Goal: Communication & Community: Connect with others

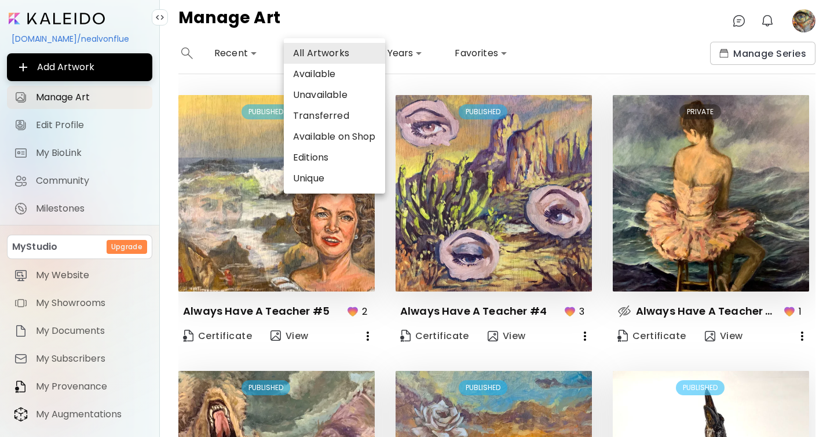
click at [342, 61] on body "**********" at bounding box center [417, 218] width 834 height 437
click at [344, 78] on li "Available" at bounding box center [334, 74] width 101 height 21
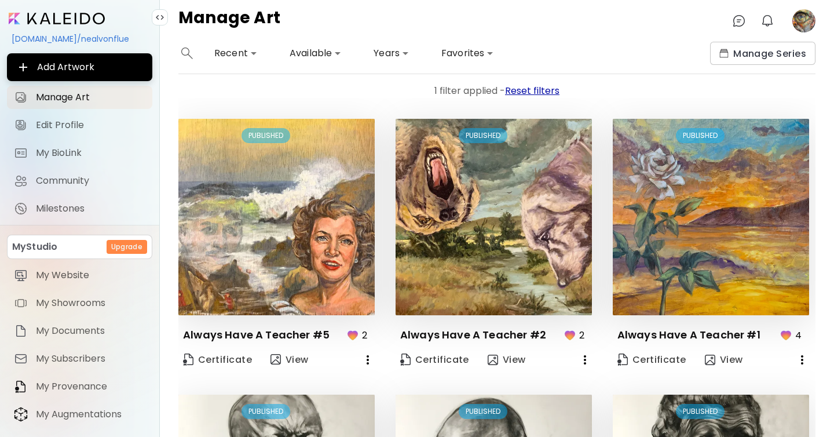
click at [539, 90] on span "Reset filters" at bounding box center [532, 90] width 54 height 13
type input "***"
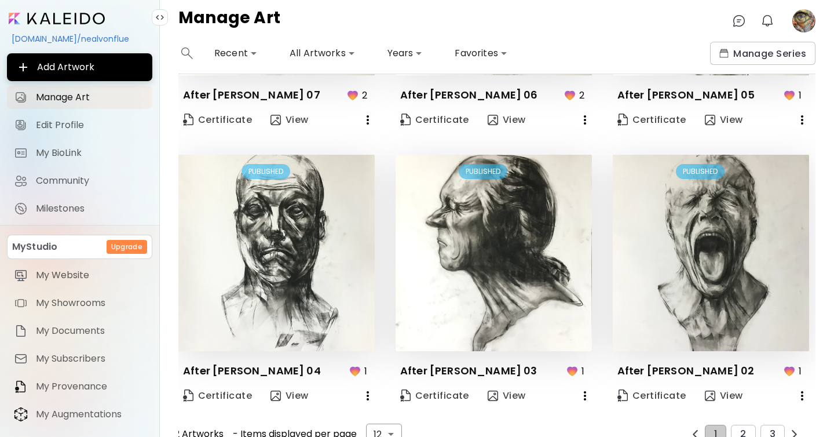
scroll to position [786, 0]
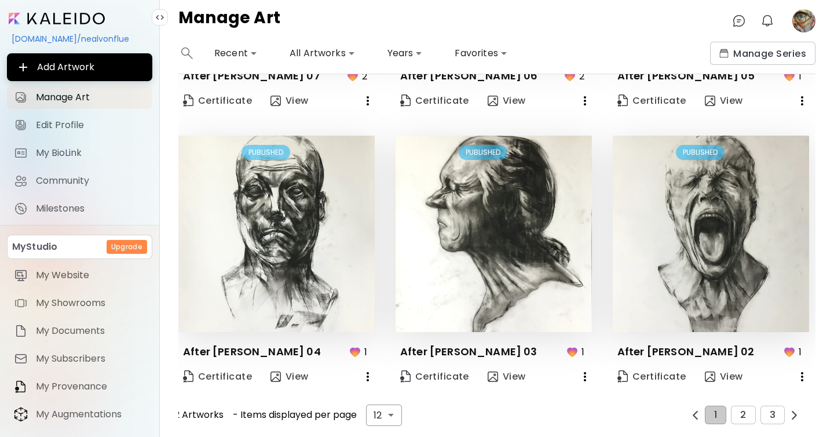
click at [393, 414] on body "**********" at bounding box center [417, 218] width 834 height 437
click at [387, 417] on li "24" at bounding box center [383, 412] width 35 height 21
type input "**"
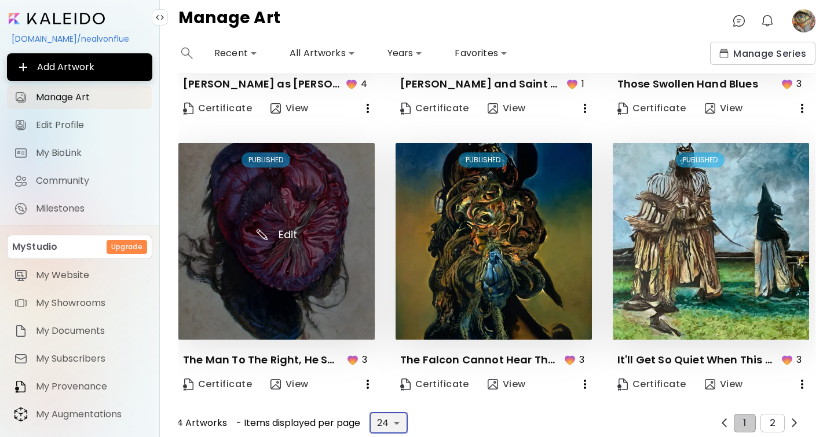
scroll to position [1886, 0]
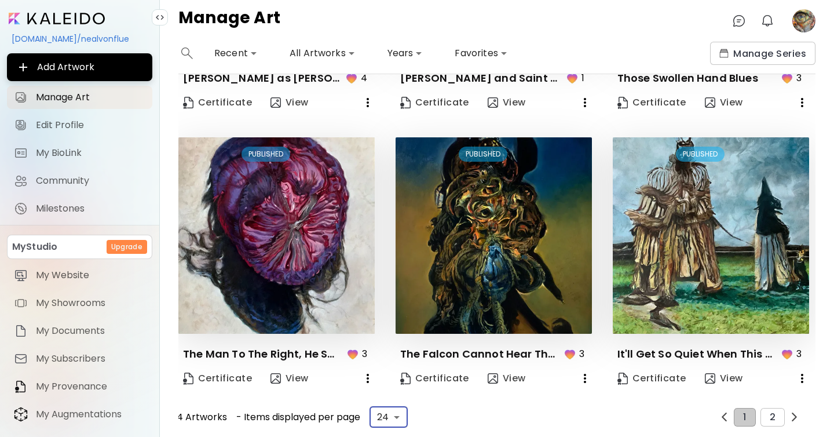
click at [795, 372] on icon "button" at bounding box center [802, 378] width 14 height 14
click at [762, 412] on li "Delete" at bounding box center [744, 417] width 142 height 21
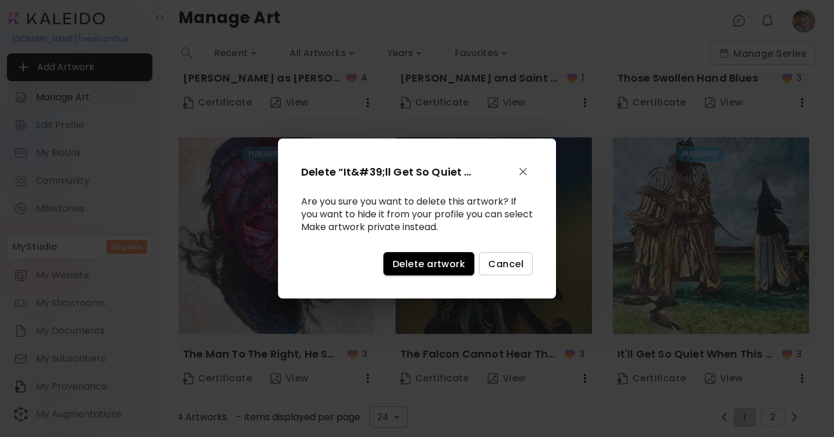
click at [448, 262] on span "Delete artwork" at bounding box center [429, 264] width 72 height 12
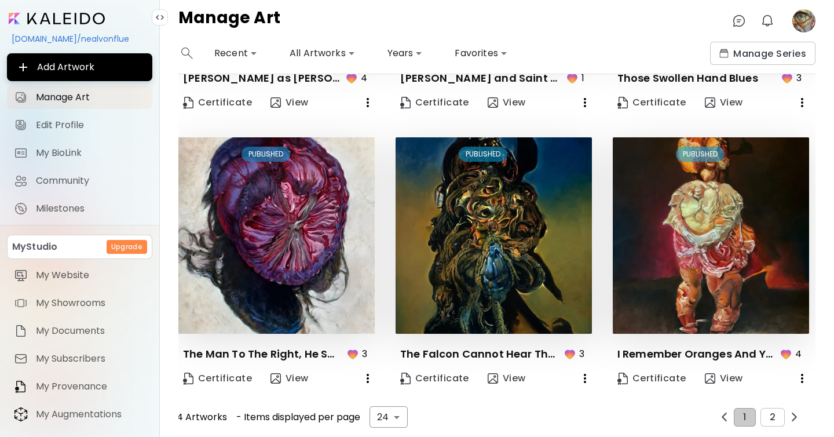
click at [795, 375] on icon "button" at bounding box center [802, 378] width 14 height 14
click at [720, 421] on li "Delete" at bounding box center [744, 417] width 142 height 21
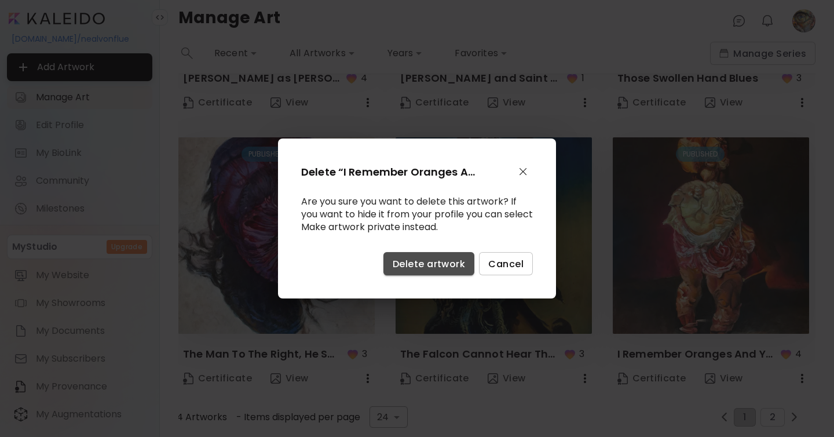
click at [436, 261] on span "Delete artwork" at bounding box center [429, 264] width 72 height 12
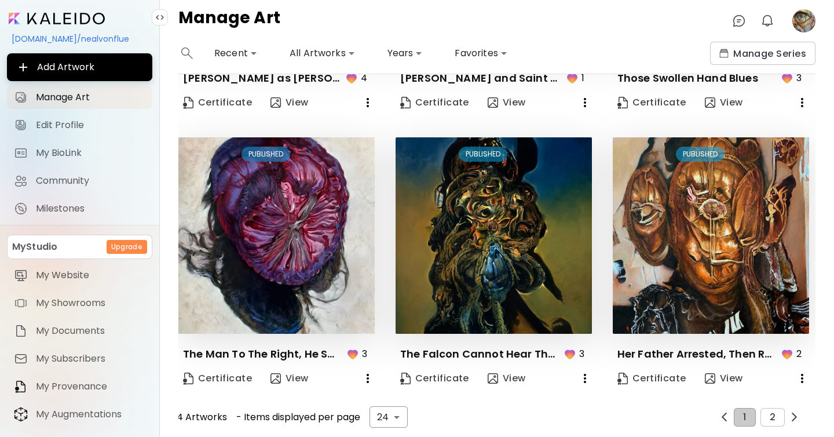
click at [804, 376] on icon "button" at bounding box center [802, 378] width 14 height 14
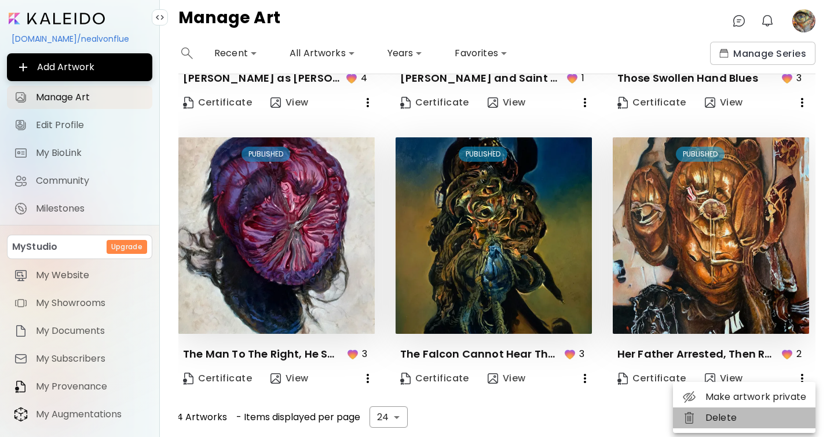
click at [750, 419] on li "Delete" at bounding box center [744, 417] width 142 height 21
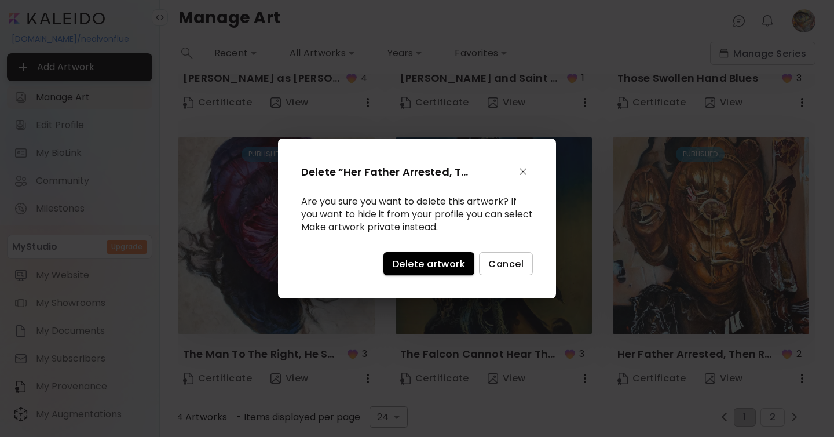
click at [442, 254] on button "Delete artwork" at bounding box center [428, 263] width 91 height 23
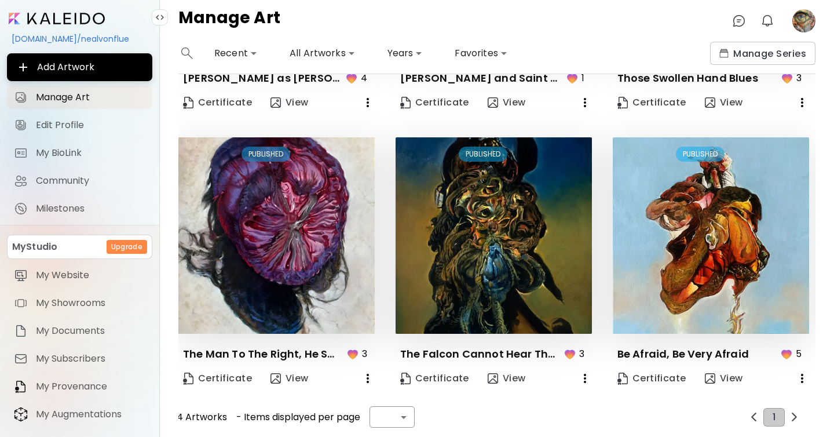
click at [582, 373] on icon "button" at bounding box center [585, 378] width 14 height 14
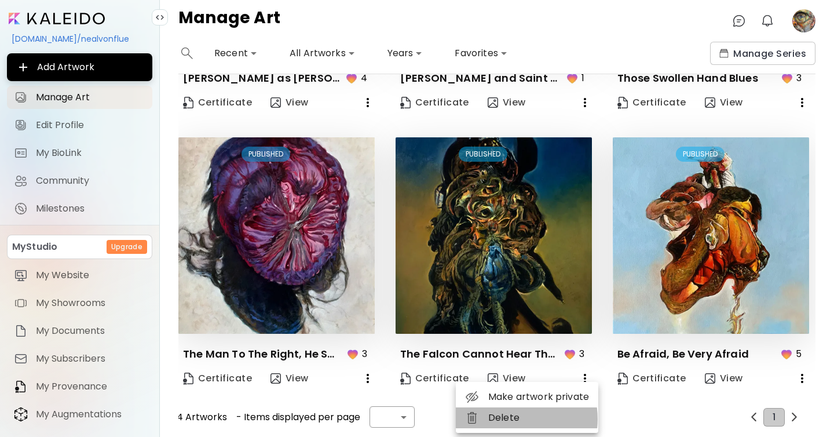
click at [509, 419] on li "Delete" at bounding box center [527, 417] width 142 height 21
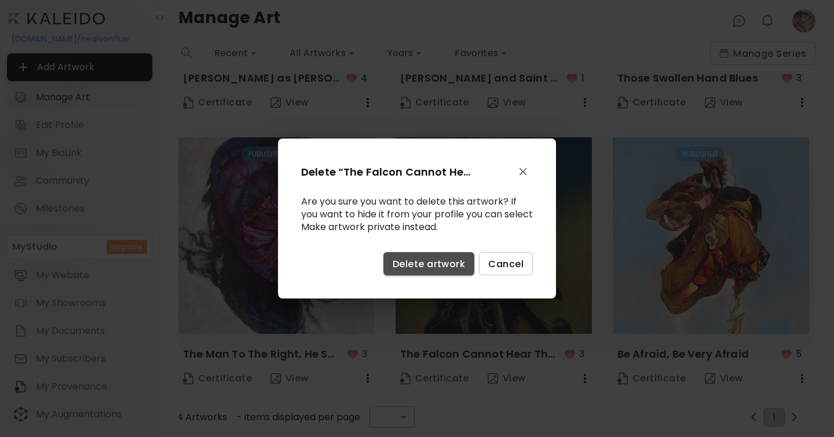
click at [430, 258] on span "Delete artwork" at bounding box center [429, 264] width 72 height 12
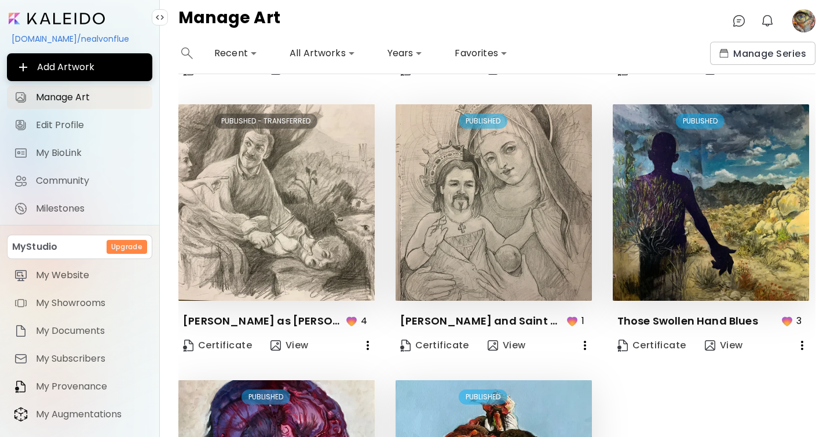
scroll to position [1645, 0]
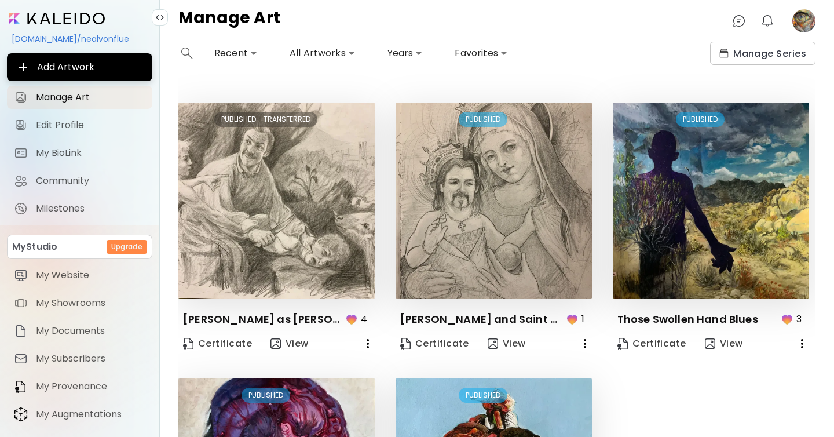
click at [581, 344] on icon "button" at bounding box center [585, 343] width 14 height 14
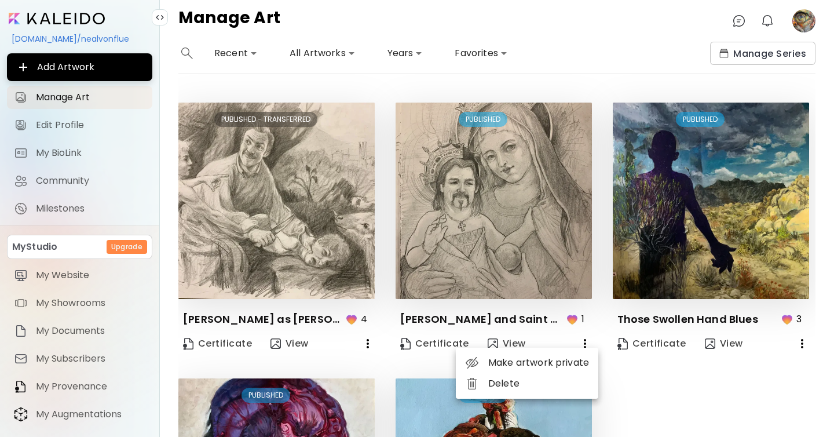
click at [528, 384] on li "Delete" at bounding box center [527, 383] width 142 height 21
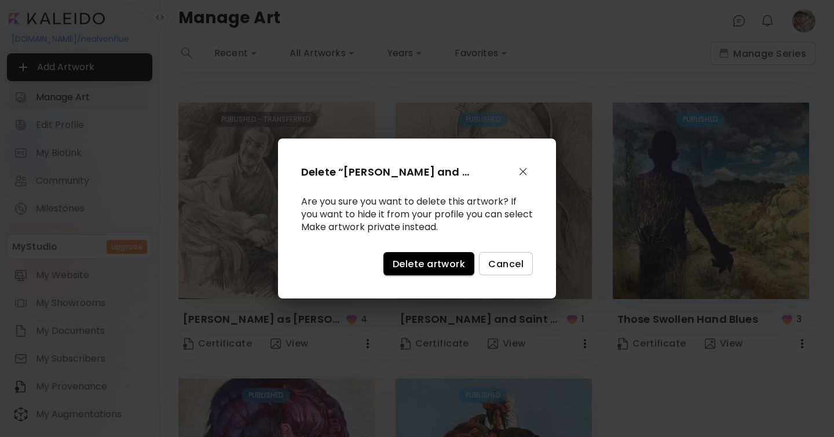
click at [437, 263] on span "Delete artwork" at bounding box center [429, 264] width 72 height 12
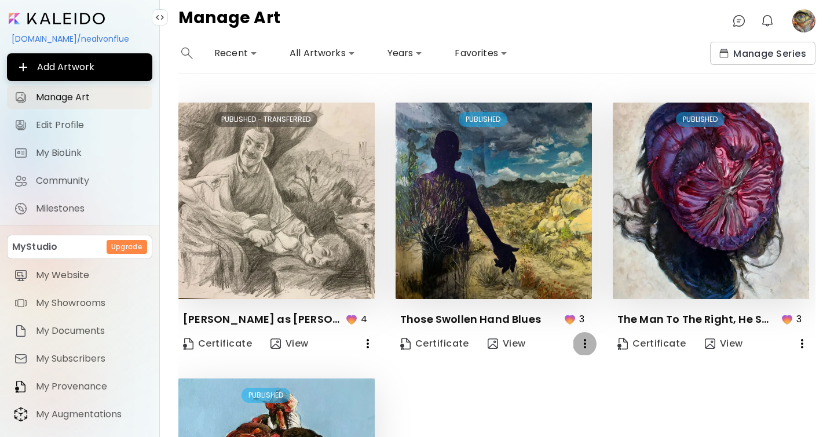
click at [582, 340] on icon "button" at bounding box center [585, 343] width 14 height 14
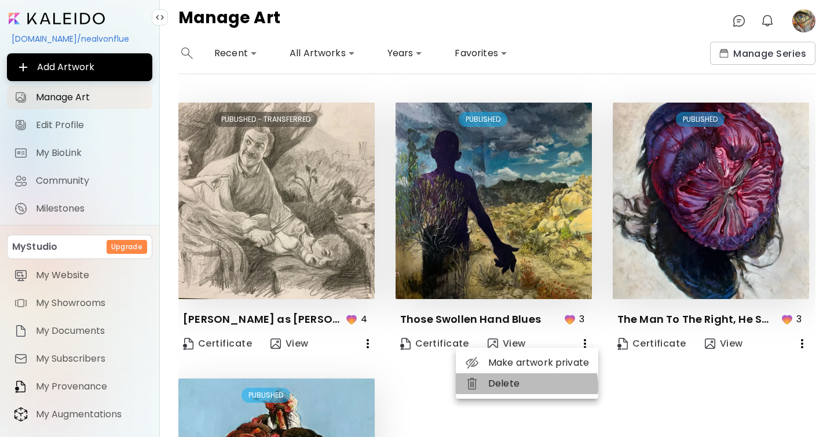
click at [521, 386] on li "Delete" at bounding box center [527, 383] width 142 height 21
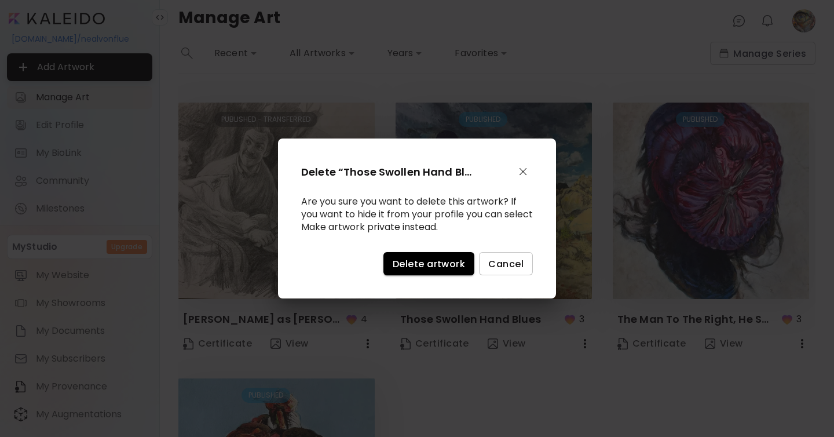
click at [427, 258] on span "Delete artwork" at bounding box center [429, 264] width 72 height 12
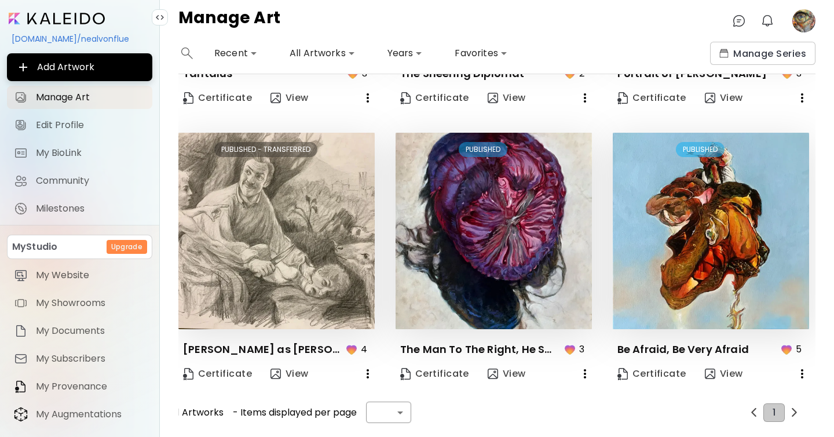
scroll to position [1611, 0]
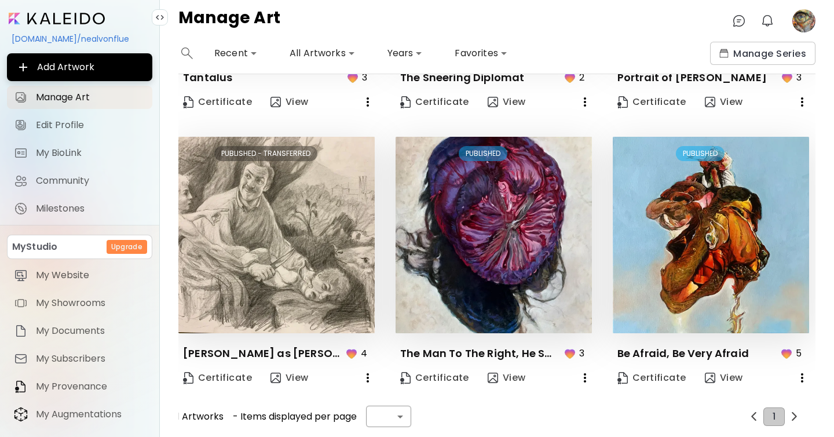
click at [589, 377] on icon "button" at bounding box center [585, 378] width 14 height 14
click at [511, 416] on li "Delete" at bounding box center [527, 417] width 142 height 21
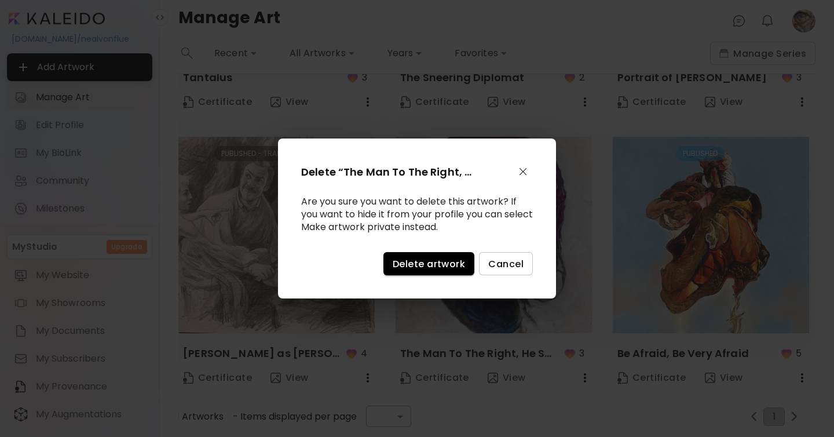
click at [408, 269] on span "Delete artwork" at bounding box center [429, 264] width 72 height 12
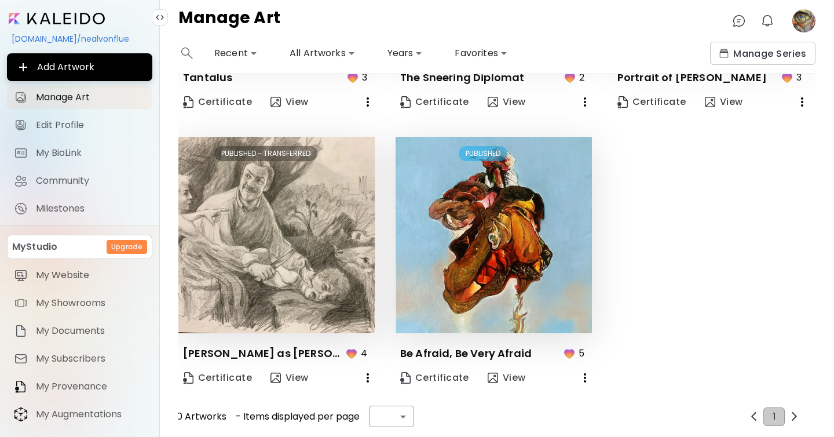
click at [585, 376] on icon "button" at bounding box center [585, 377] width 2 height 9
click at [505, 420] on li "Delete" at bounding box center [527, 417] width 142 height 21
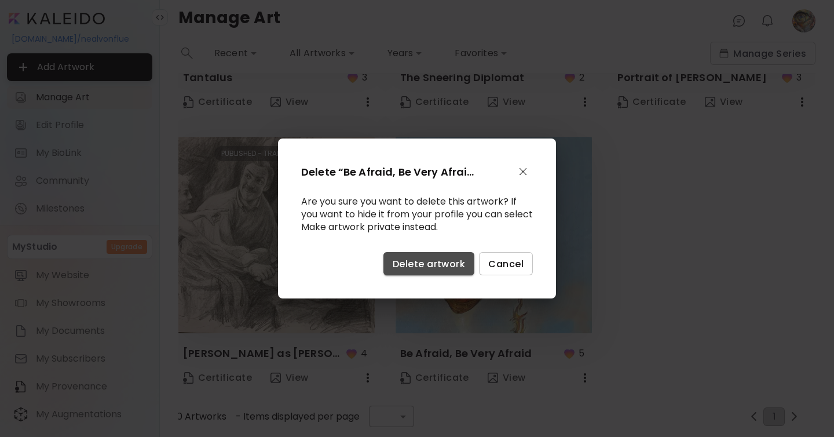
click at [428, 266] on span "Delete artwork" at bounding box center [429, 264] width 72 height 12
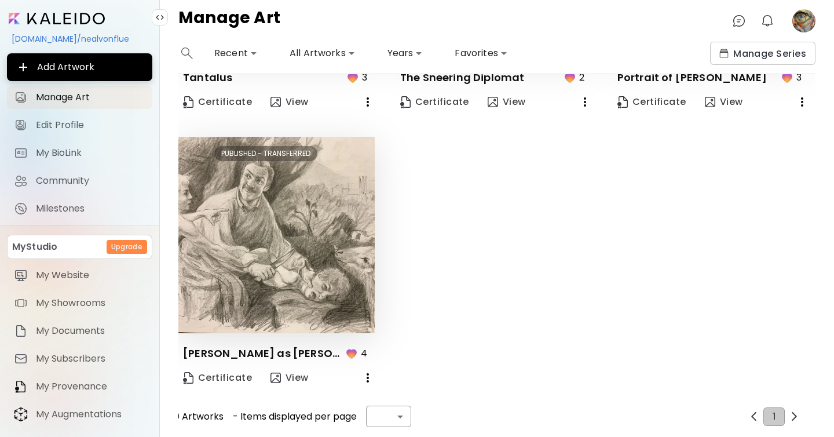
click at [366, 373] on icon "button" at bounding box center [368, 378] width 14 height 14
click at [456, 320] on div at bounding box center [417, 218] width 834 height 437
click at [372, 371] on icon "button" at bounding box center [368, 378] width 14 height 14
click at [468, 307] on div at bounding box center [417, 218] width 834 height 437
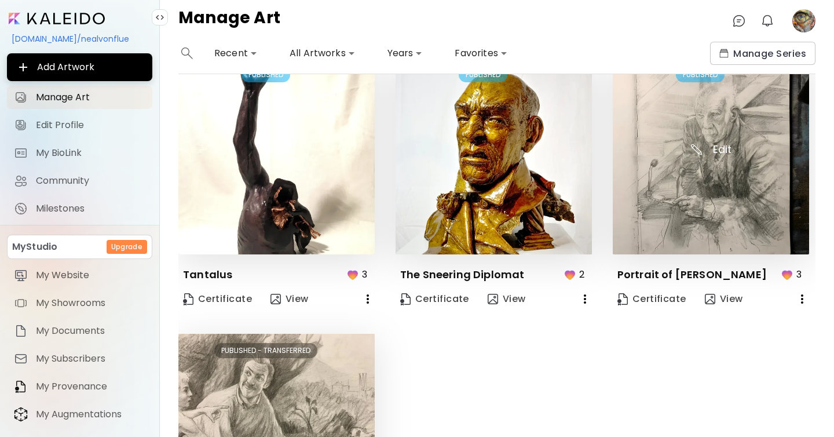
scroll to position [1395, 0]
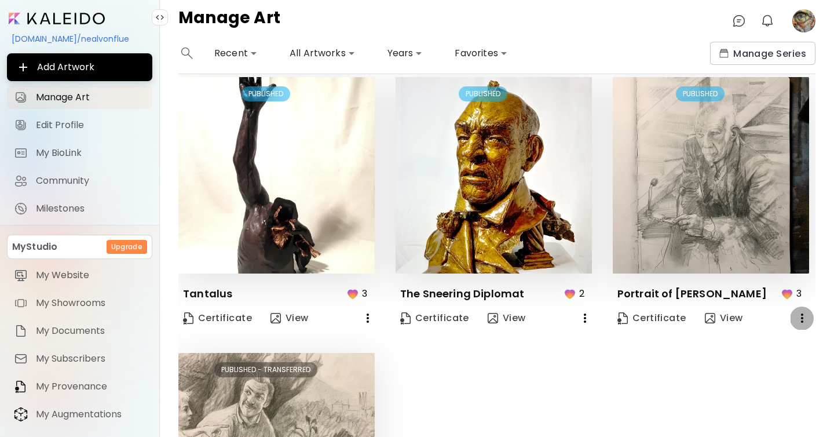
click at [804, 313] on icon "button" at bounding box center [802, 318] width 14 height 14
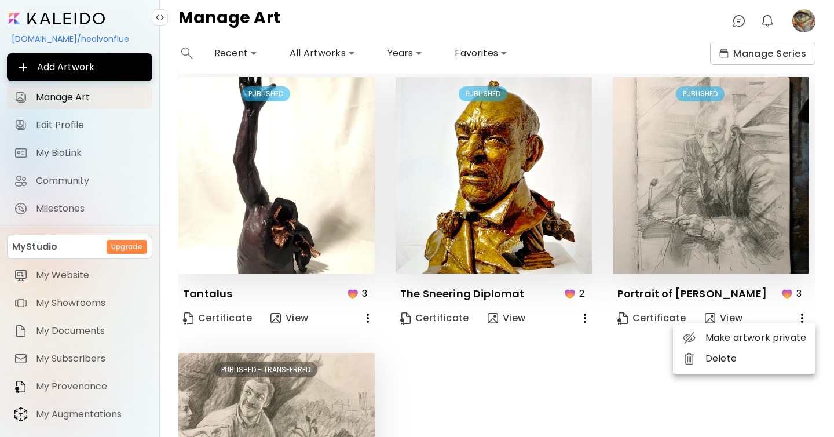
click at [733, 358] on li "Delete" at bounding box center [744, 358] width 142 height 21
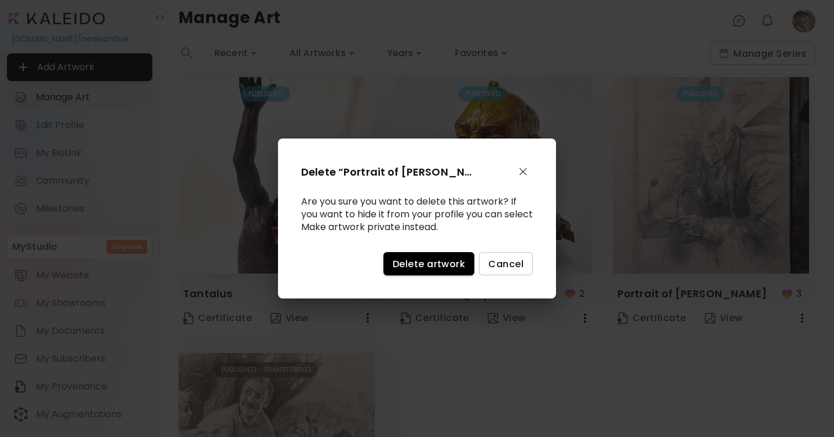
click at [430, 270] on button "Delete artwork" at bounding box center [428, 263] width 91 height 23
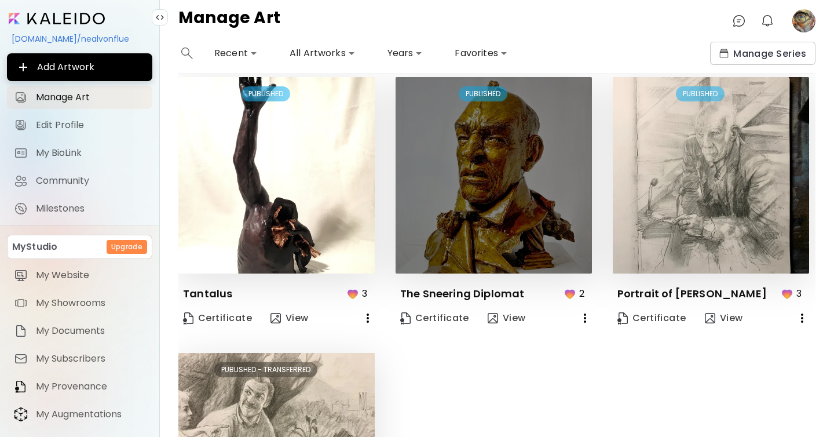
scroll to position [1336, 0]
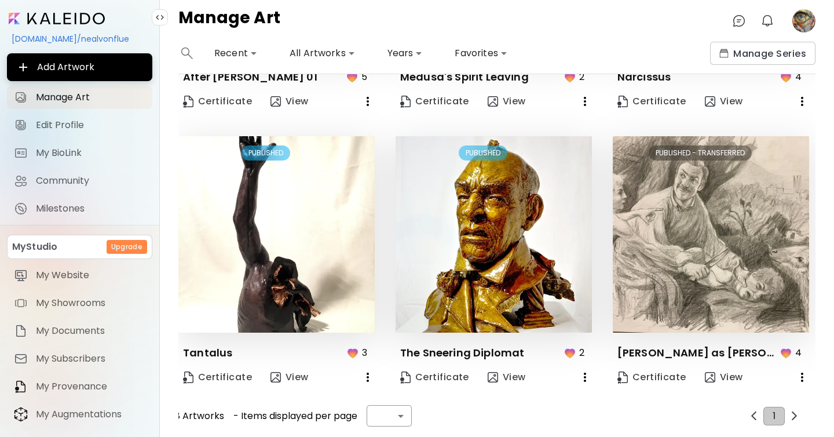
click at [595, 370] on div "Edit PUBLISHED - TRANSFERRED Ted Lasso as Abraham (After Caravaggio) 4 Certific…" at bounding box center [700, 263] width 217 height 255
click at [586, 372] on icon "button" at bounding box center [585, 377] width 14 height 14
click at [512, 417] on li "Delete" at bounding box center [527, 417] width 142 height 21
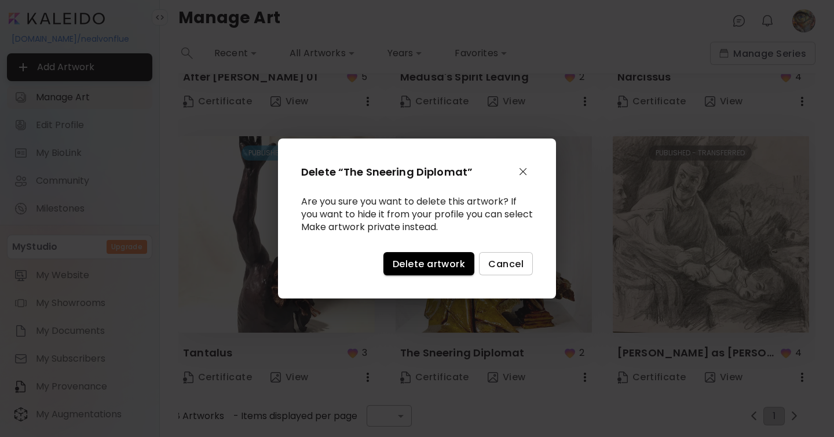
click at [436, 266] on span "Delete artwork" at bounding box center [429, 264] width 72 height 12
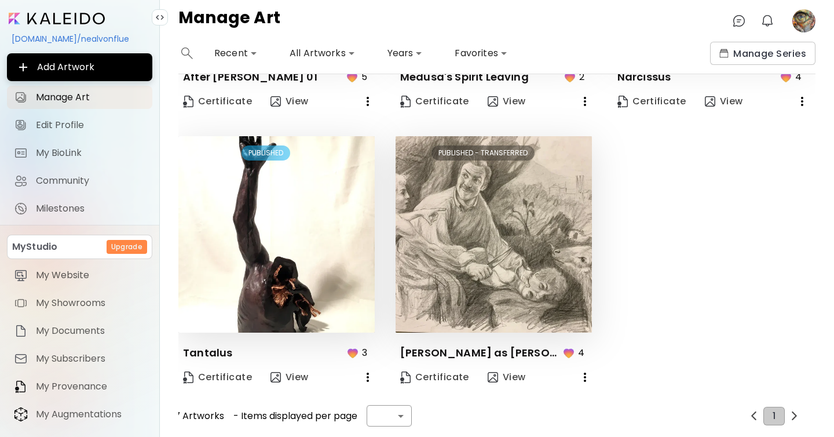
click at [372, 373] on icon "button" at bounding box center [368, 377] width 14 height 14
click at [295, 416] on li "Delete" at bounding box center [310, 417] width 142 height 21
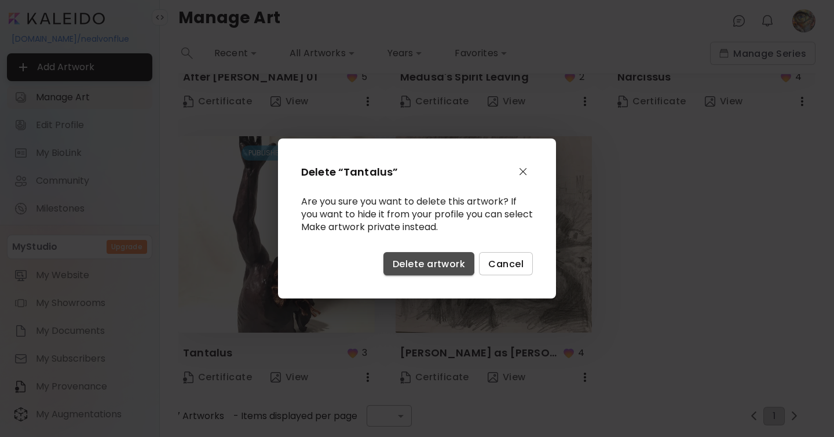
click at [416, 263] on span "Delete artwork" at bounding box center [429, 264] width 72 height 12
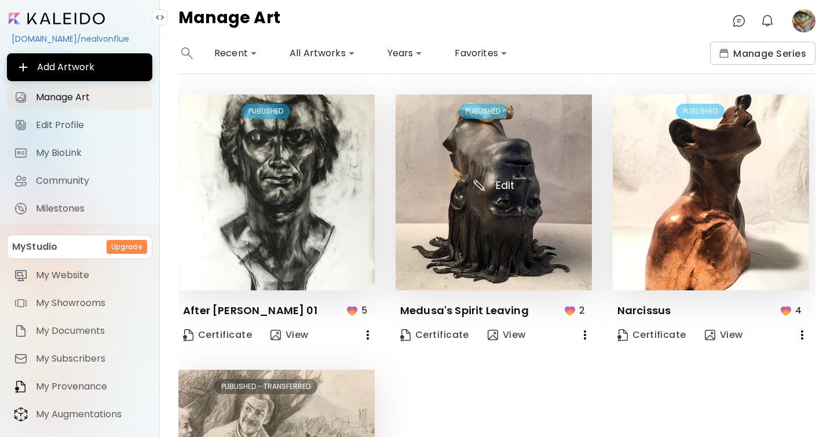
scroll to position [1103, 0]
click at [585, 327] on icon "button" at bounding box center [585, 334] width 14 height 14
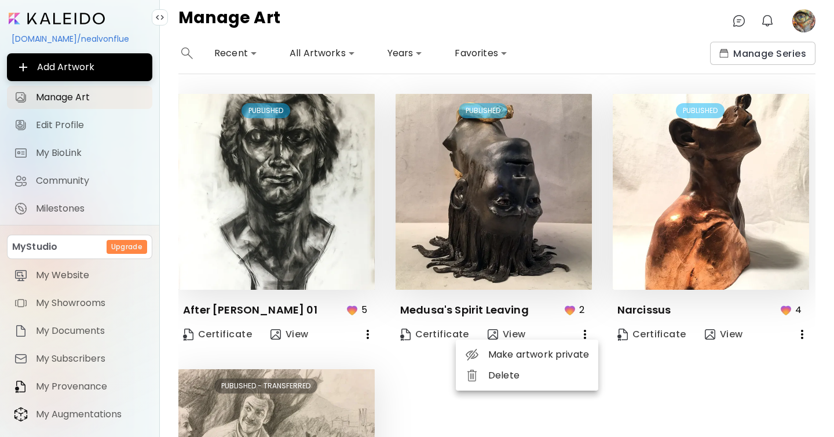
click at [499, 376] on li "Delete" at bounding box center [527, 375] width 142 height 21
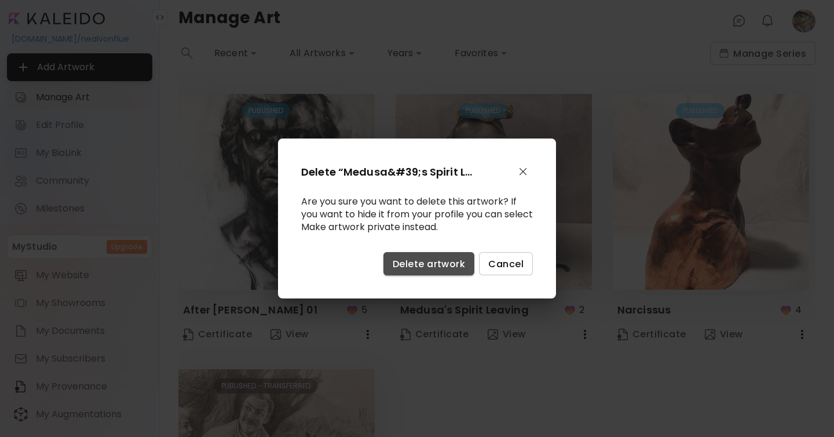
click at [452, 258] on span "Delete artwork" at bounding box center [429, 264] width 72 height 12
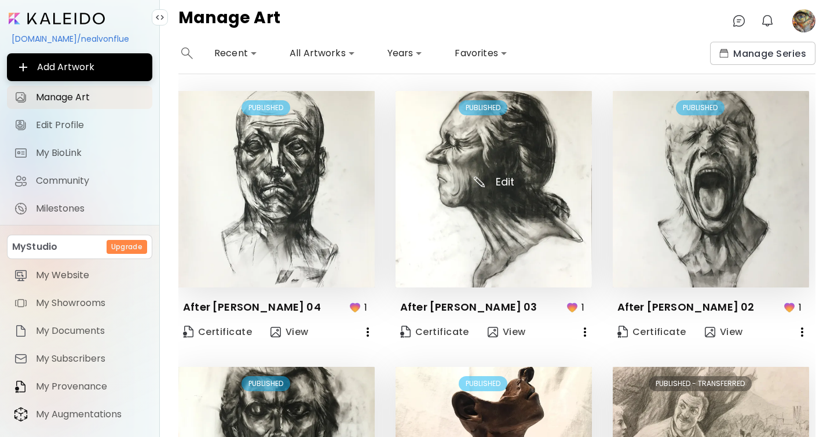
scroll to position [817, 0]
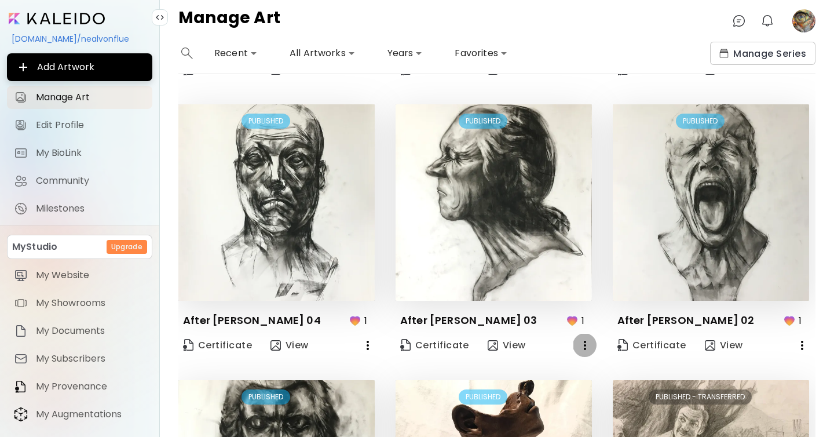
click at [588, 341] on icon "button" at bounding box center [585, 345] width 14 height 14
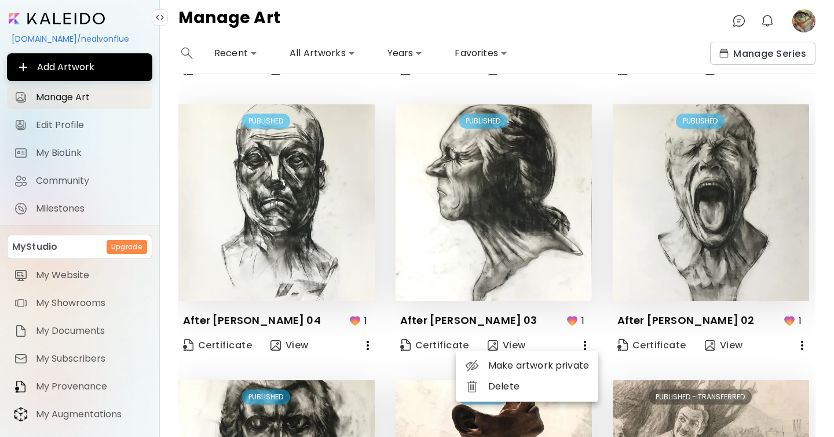
click at [508, 390] on li "Delete" at bounding box center [527, 386] width 142 height 21
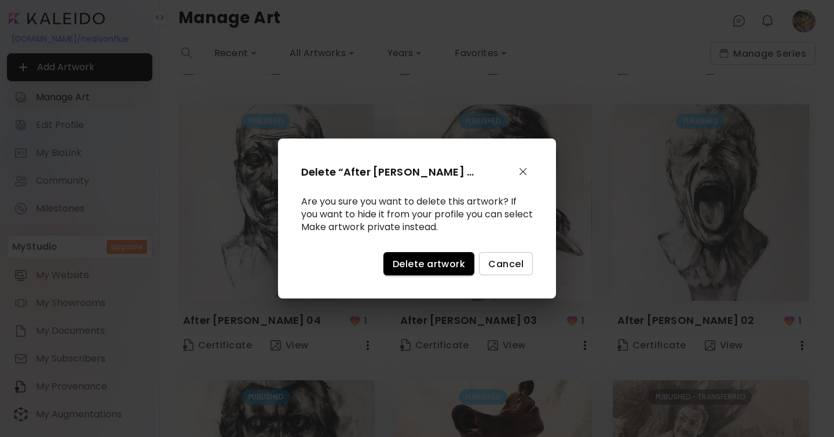
click at [446, 258] on span "Delete artwork" at bounding box center [429, 264] width 72 height 12
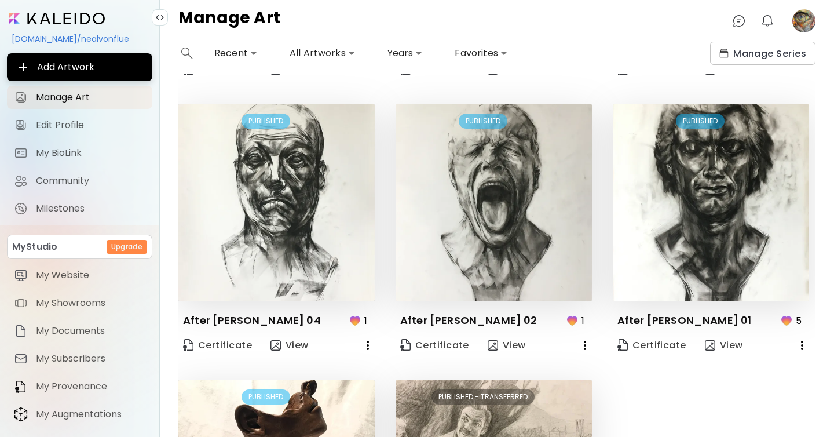
click at [585, 346] on icon "button" at bounding box center [585, 344] width 2 height 9
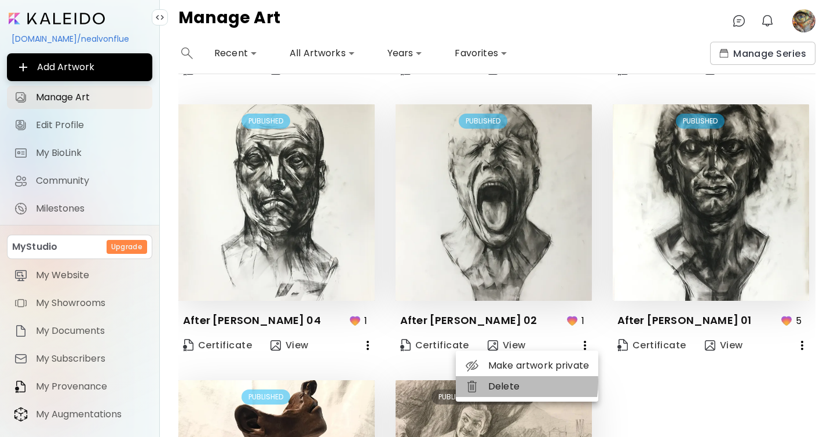
click at [495, 383] on li "Delete" at bounding box center [527, 386] width 142 height 21
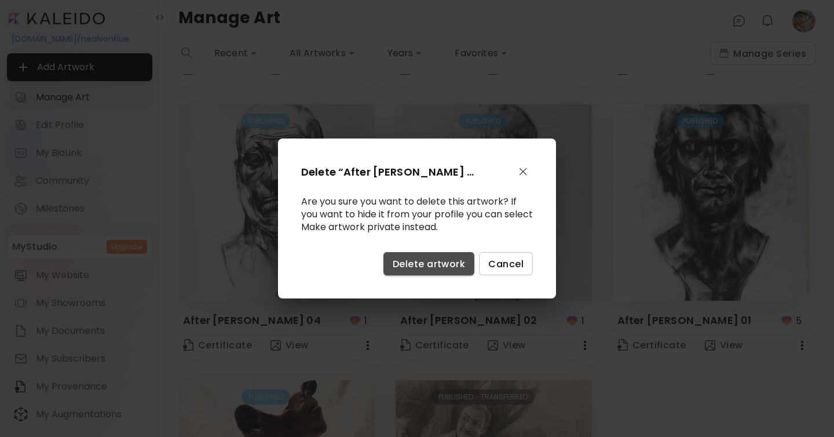
click at [451, 256] on button "Delete artwork" at bounding box center [428, 263] width 91 height 23
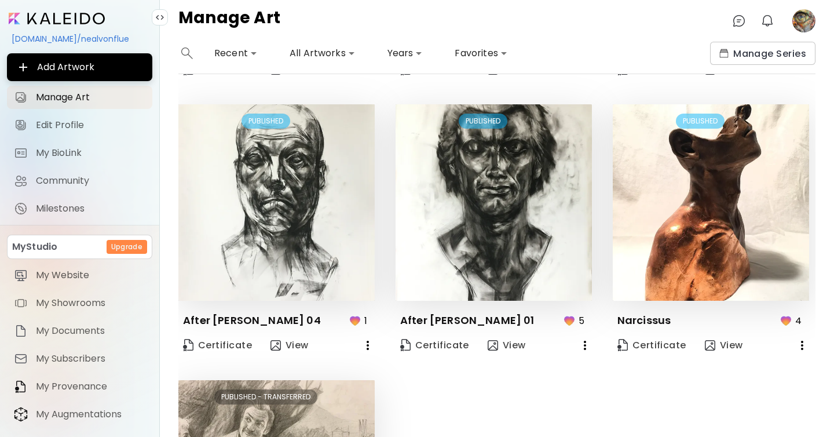
click at [579, 342] on icon "button" at bounding box center [585, 345] width 14 height 14
click at [498, 386] on li "Delete" at bounding box center [527, 386] width 142 height 21
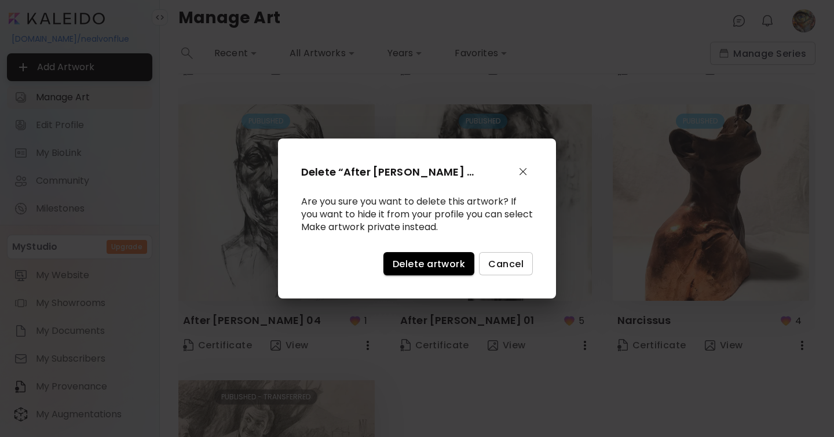
click at [439, 262] on span "Delete artwork" at bounding box center [429, 264] width 72 height 12
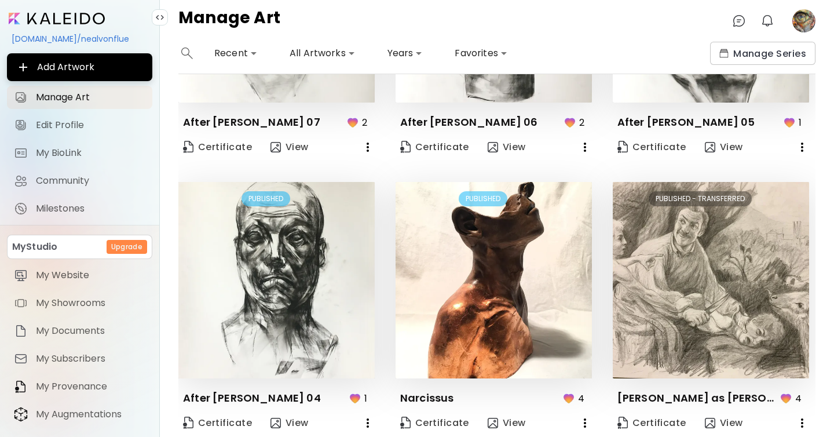
scroll to position [737, 0]
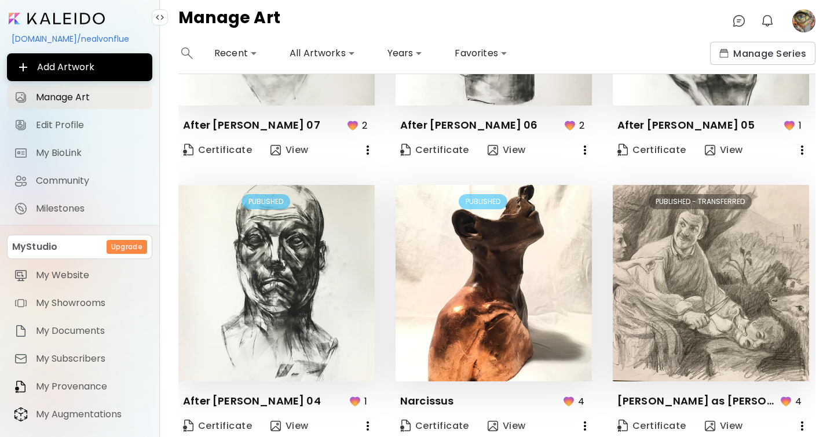
click at [584, 422] on icon "button" at bounding box center [585, 425] width 2 height 9
click at [515, 432] on li "Delete" at bounding box center [527, 435] width 142 height 21
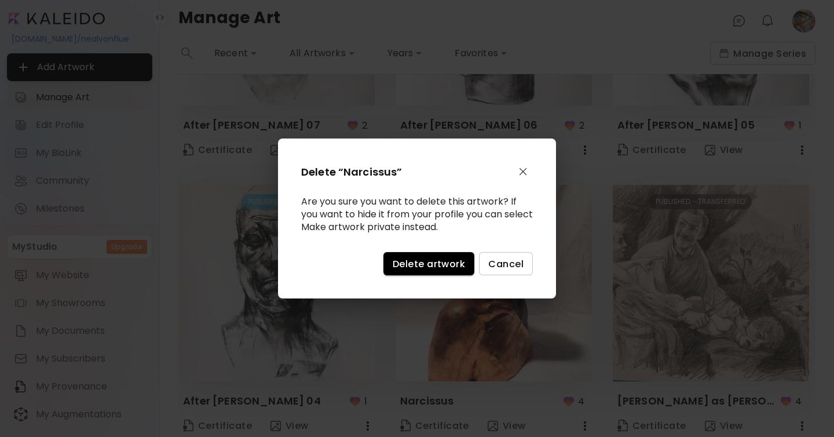
click at [454, 266] on span "Delete artwork" at bounding box center [429, 264] width 72 height 12
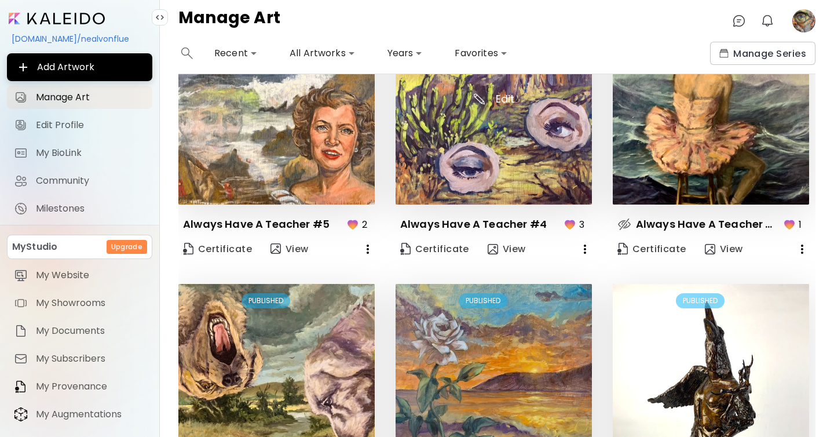
scroll to position [0, 0]
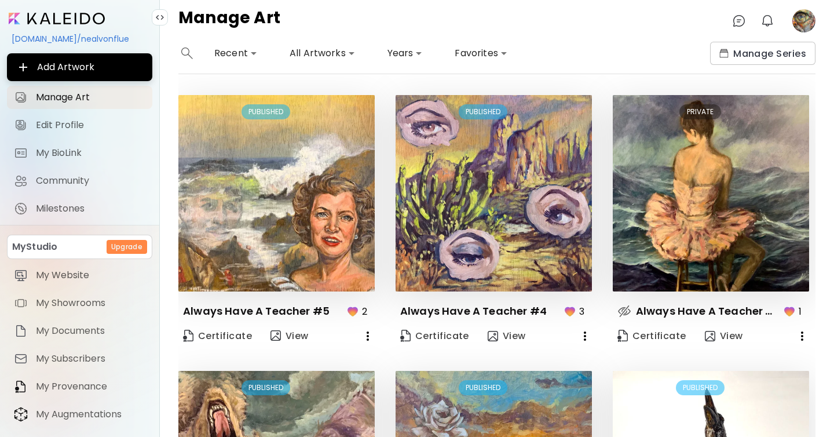
click at [581, 340] on icon "button" at bounding box center [585, 336] width 14 height 14
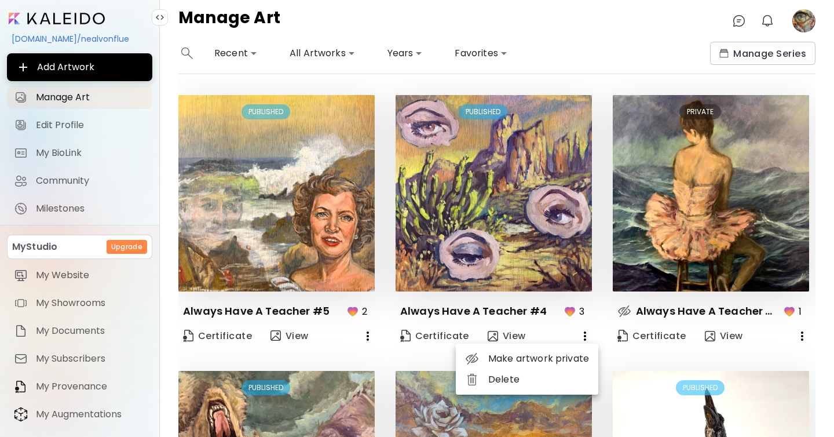
click at [523, 368] on li "Make artwork private" at bounding box center [527, 358] width 142 height 21
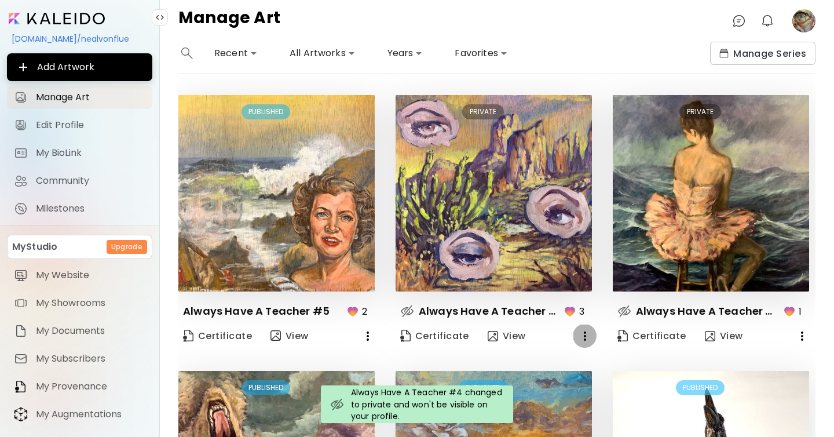
click at [586, 337] on icon "button" at bounding box center [585, 336] width 14 height 14
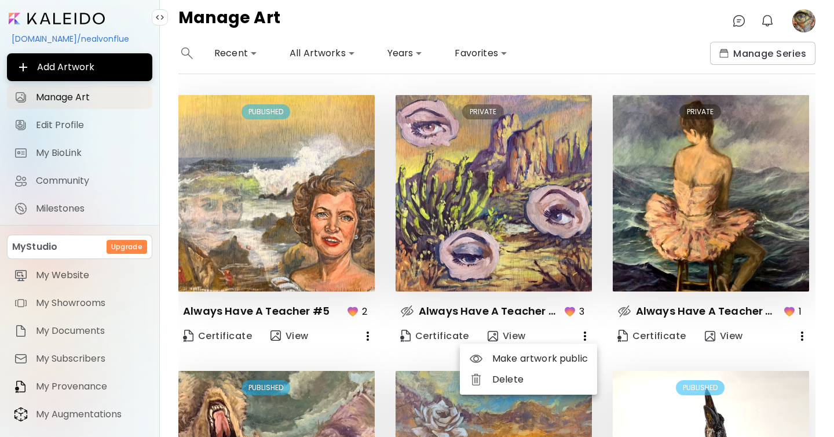
click at [514, 379] on li "Delete" at bounding box center [528, 379] width 137 height 21
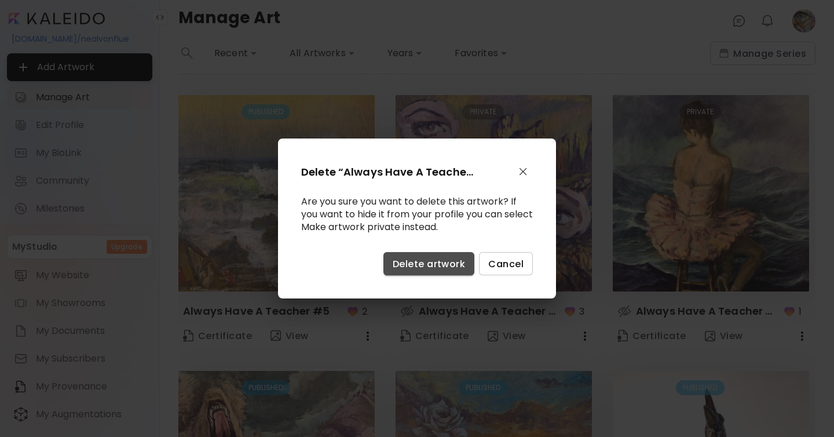
click at [428, 262] on span "Delete artwork" at bounding box center [429, 264] width 72 height 12
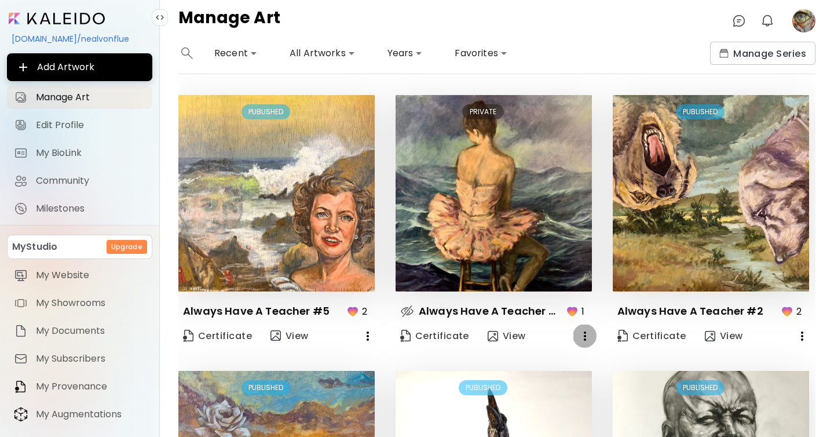
click at [585, 343] on button "button" at bounding box center [584, 335] width 23 height 23
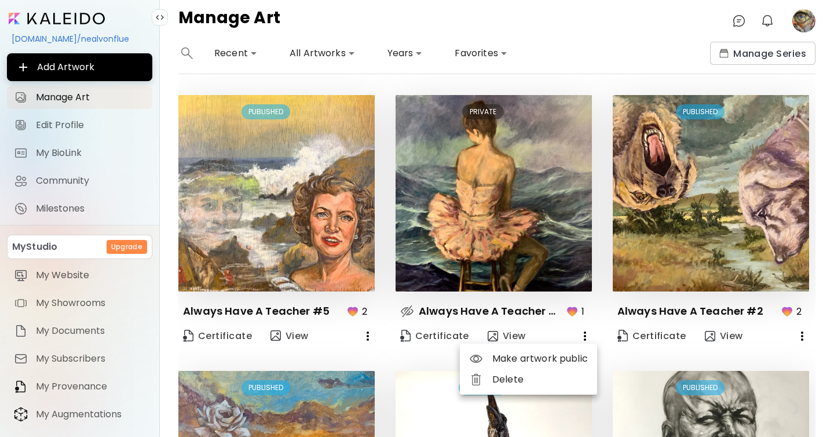
click at [518, 382] on li "Delete" at bounding box center [528, 379] width 137 height 21
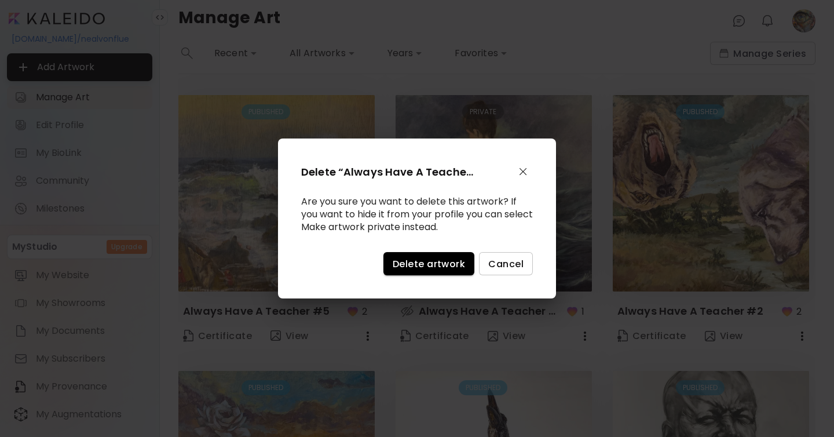
click at [438, 260] on span "Delete artwork" at bounding box center [429, 264] width 72 height 12
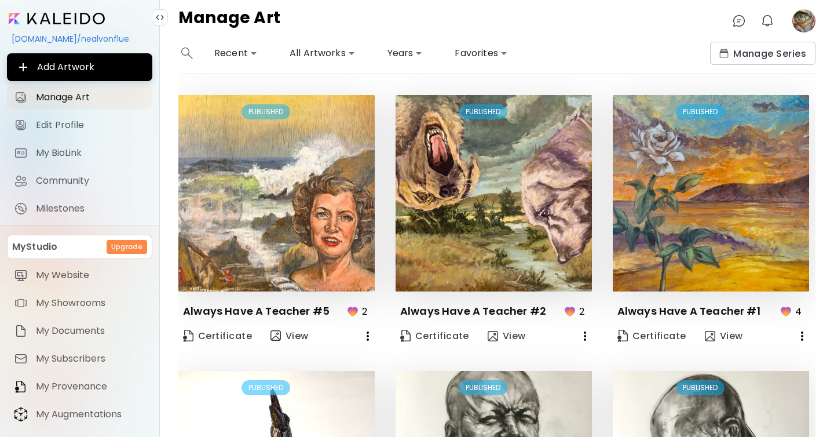
click at [581, 335] on icon "button" at bounding box center [585, 336] width 14 height 14
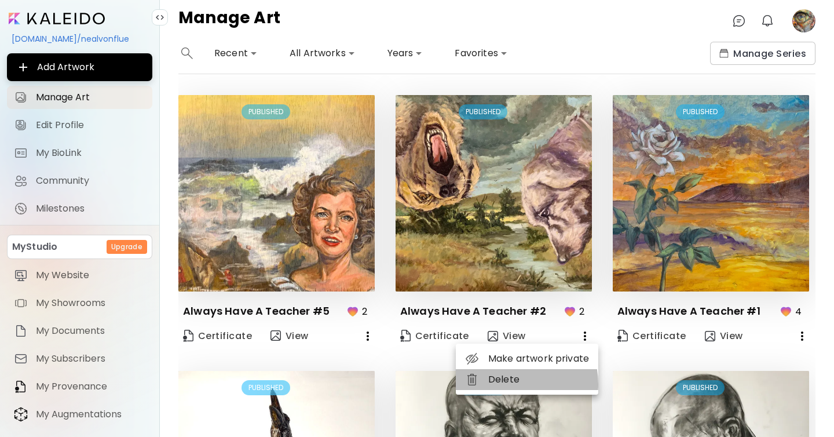
click at [505, 384] on li "Delete" at bounding box center [527, 379] width 142 height 21
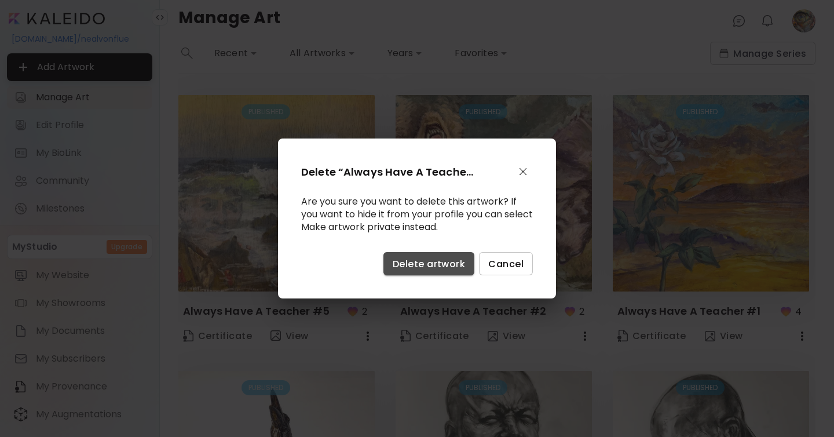
click at [437, 265] on span "Delete artwork" at bounding box center [429, 264] width 72 height 12
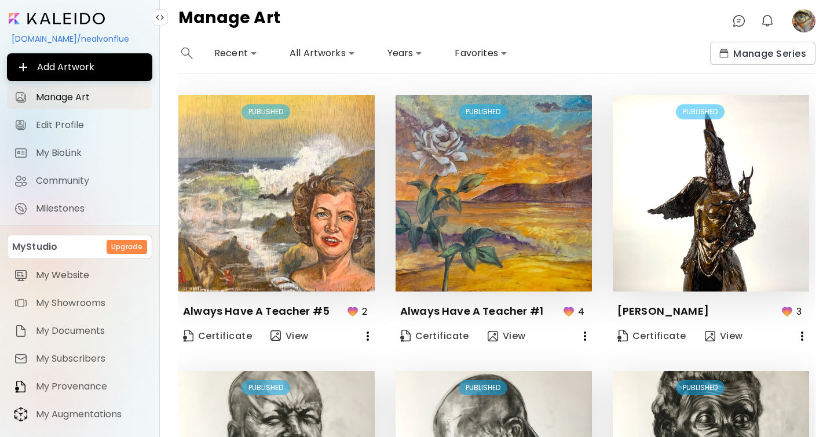
click at [583, 338] on icon "button" at bounding box center [585, 336] width 14 height 14
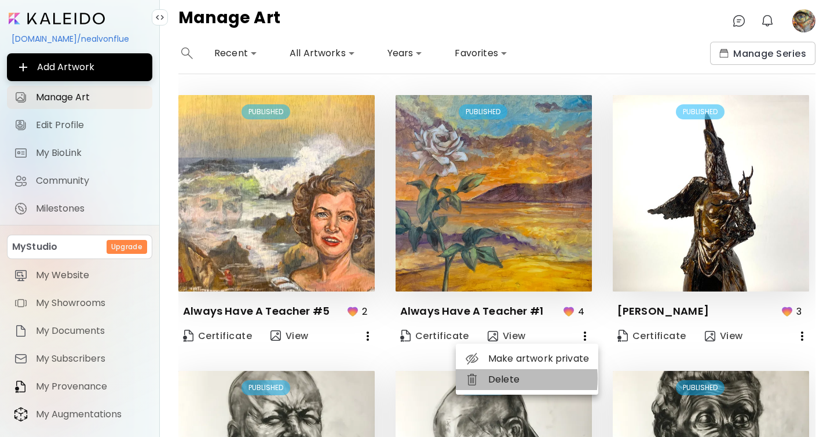
click at [500, 379] on li "Delete" at bounding box center [527, 379] width 142 height 21
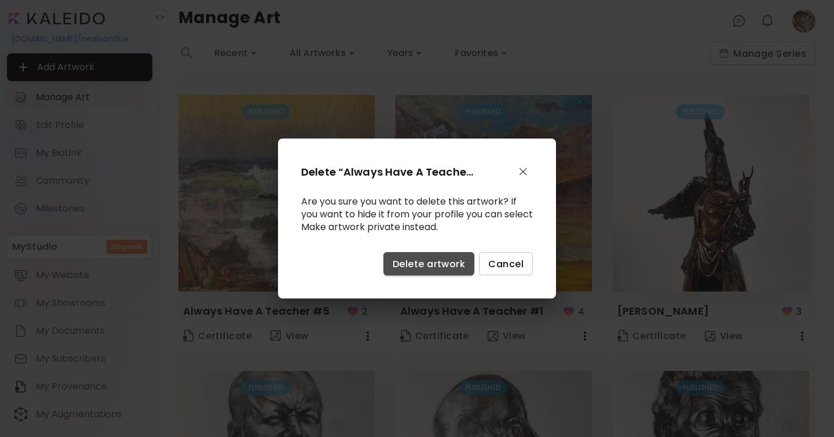
click at [445, 253] on button "Delete artwork" at bounding box center [428, 263] width 91 height 23
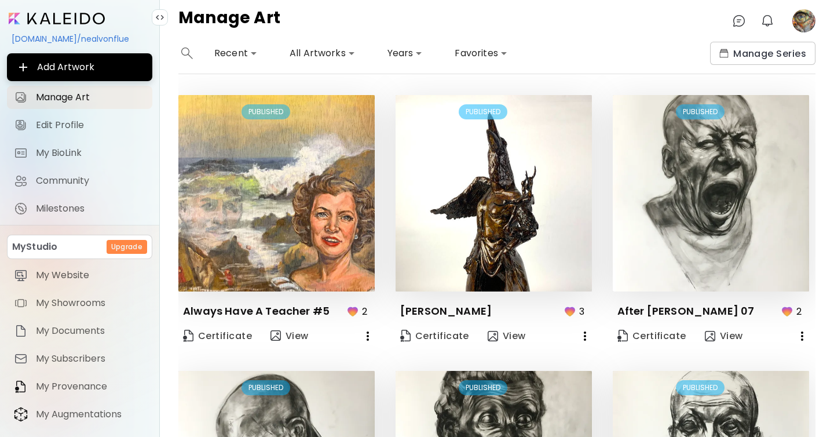
click at [580, 338] on icon "button" at bounding box center [585, 336] width 14 height 14
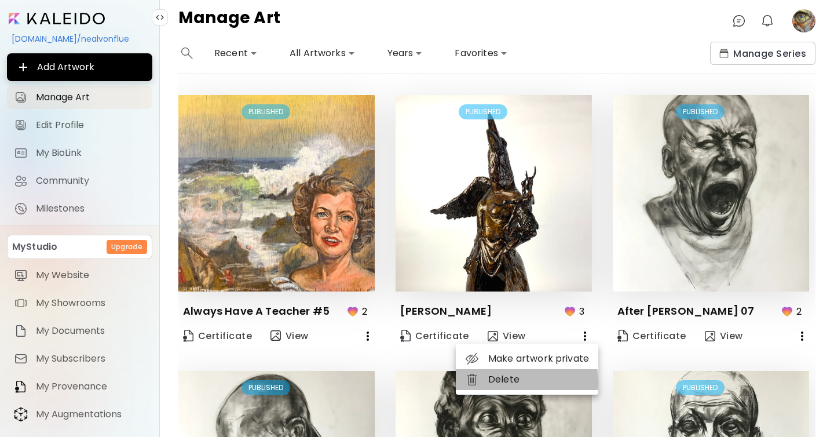
click at [500, 382] on li "Delete" at bounding box center [527, 379] width 142 height 21
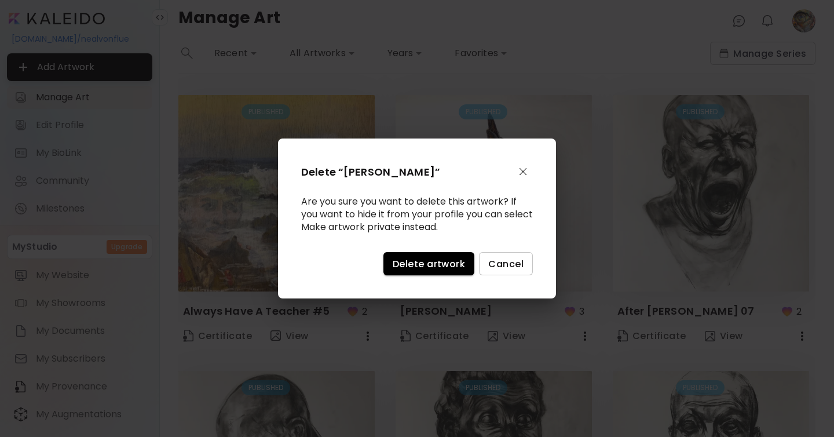
click at [433, 261] on span "Delete artwork" at bounding box center [429, 264] width 72 height 12
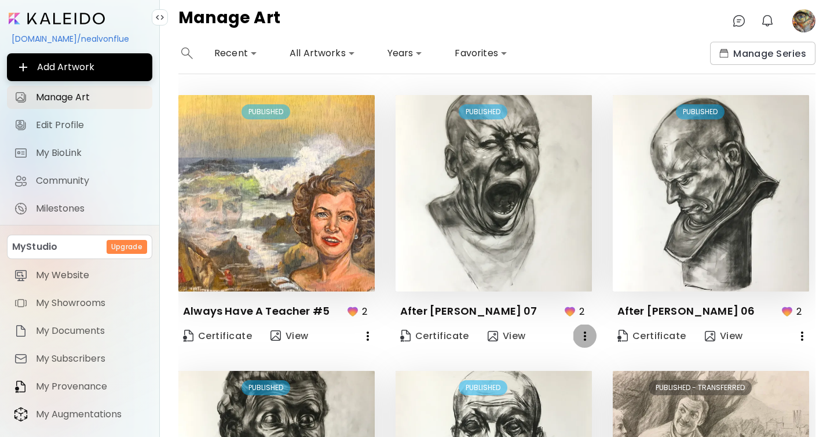
click at [581, 334] on icon "button" at bounding box center [585, 336] width 14 height 14
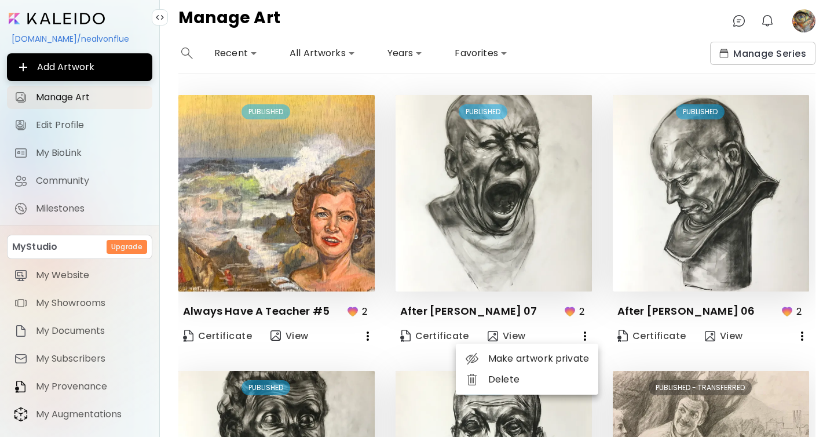
click at [512, 377] on li "Delete" at bounding box center [527, 379] width 142 height 21
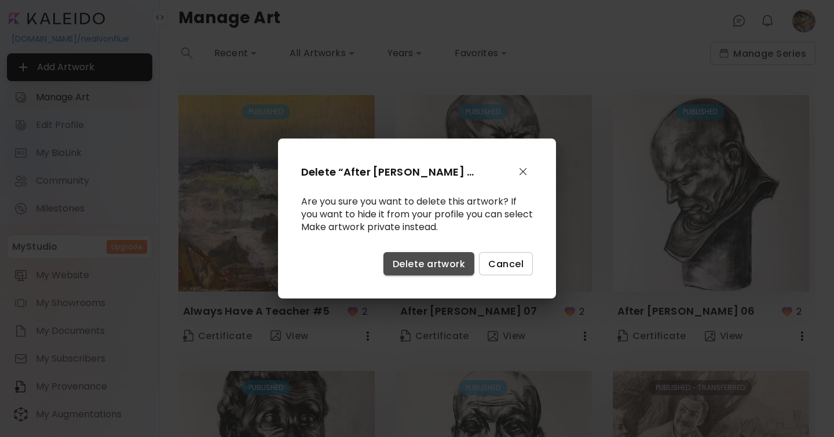
click at [453, 256] on button "Delete artwork" at bounding box center [428, 263] width 91 height 23
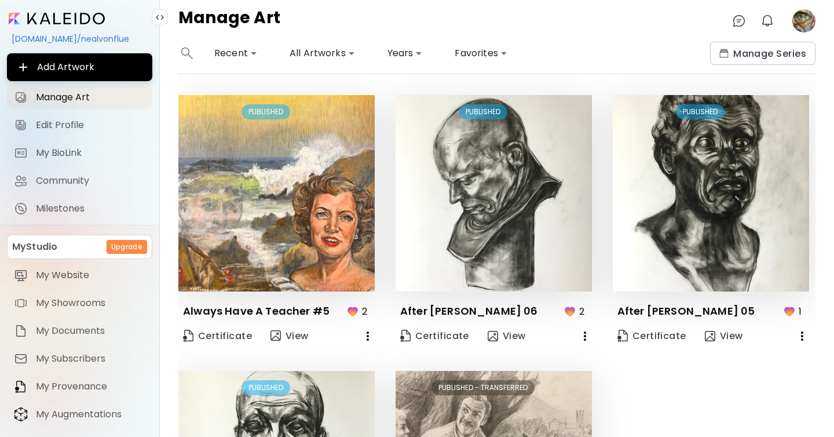
click at [586, 346] on button "button" at bounding box center [584, 335] width 23 height 23
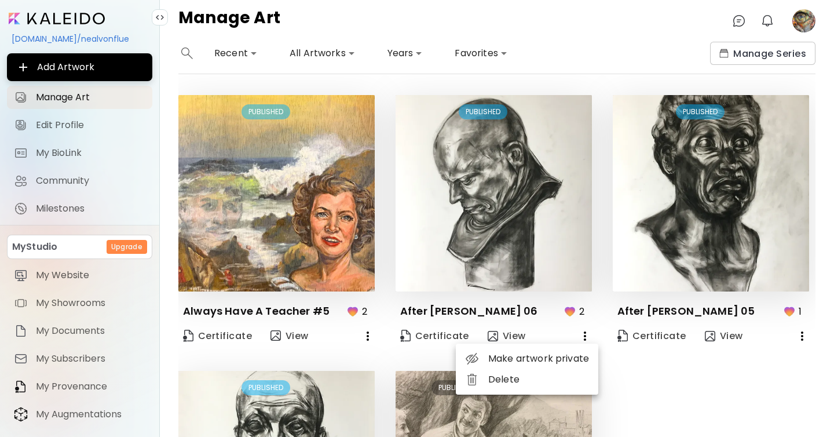
click at [519, 376] on li "Delete" at bounding box center [527, 379] width 142 height 21
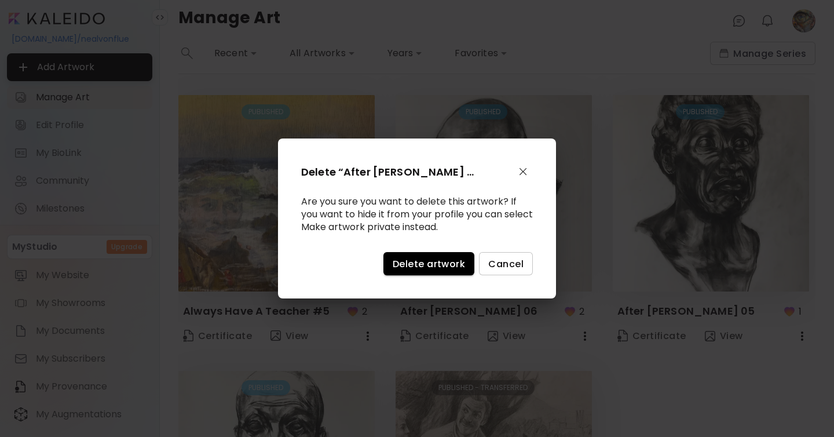
click at [453, 262] on span "Delete artwork" at bounding box center [429, 264] width 72 height 12
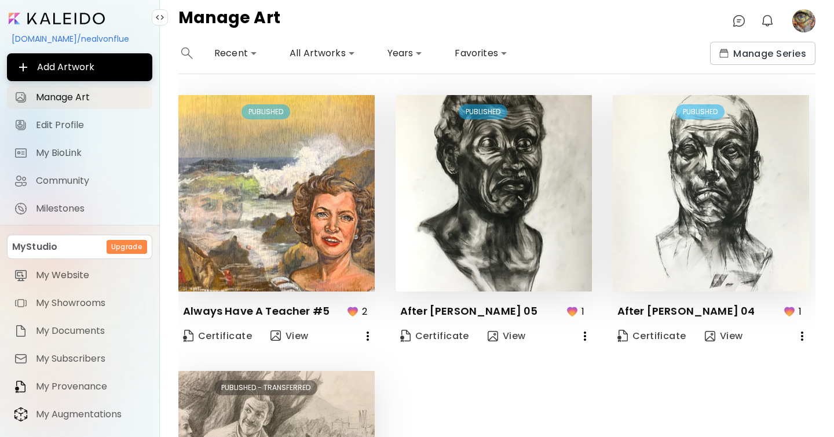
click at [589, 339] on icon "button" at bounding box center [585, 336] width 14 height 14
click at [503, 394] on ul "Make artwork private Delete" at bounding box center [527, 368] width 142 height 51
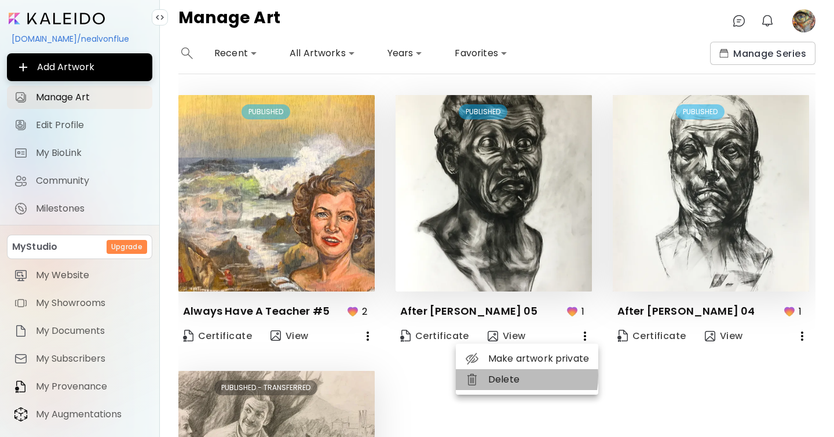
click at [501, 375] on li "Delete" at bounding box center [527, 379] width 142 height 21
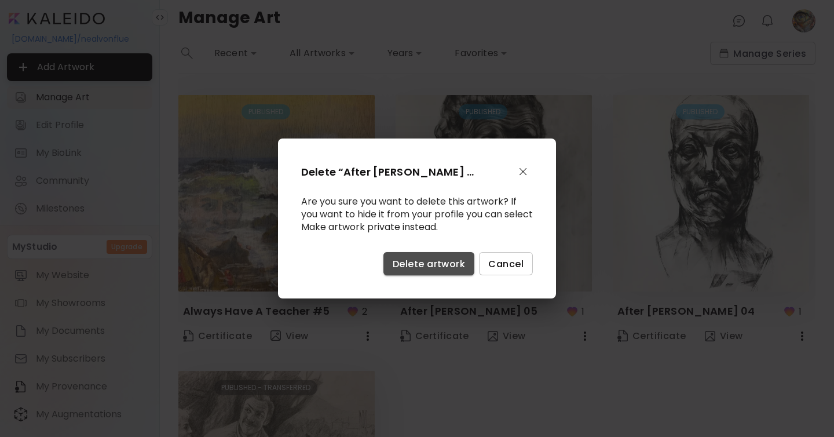
click at [435, 262] on span "Delete artwork" at bounding box center [429, 264] width 72 height 12
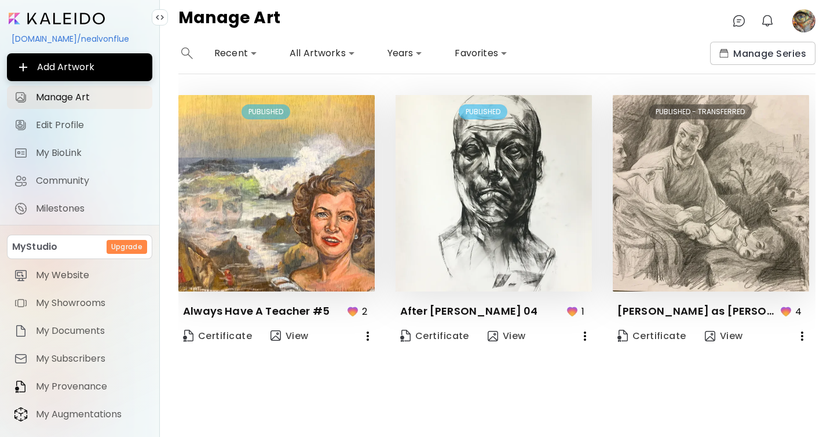
click at [585, 336] on icon "button" at bounding box center [585, 336] width 14 height 14
click at [507, 376] on li "Delete" at bounding box center [527, 379] width 142 height 21
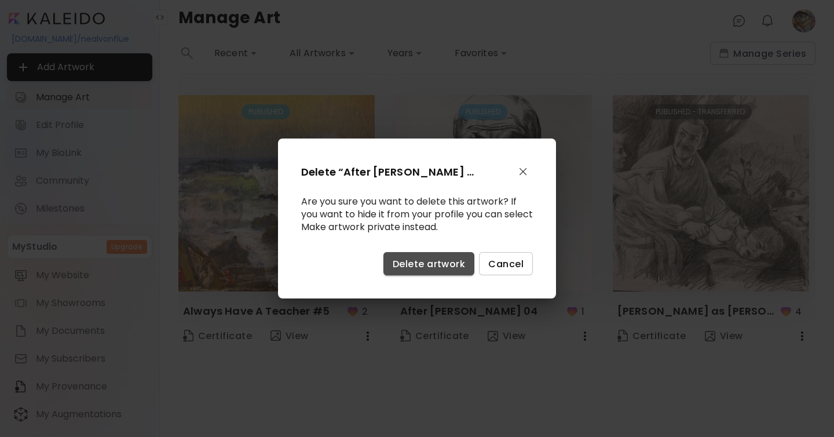
click at [431, 264] on span "Delete artwork" at bounding box center [429, 264] width 72 height 12
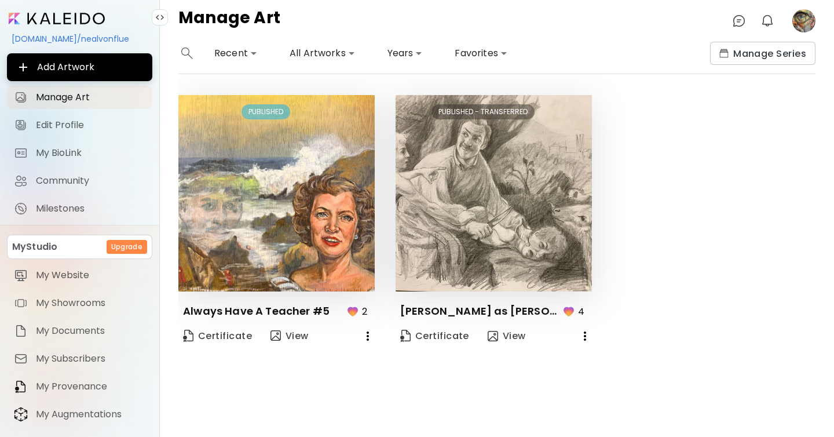
click at [369, 331] on icon "button" at bounding box center [368, 336] width 14 height 14
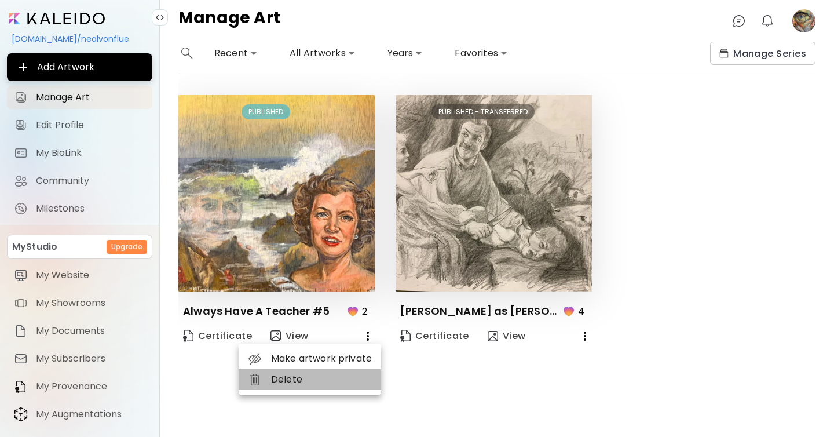
click at [323, 383] on li "Delete" at bounding box center [310, 379] width 142 height 21
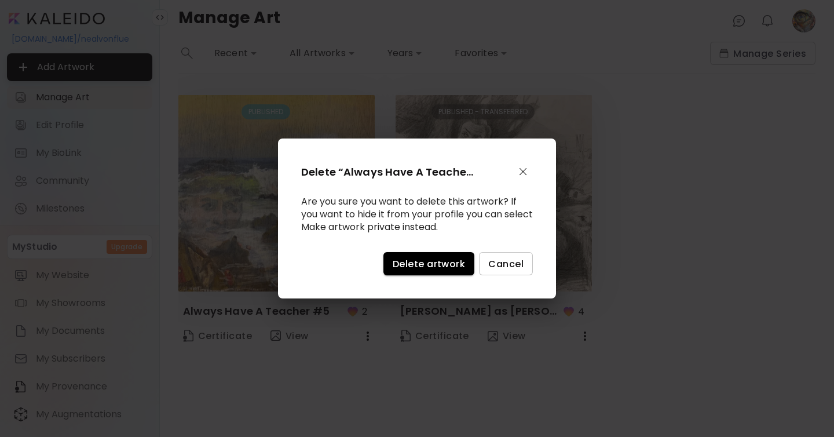
click at [412, 263] on span "Delete artwork" at bounding box center [429, 264] width 72 height 12
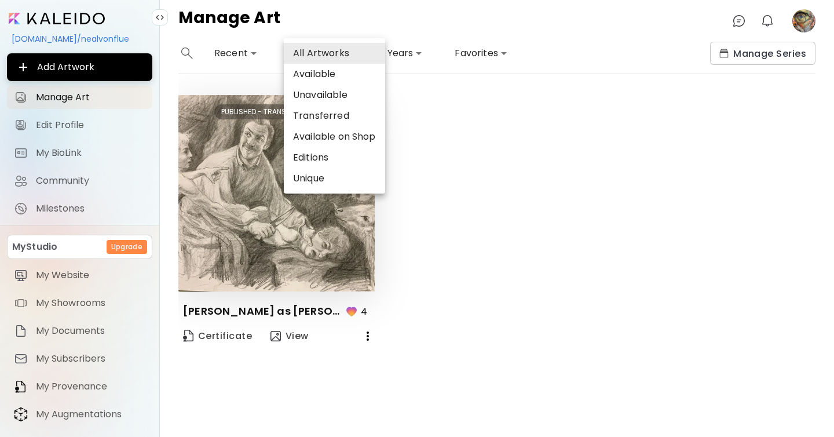
click at [324, 57] on body "**********" at bounding box center [417, 218] width 834 height 437
click at [324, 53] on li "All Artworks" at bounding box center [334, 53] width 101 height 21
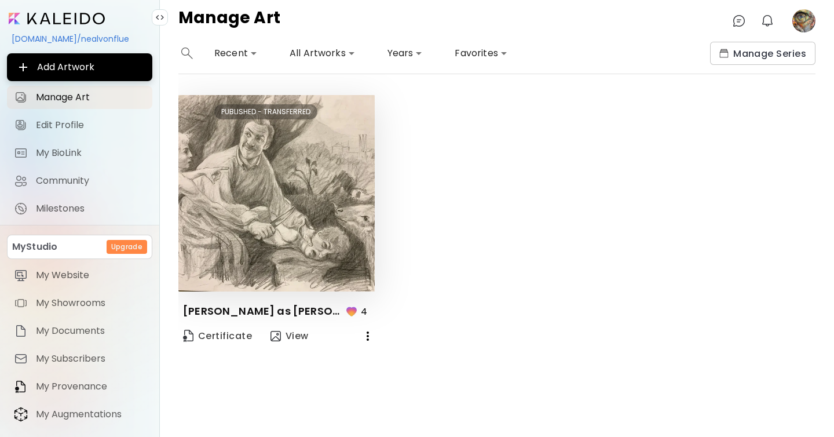
click at [260, 241] on img at bounding box center [276, 193] width 196 height 196
click at [290, 107] on div "PUBLISHED - TRANSFERRED" at bounding box center [265, 111] width 103 height 15
click at [294, 334] on span "View" at bounding box center [289, 335] width 38 height 13
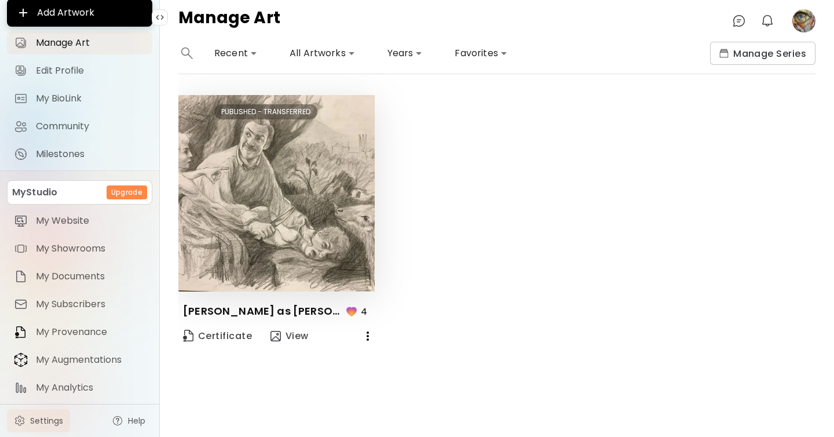
click at [43, 416] on span "Settings" at bounding box center [46, 421] width 33 height 12
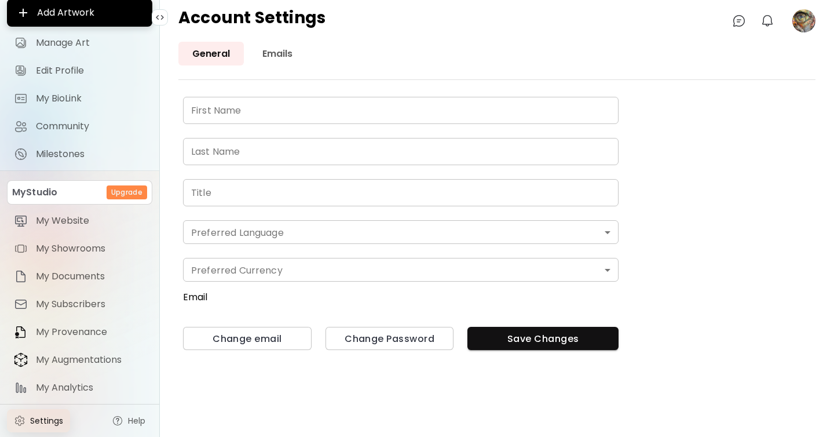
type input "****"
type input "********"
type input "**********"
type input "*******"
type input "*"
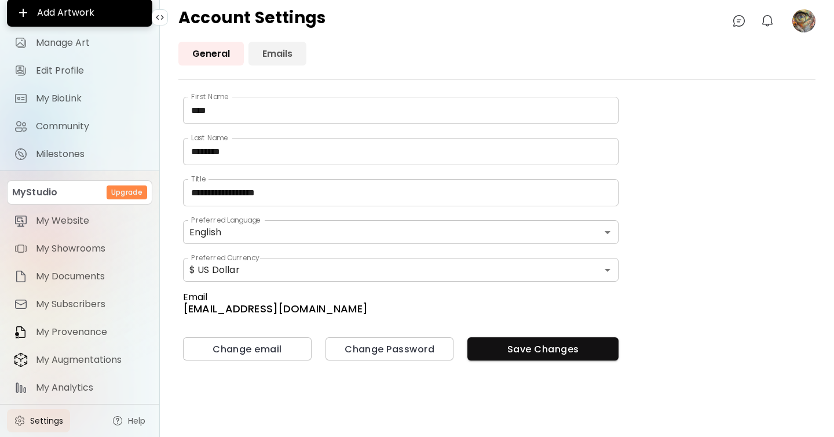
click at [285, 57] on link "Emails" at bounding box center [277, 54] width 58 height 24
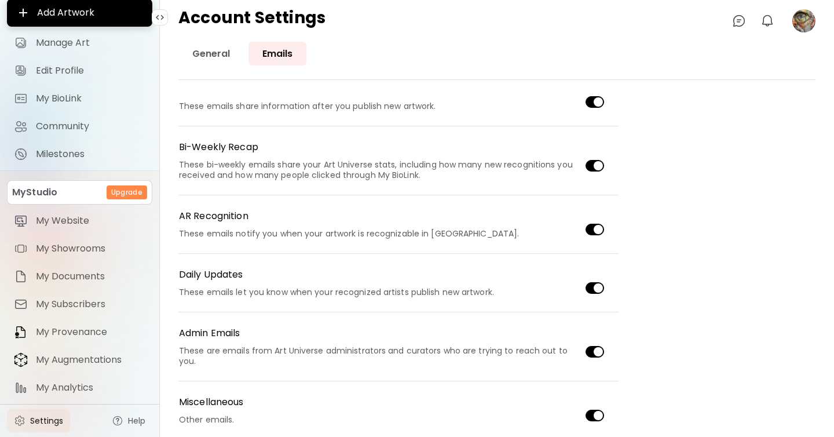
scroll to position [229, 0]
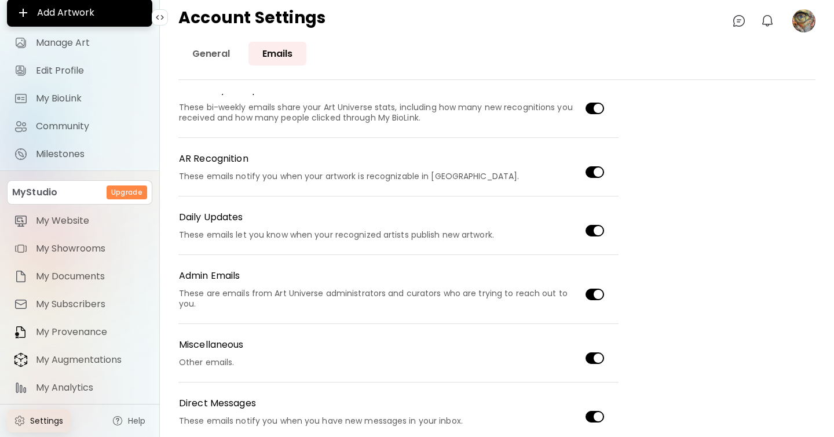
click at [44, 418] on span "Settings" at bounding box center [46, 421] width 33 height 12
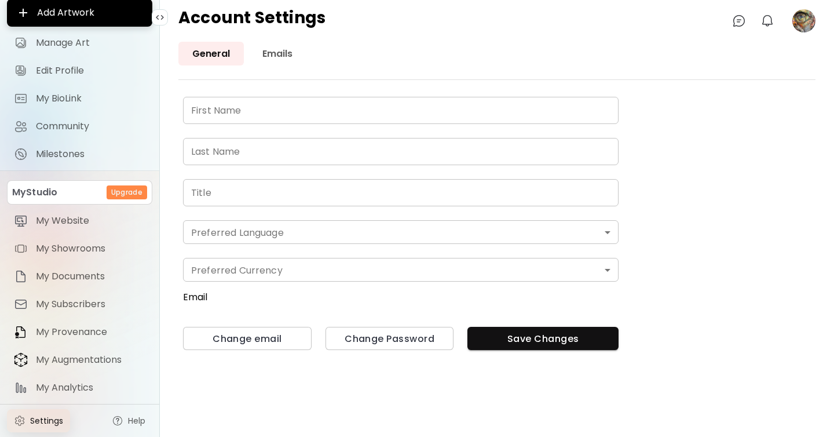
type input "****"
type input "********"
type input "**********"
type input "*******"
type input "*"
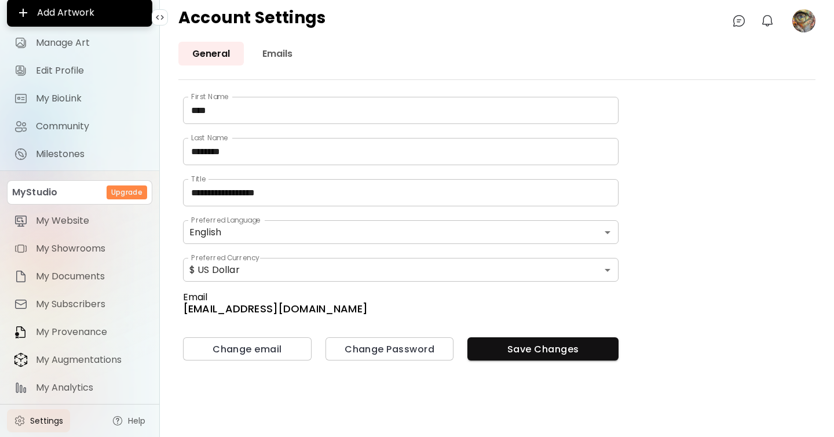
click at [827, 17] on div "Account Settings 0 0" at bounding box center [497, 21] width 674 height 42
click at [803, 17] on image at bounding box center [803, 20] width 23 height 23
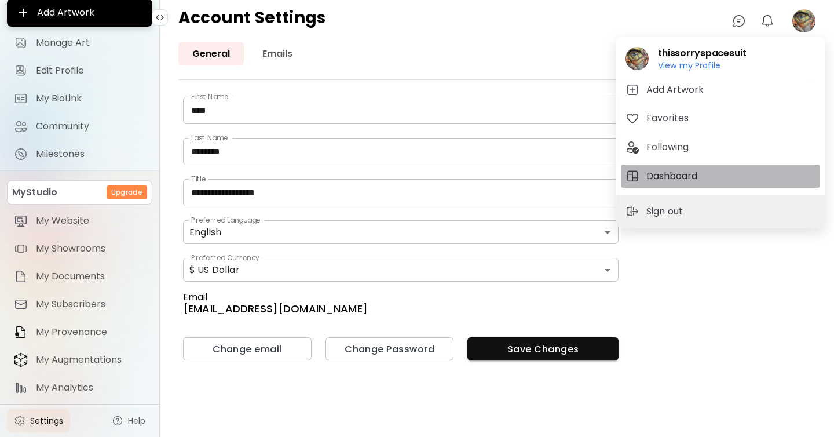
click at [670, 171] on h5 "Dashboard" at bounding box center [673, 176] width 54 height 14
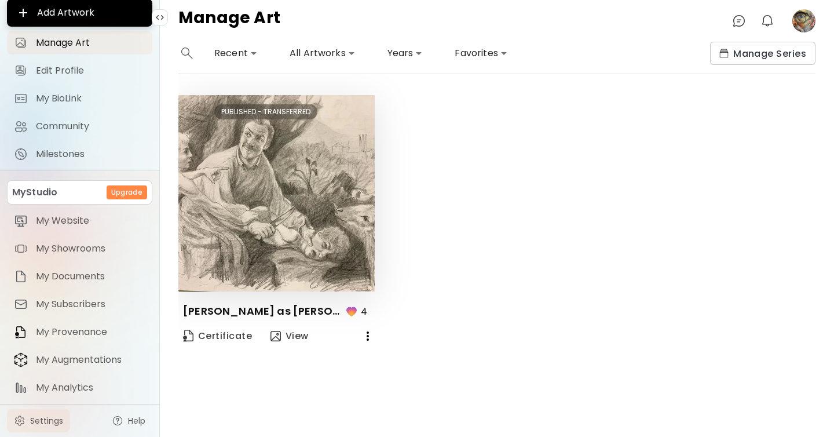
click at [35, 416] on span "Settings" at bounding box center [46, 421] width 33 height 12
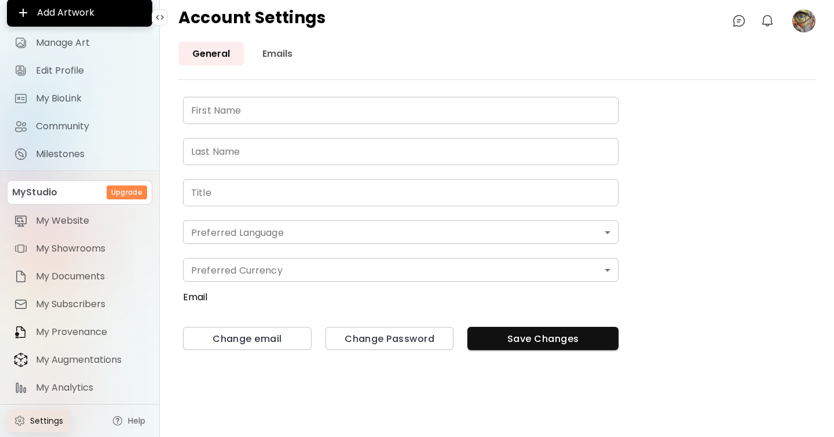
type input "****"
type input "********"
type input "**********"
type input "*******"
type input "*"
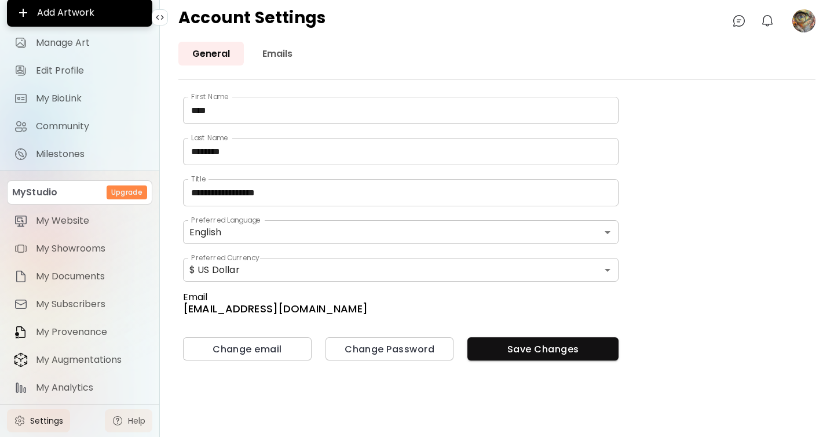
click at [131, 419] on span "Help" at bounding box center [136, 421] width 17 height 12
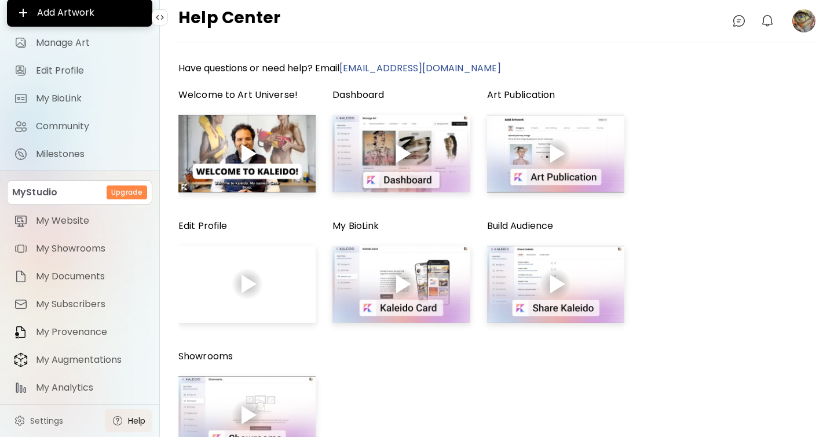
scroll to position [124, 0]
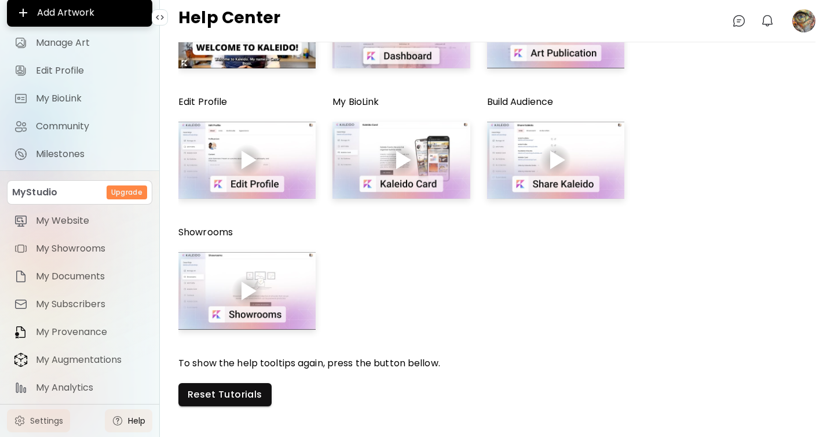
click at [50, 419] on span "Settings" at bounding box center [46, 421] width 33 height 12
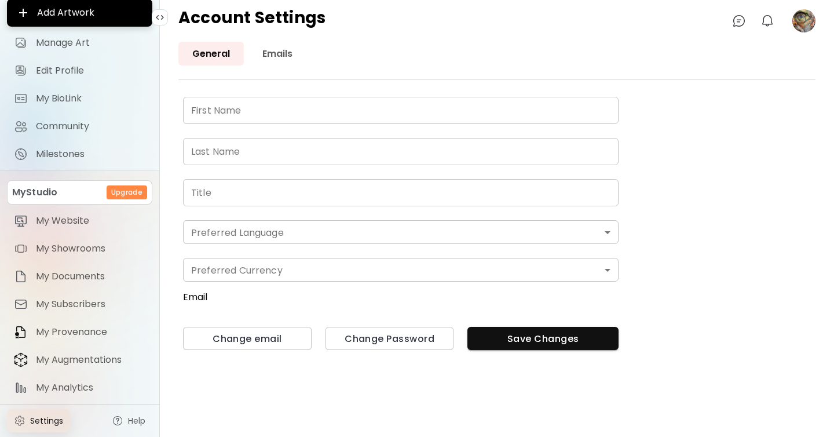
type input "****"
type input "********"
type input "**********"
type input "*******"
type input "*"
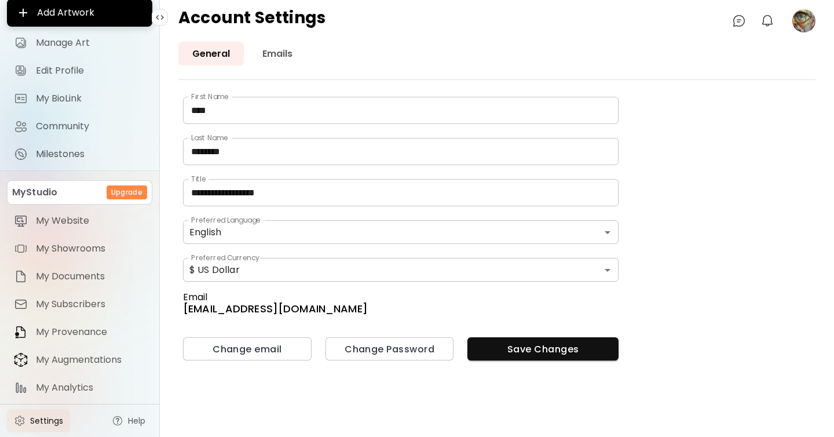
click at [816, 16] on div "Account Settings 0 0" at bounding box center [497, 21] width 674 height 42
click at [799, 19] on image at bounding box center [803, 20] width 23 height 23
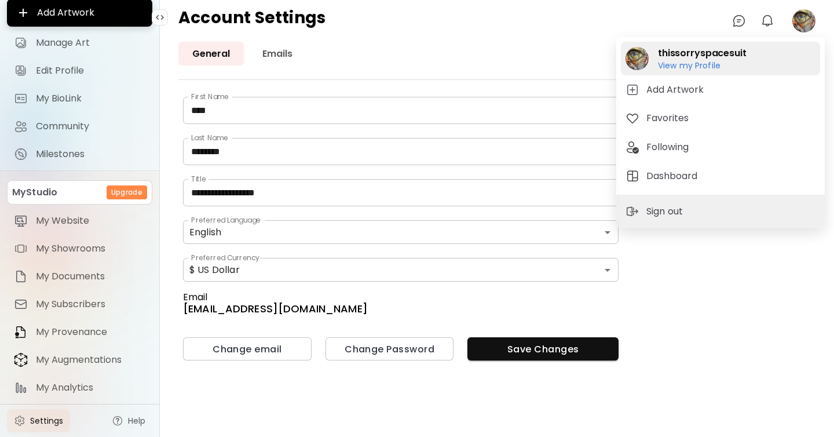
click at [712, 66] on h6 "View my Profile" at bounding box center [702, 65] width 89 height 10
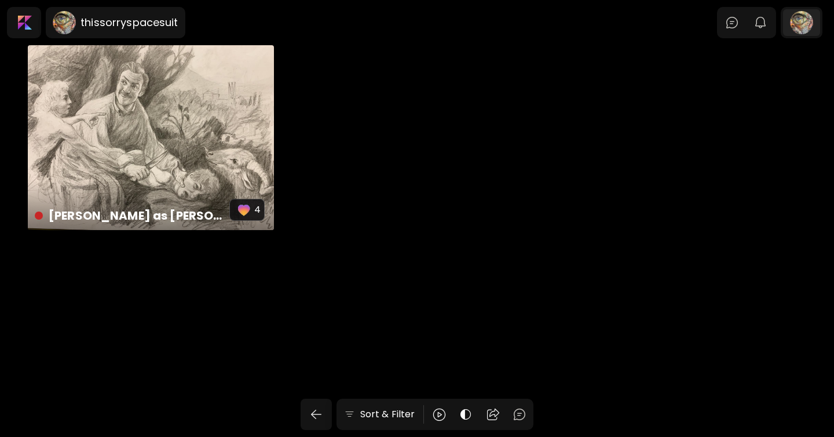
click at [804, 24] on div at bounding box center [801, 22] width 37 height 27
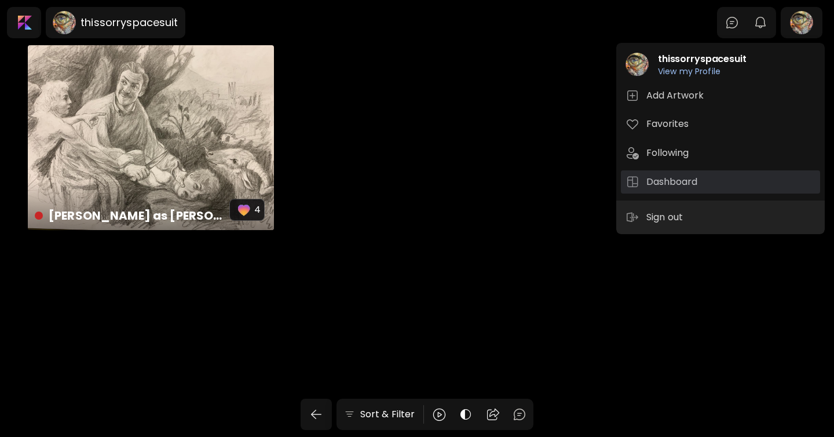
click at [684, 184] on h5 "Dashboard" at bounding box center [673, 182] width 54 height 14
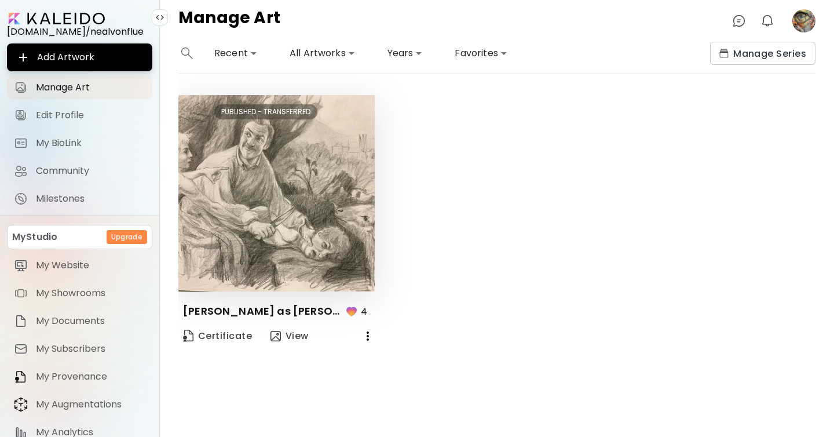
click at [159, 17] on img at bounding box center [159, 17] width 9 height 9
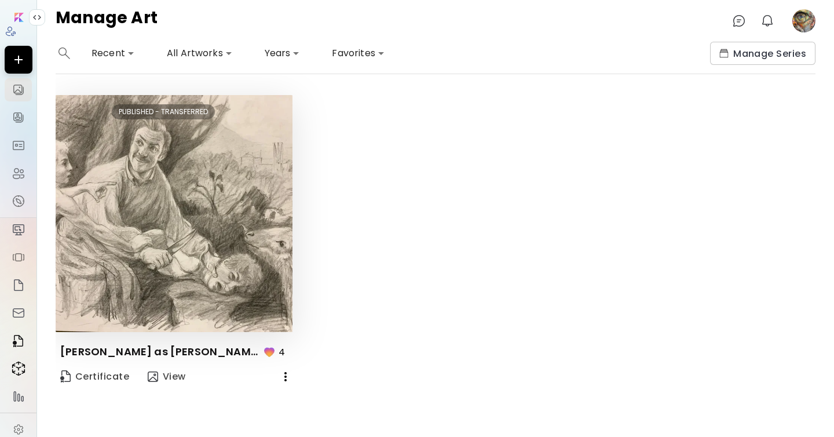
click at [39, 20] on img at bounding box center [36, 17] width 9 height 9
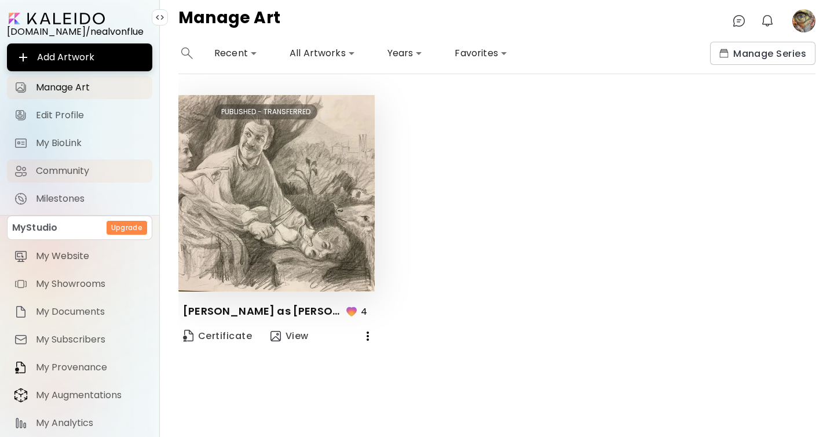
click at [70, 171] on span "Community" at bounding box center [90, 171] width 109 height 12
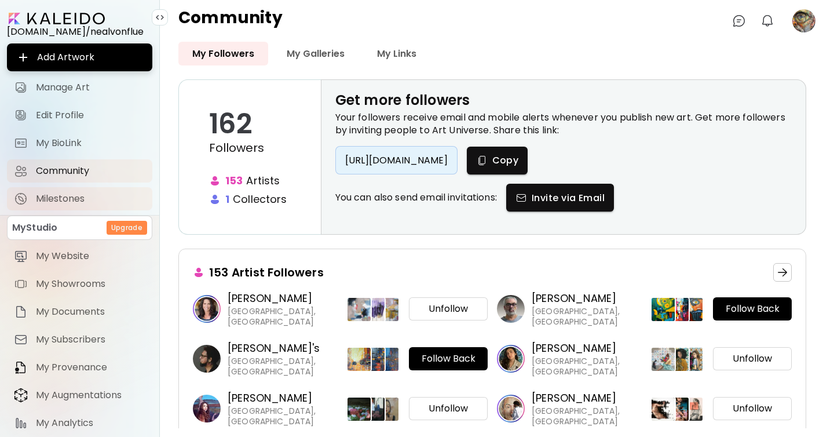
scroll to position [44, 0]
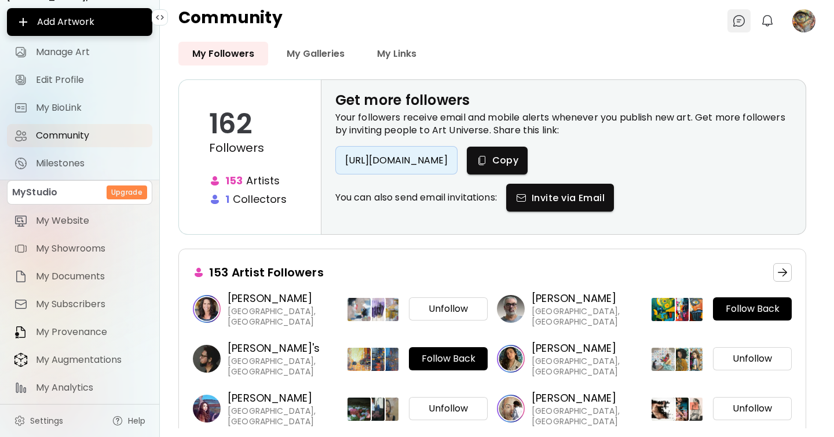
click at [739, 21] on img at bounding box center [739, 21] width 14 height 14
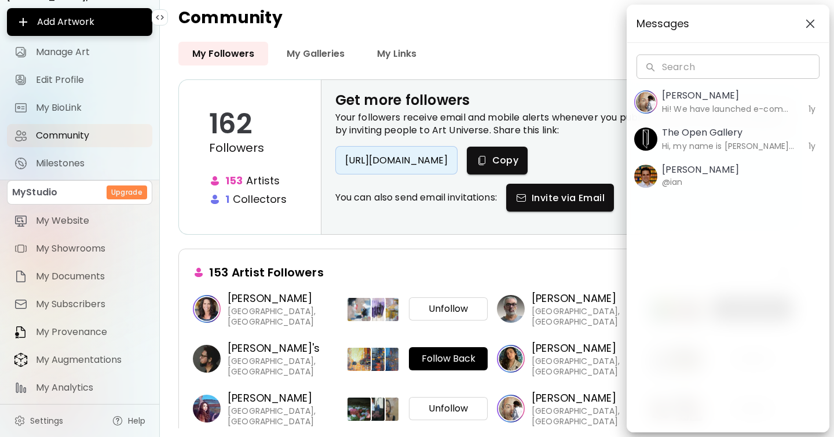
click at [812, 19] on button "button" at bounding box center [810, 23] width 19 height 19
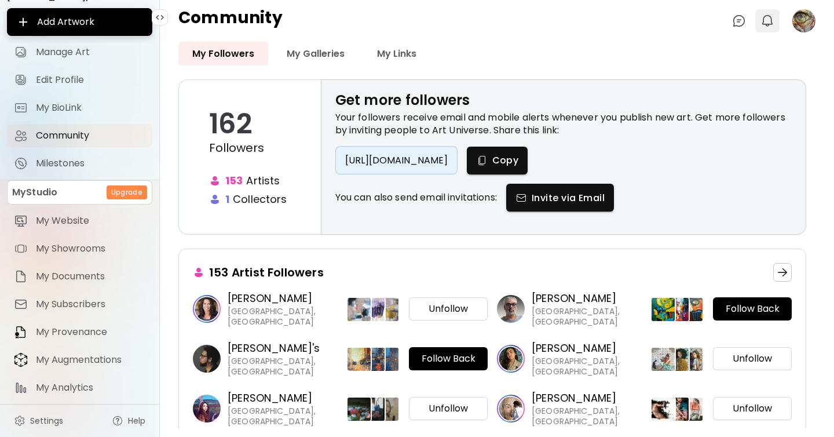
click at [769, 19] on img "button" at bounding box center [767, 21] width 14 height 14
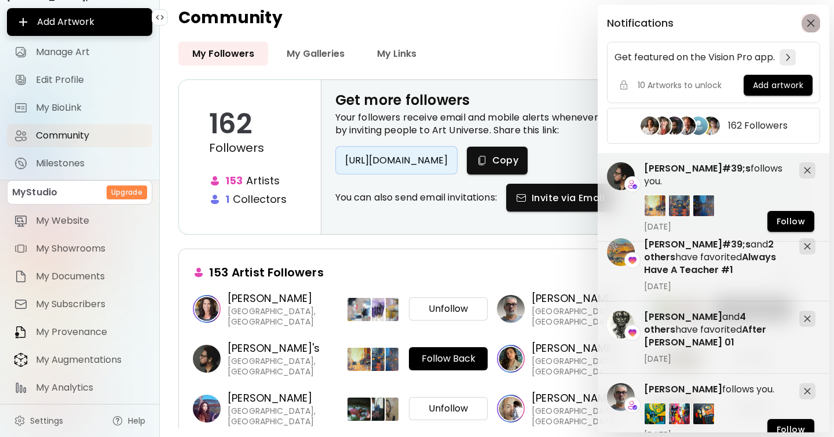
click at [810, 22] on img "button" at bounding box center [810, 23] width 8 height 8
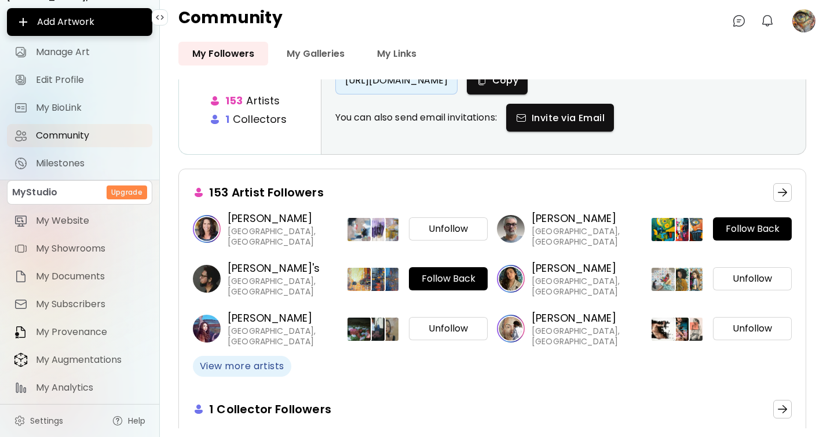
scroll to position [160, 0]
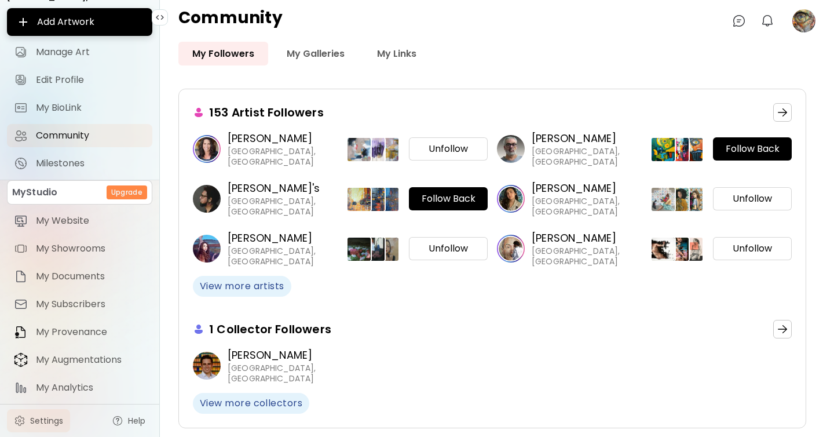
click at [45, 420] on span "Settings" at bounding box center [46, 421] width 33 height 12
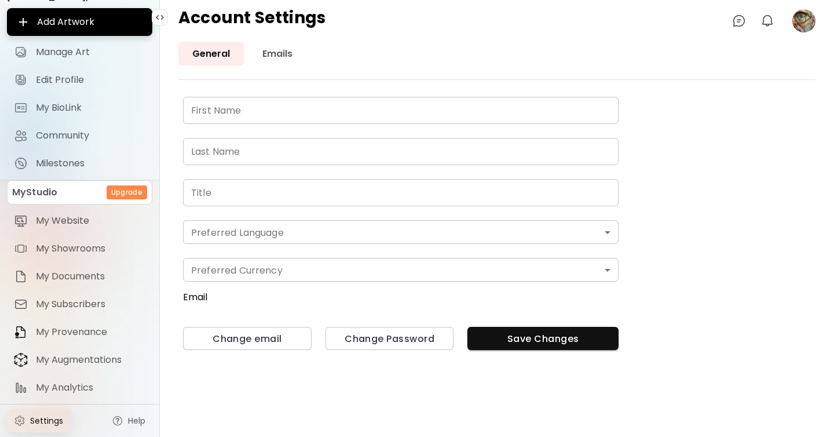
type input "****"
type input "********"
type input "**********"
type input "*******"
type input "*"
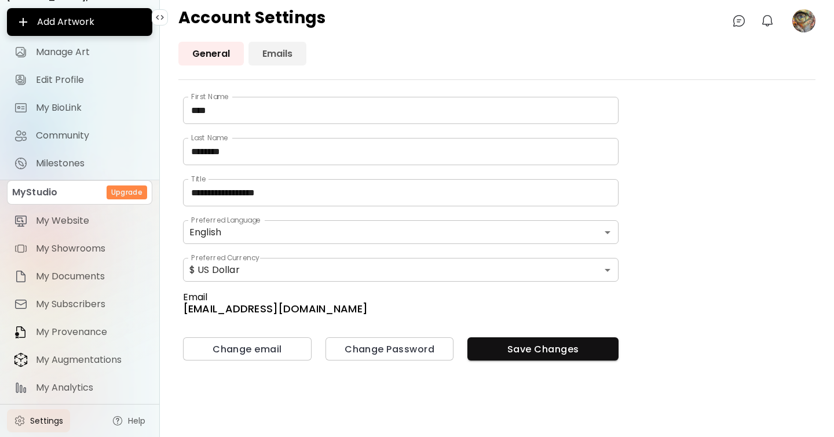
click at [289, 42] on link "Emails" at bounding box center [277, 54] width 58 height 24
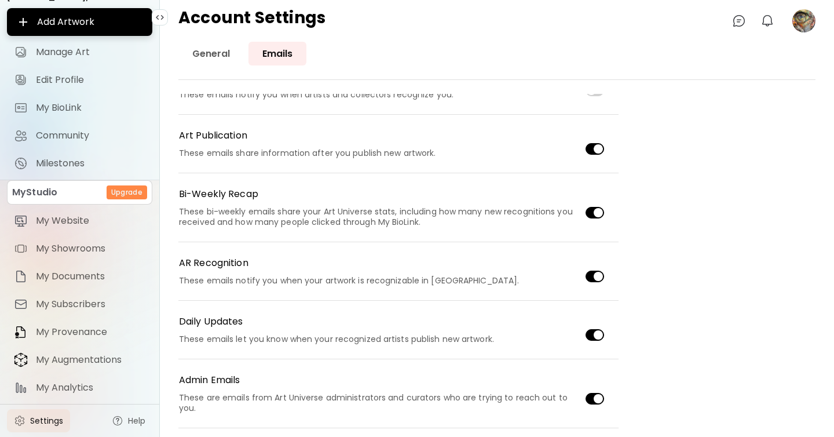
scroll to position [132, 0]
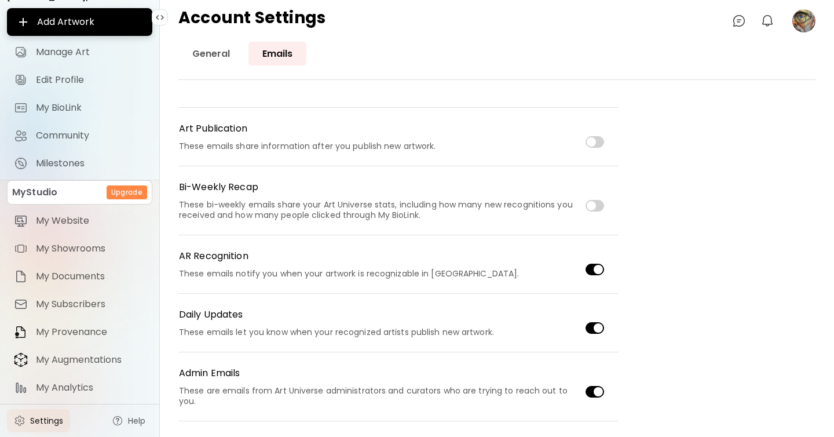
click at [596, 249] on div "AR Recognition These emails notify you when your artwork is recognizable in AR." at bounding box center [393, 268] width 430 height 39
click at [588, 397] on div "Admin Emails These are emails from Art Universe administrators and curators who…" at bounding box center [393, 391] width 430 height 50
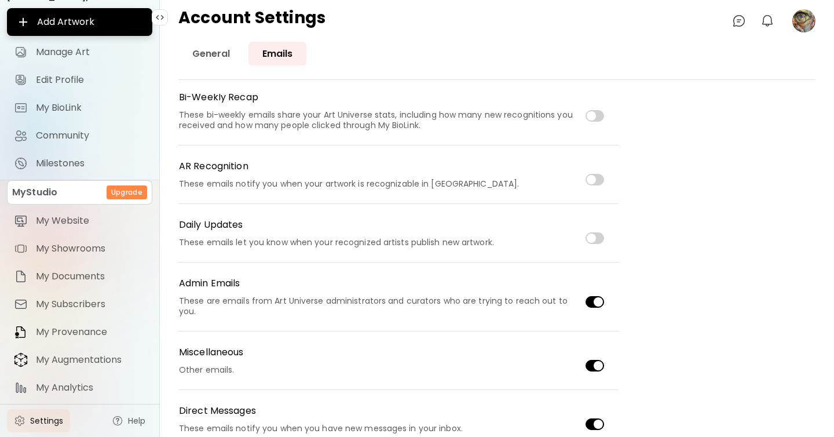
scroll to position [229, 0]
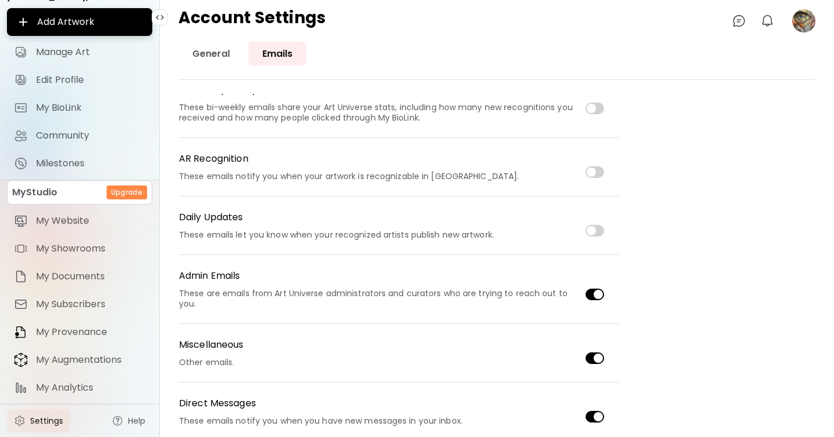
click at [595, 351] on div "Miscellaneous Other emails." at bounding box center [393, 357] width 430 height 39
click at [676, 366] on div "Email Enable Getting Started These emails explain Art Universe features as you …" at bounding box center [496, 265] width 637 height 342
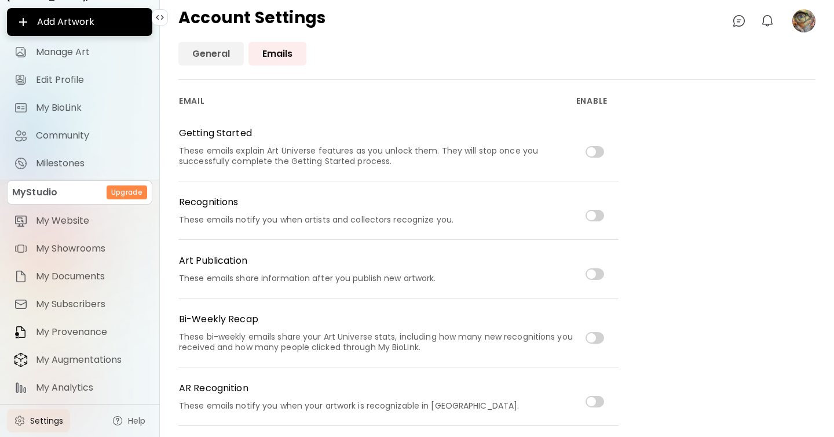
click at [217, 60] on link "General" at bounding box center [210, 54] width 65 height 24
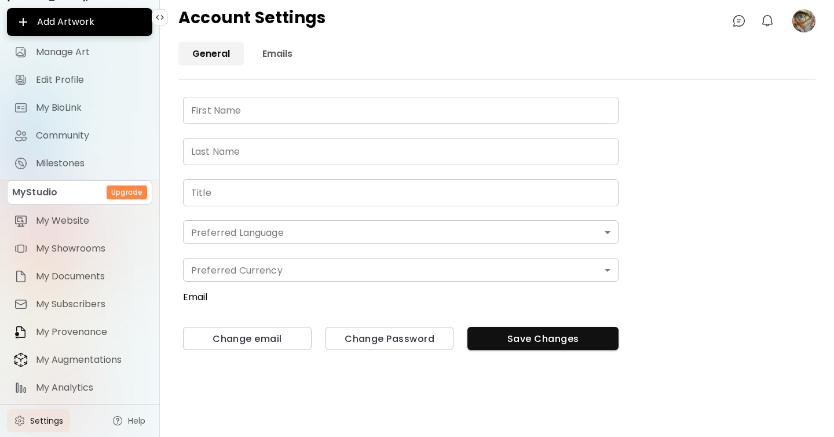
type input "****"
type input "********"
type input "**********"
type input "*******"
type input "*"
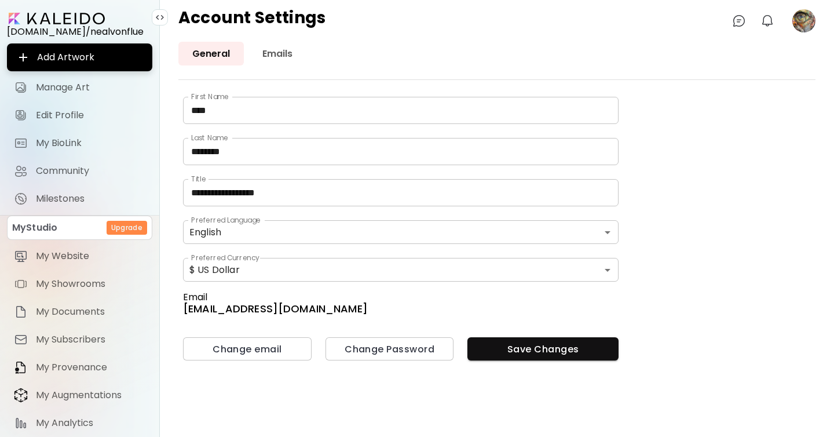
click at [45, 234] on p "MyStudio" at bounding box center [34, 228] width 45 height 14
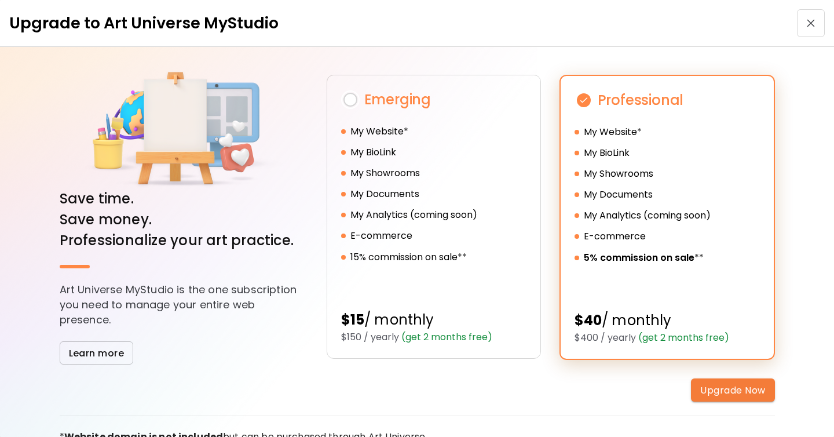
type input "****"
type input "********"
type input "**********"
type input "*******"
type input "*"
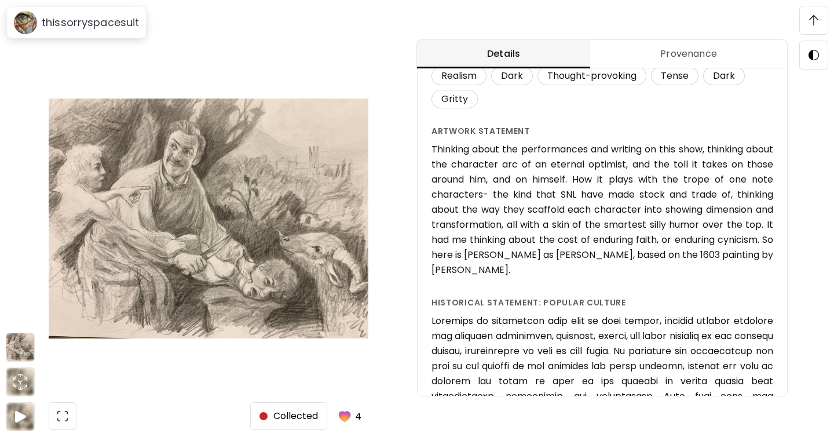
scroll to position [316, 0]
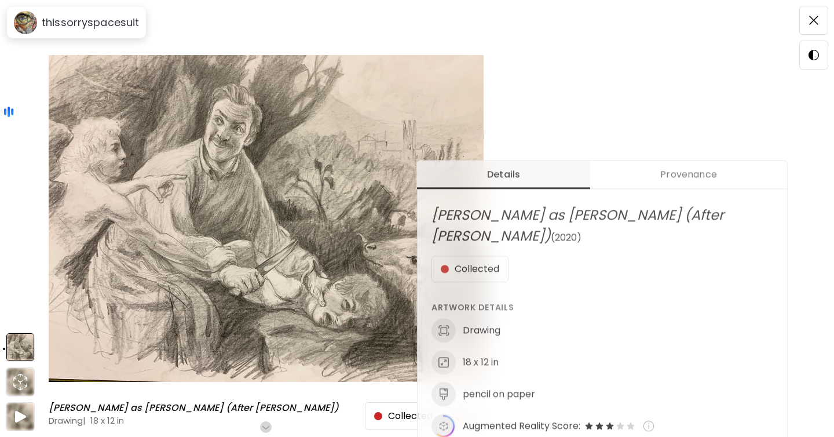
click at [690, 180] on span "Provenance" at bounding box center [688, 174] width 183 height 14
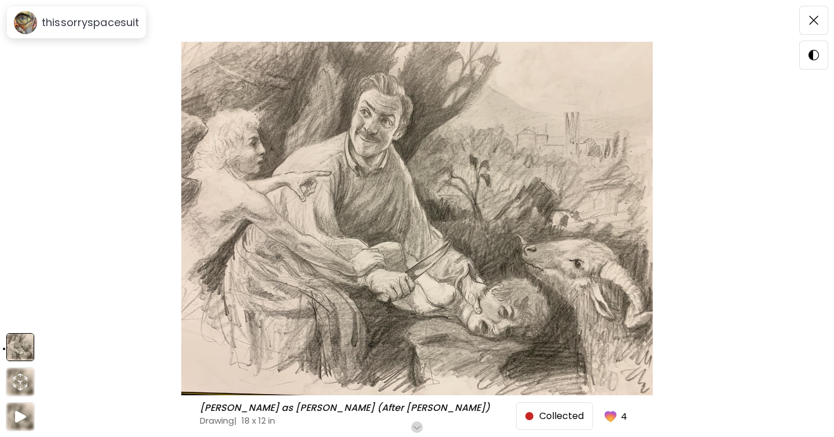
click at [23, 350] on img at bounding box center [20, 346] width 27 height 27
click at [24, 377] on icon "animation" at bounding box center [20, 381] width 19 height 19
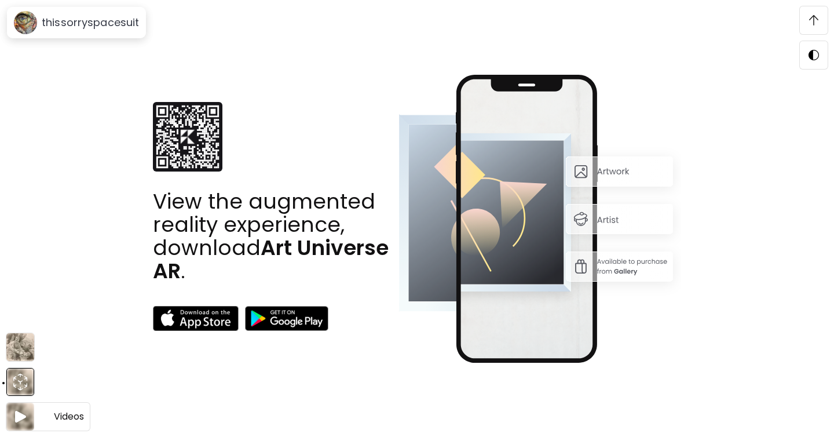
click at [24, 410] on img at bounding box center [20, 416] width 14 height 15
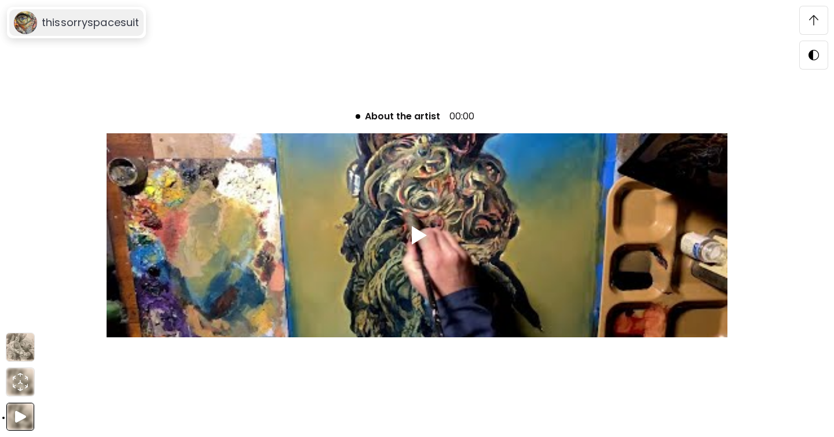
click at [79, 24] on h6 "thissorryspacesuit" at bounding box center [90, 23] width 97 height 14
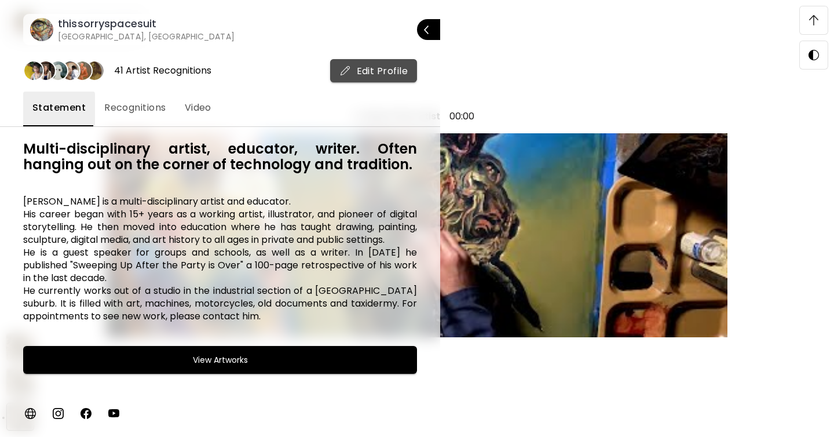
click at [369, 71] on span "Edit Profile" at bounding box center [373, 71] width 69 height 12
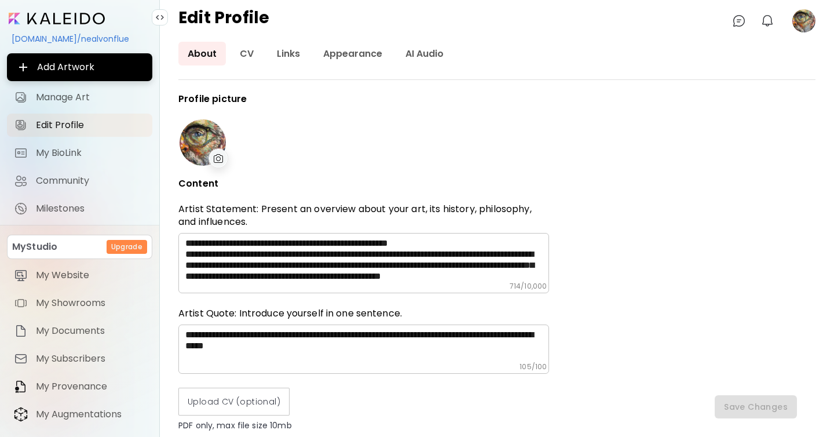
type input "**********"
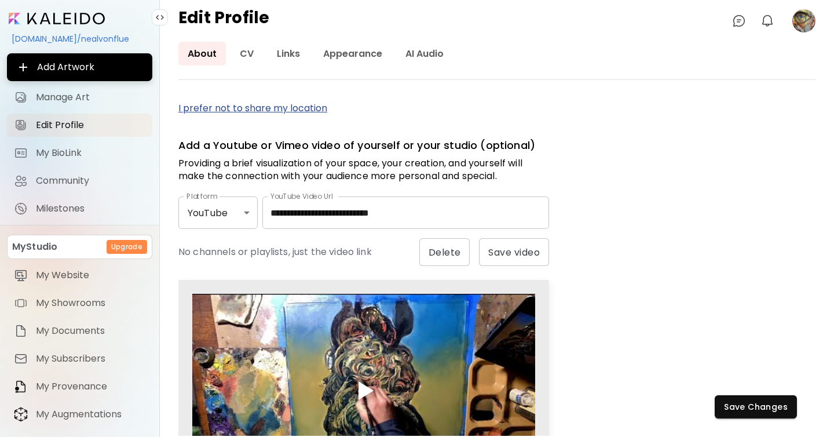
click at [287, 105] on p "I prefer not to share my location" at bounding box center [363, 108] width 371 height 14
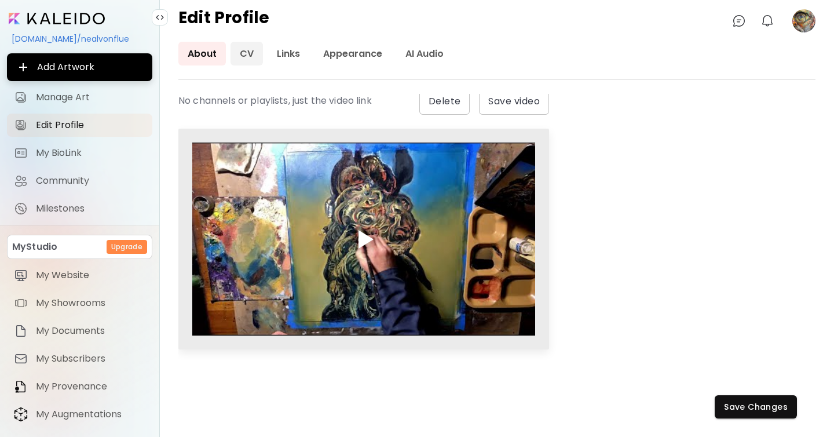
click at [247, 57] on link "CV" at bounding box center [246, 54] width 32 height 24
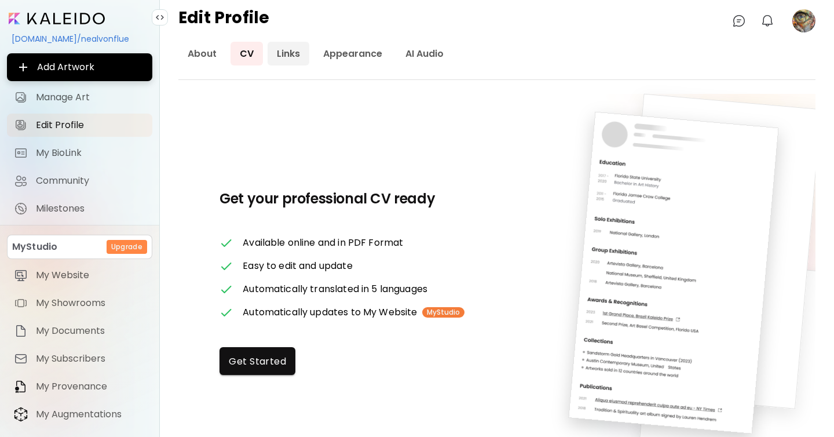
click at [291, 47] on link "Links" at bounding box center [288, 54] width 42 height 24
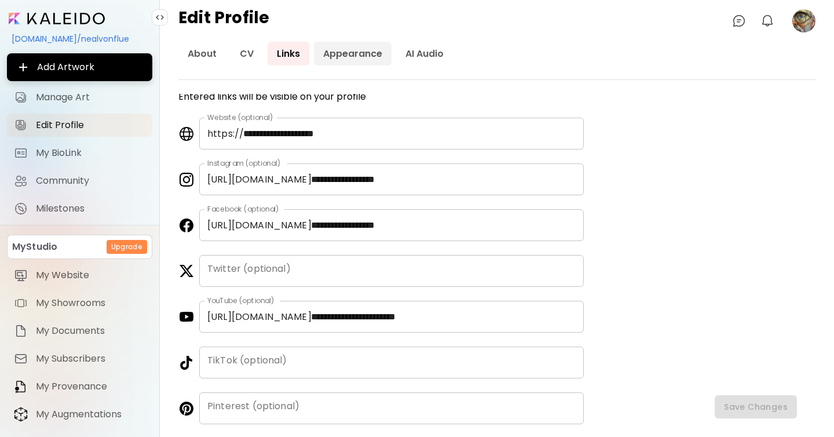
click at [347, 52] on link "Appearance" at bounding box center [353, 54] width 78 height 24
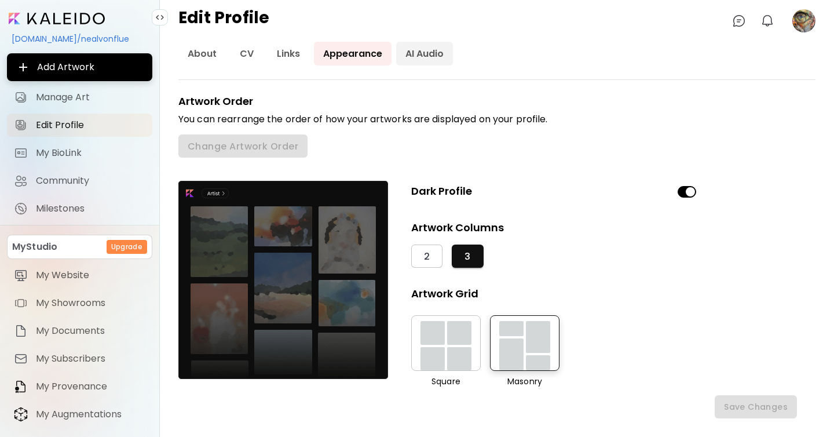
click at [416, 49] on link "AI Audio" at bounding box center [424, 54] width 57 height 24
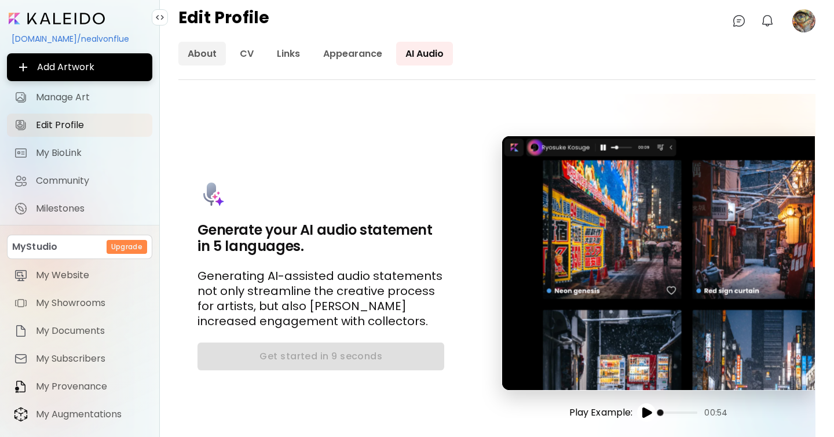
click at [195, 53] on link "About" at bounding box center [201, 54] width 47 height 24
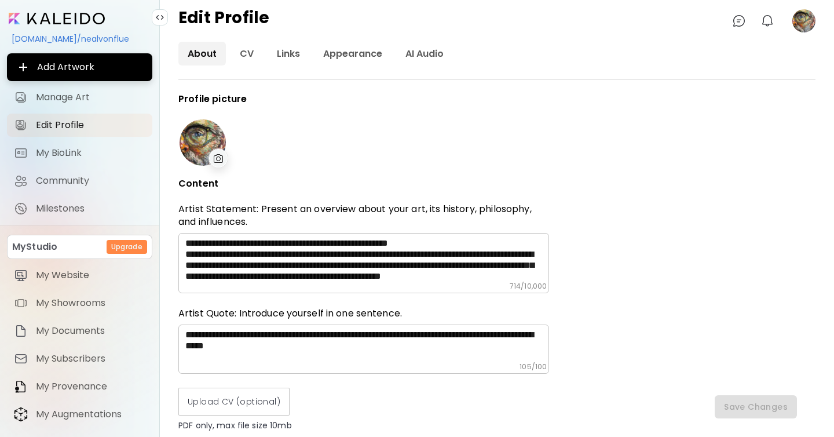
type input "**********"
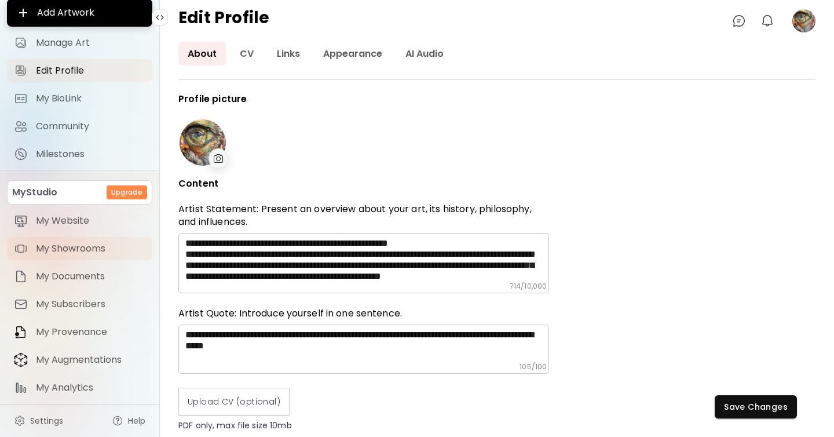
click at [46, 302] on span "My Subscribers" at bounding box center [90, 304] width 109 height 12
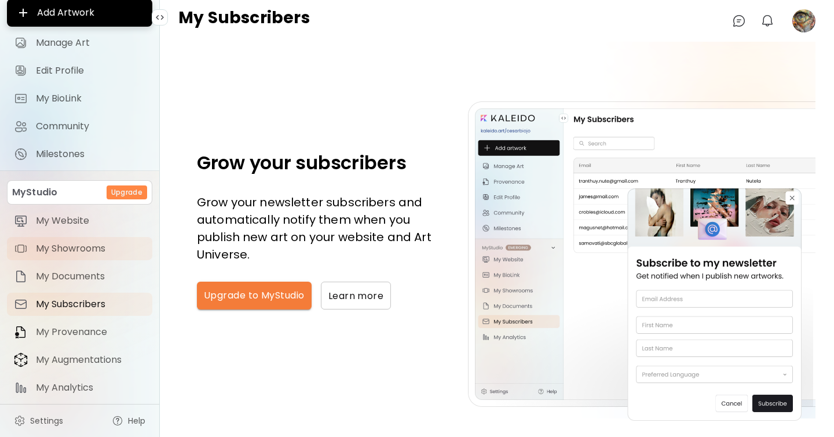
click at [58, 243] on span "My Showrooms" at bounding box center [90, 249] width 109 height 12
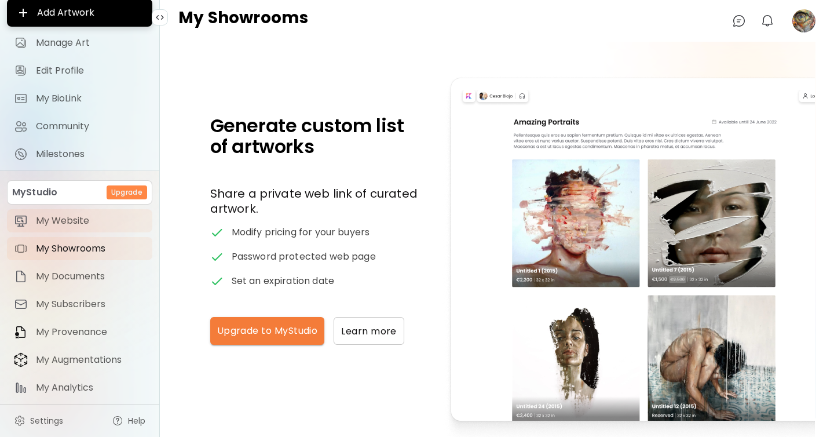
click at [64, 216] on span "My Website" at bounding box center [90, 221] width 109 height 12
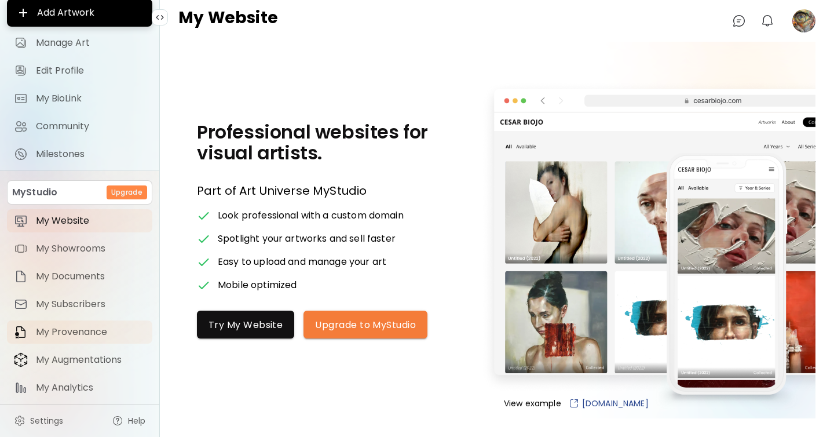
click at [76, 334] on span "My Provenance" at bounding box center [90, 332] width 109 height 12
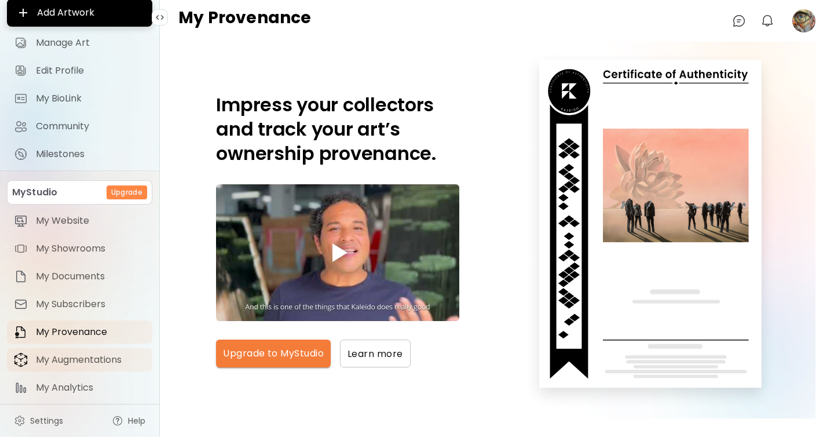
click at [82, 364] on span "My Augmentations" at bounding box center [90, 360] width 109 height 12
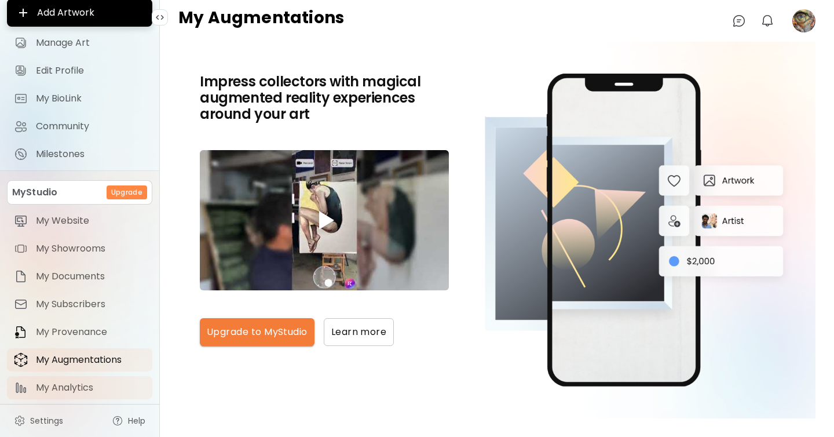
click at [75, 382] on span "My Analytics" at bounding box center [90, 388] width 109 height 12
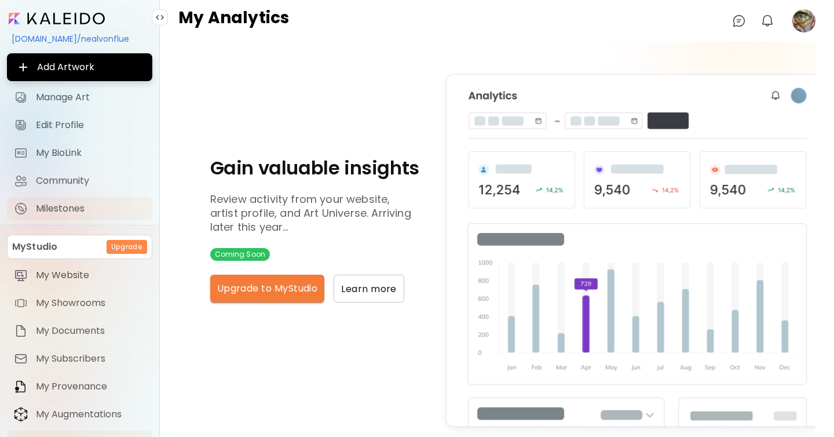
click at [70, 212] on span "Milestones" at bounding box center [90, 209] width 109 height 12
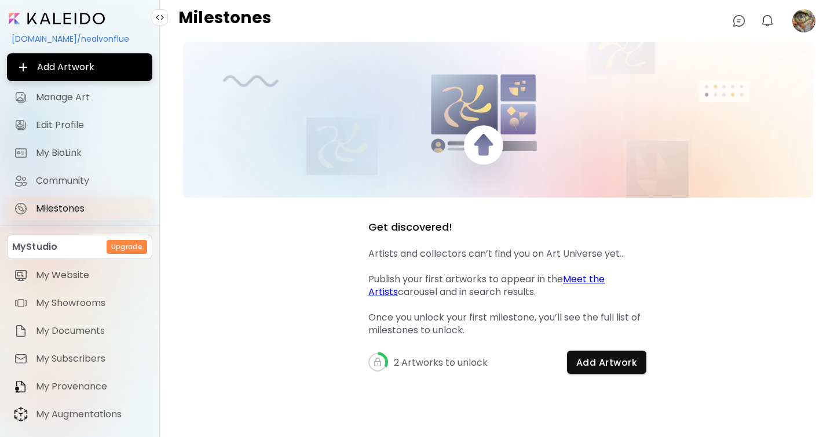
scroll to position [1, 0]
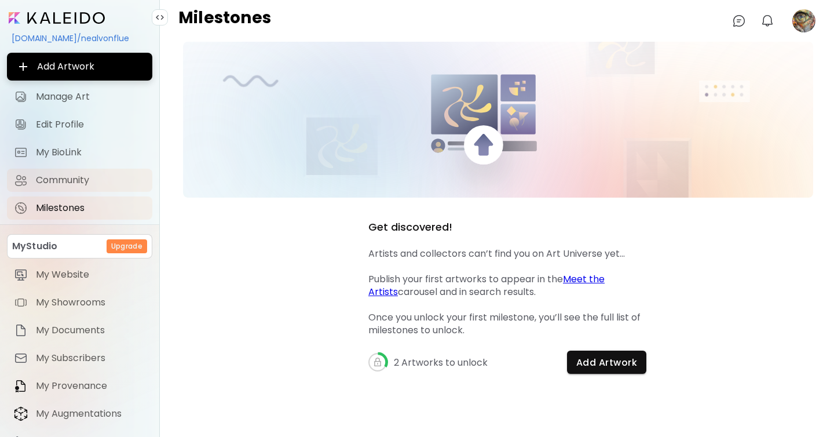
click at [63, 182] on span "Community" at bounding box center [90, 180] width 109 height 12
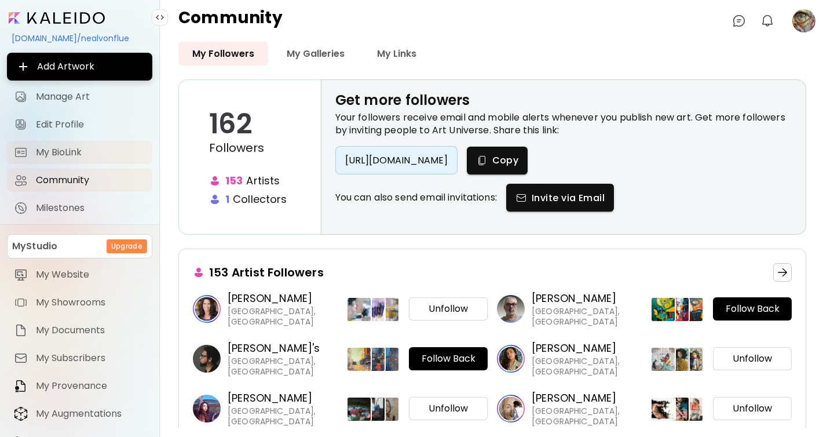
click at [63, 151] on span "My BioLink" at bounding box center [90, 152] width 109 height 12
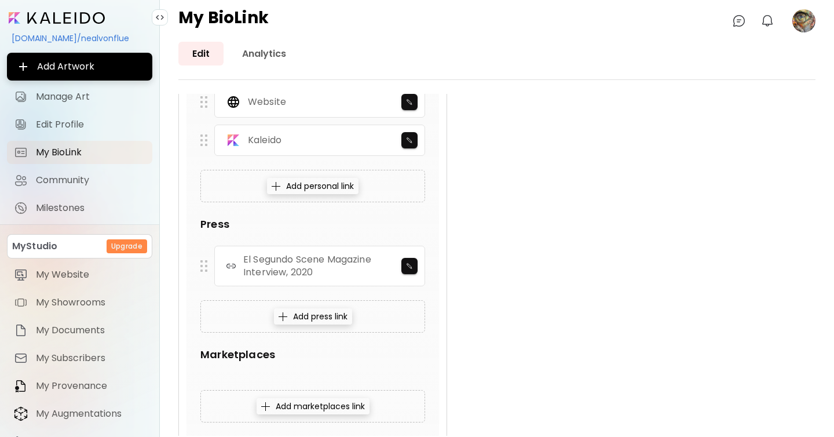
scroll to position [563, 0]
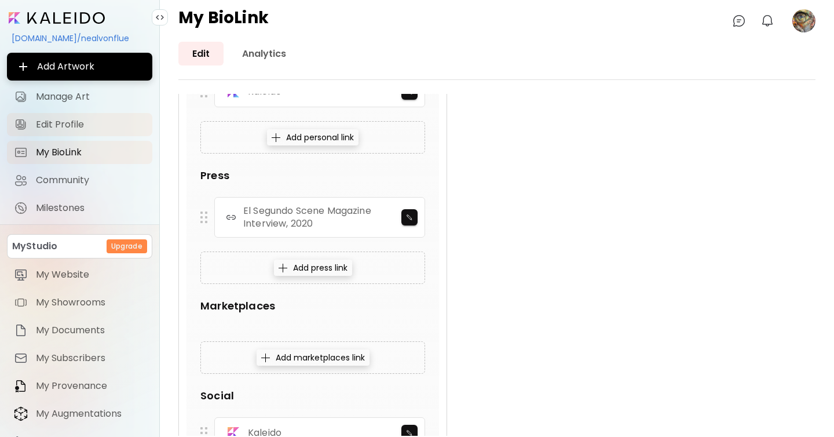
click at [78, 127] on span "Edit Profile" at bounding box center [90, 125] width 109 height 12
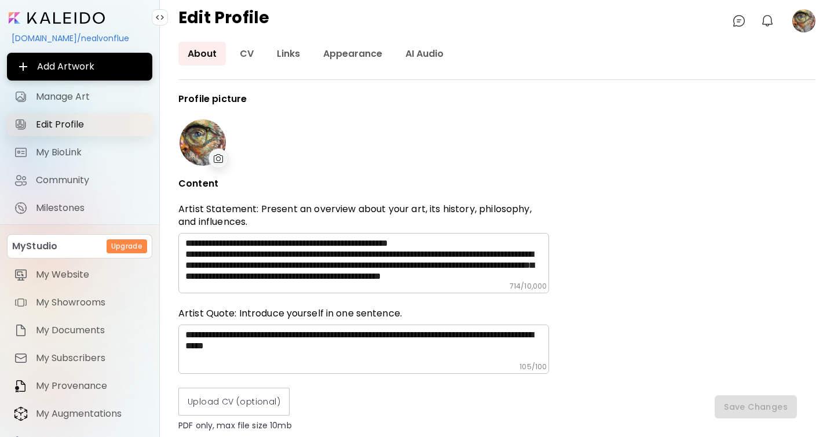
type input "**********"
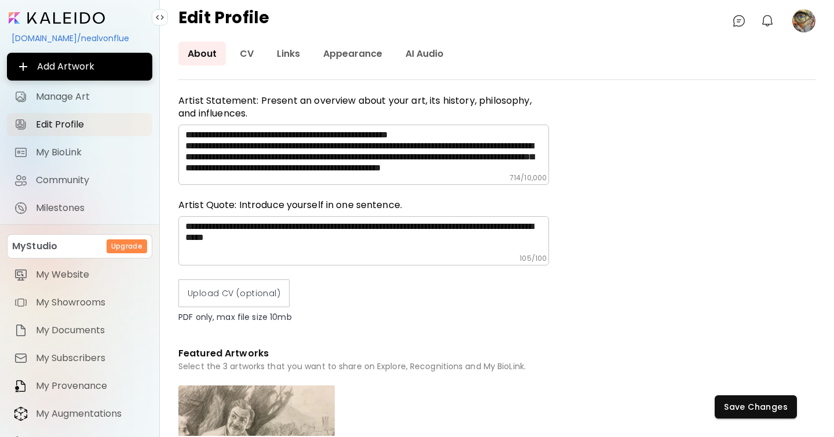
scroll to position [113, 0]
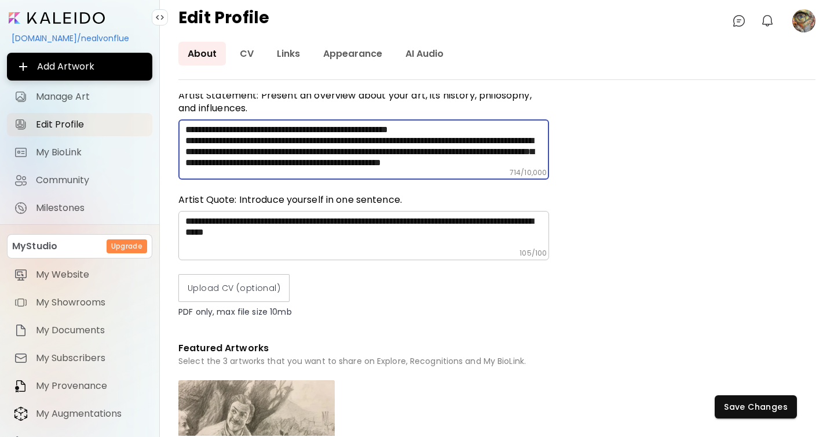
click at [449, 155] on textarea "**********" at bounding box center [367, 146] width 364 height 44
drag, startPoint x: 449, startPoint y: 146, endPoint x: 468, endPoint y: 194, distance: 51.5
click at [451, 153] on textarea "**********" at bounding box center [367, 146] width 364 height 44
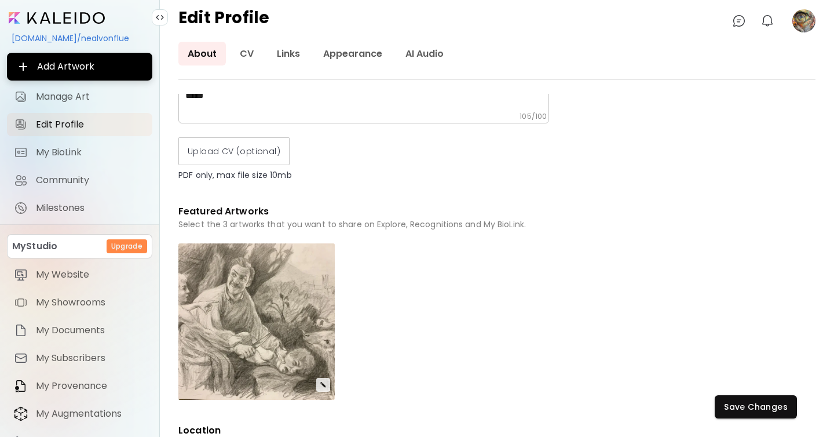
scroll to position [0, 0]
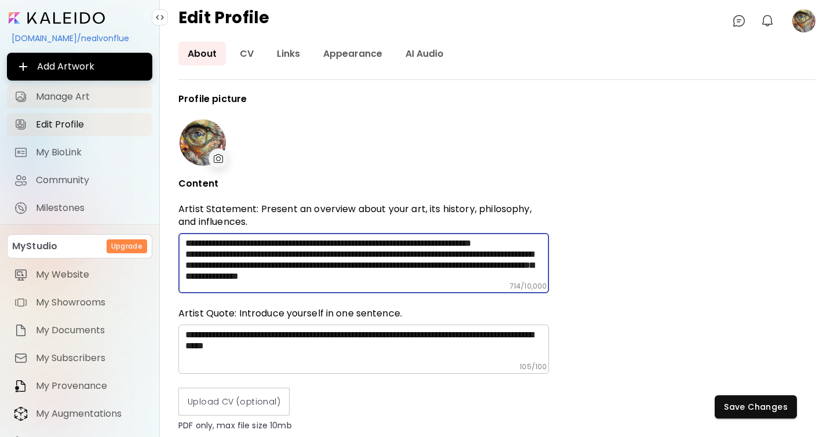
click at [81, 101] on span "Manage Art" at bounding box center [90, 97] width 109 height 12
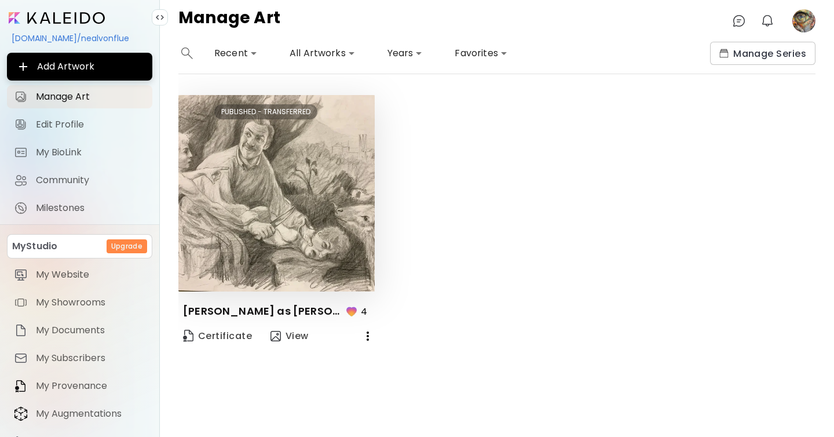
click at [87, 38] on div "kaleido.art/nealvonflue" at bounding box center [79, 38] width 145 height 20
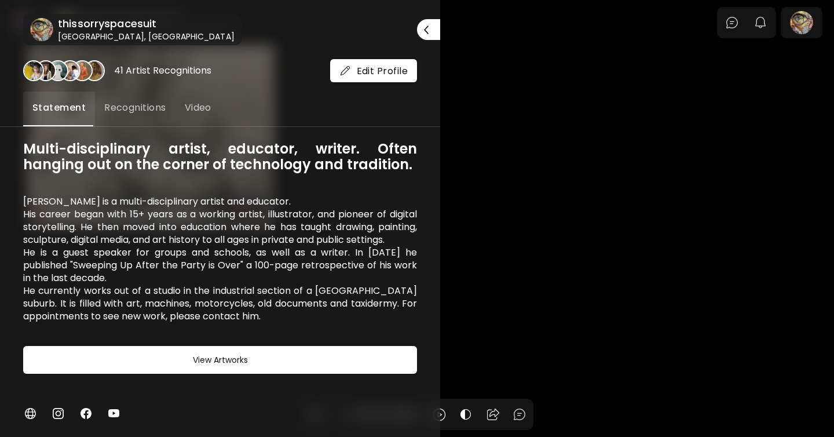
click at [160, 113] on span "Recognitions" at bounding box center [135, 108] width 62 height 14
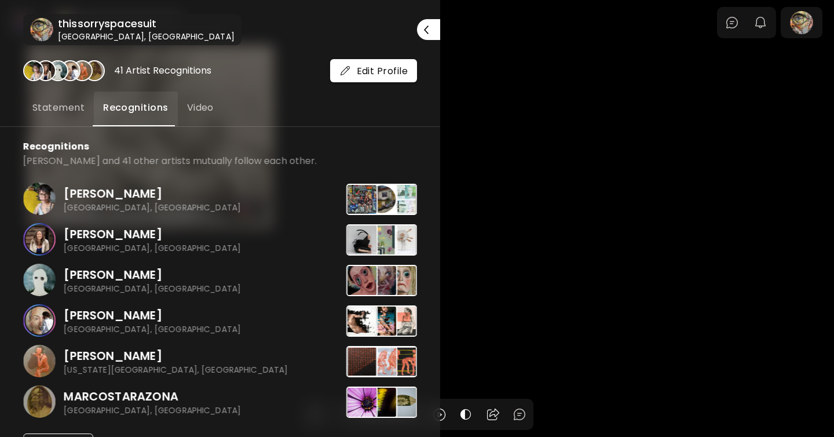
click at [189, 110] on span "Video" at bounding box center [200, 108] width 27 height 14
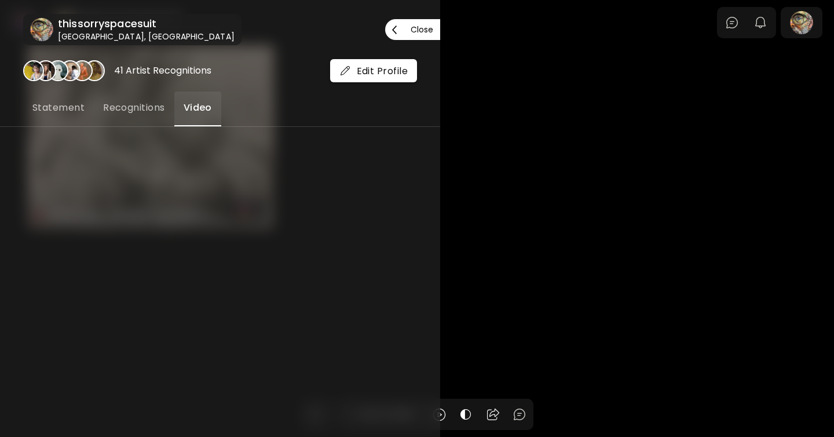
click at [431, 29] on p "Close" at bounding box center [421, 29] width 23 height 8
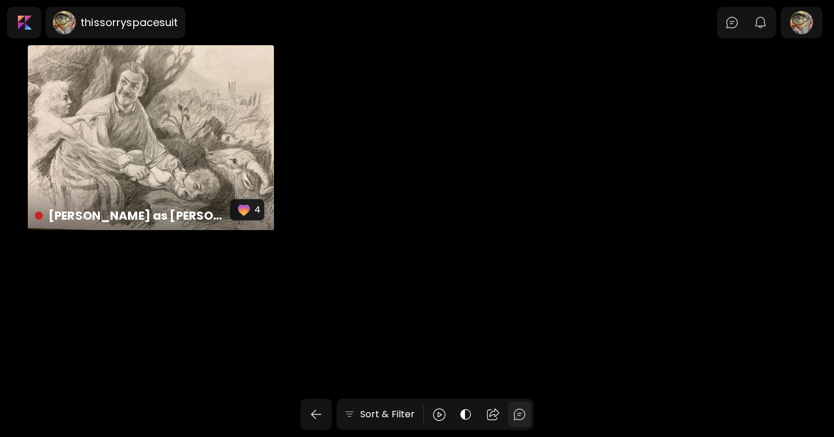
click at [515, 414] on img at bounding box center [519, 414] width 14 height 14
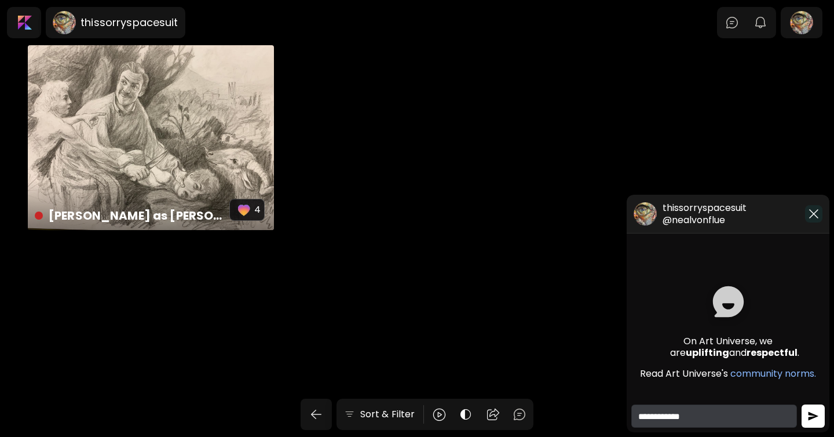
click at [811, 212] on img "button" at bounding box center [813, 214] width 14 height 14
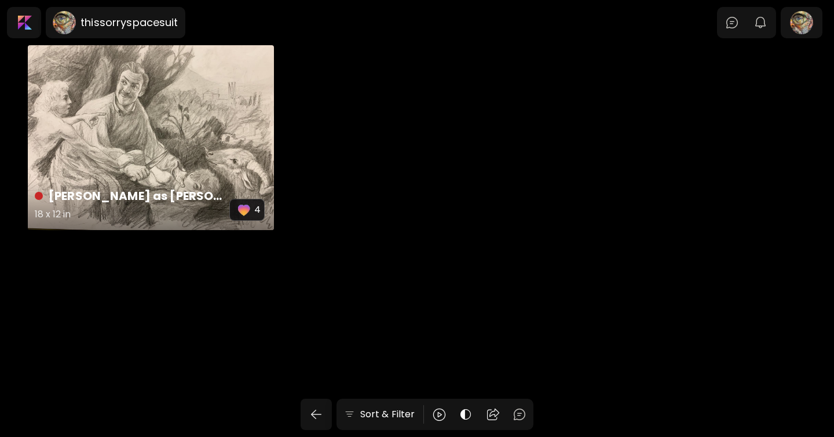
click at [179, 145] on div "Ted Lasso as Abraham (After Caravaggio) 18 x 12 in 4" at bounding box center [151, 137] width 246 height 185
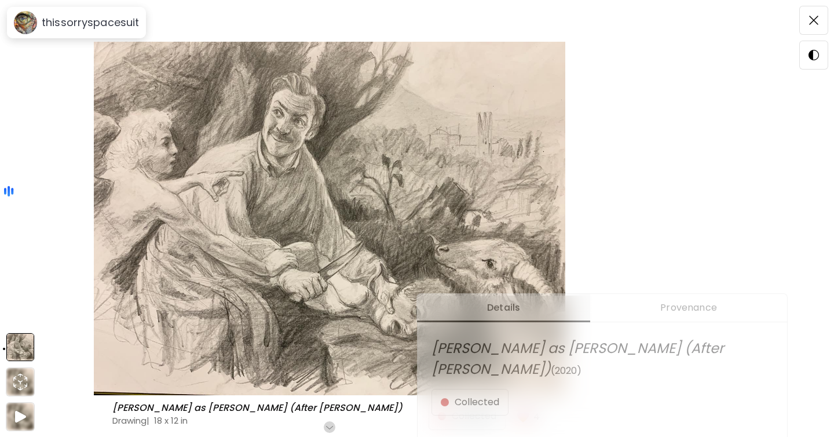
scroll to position [255, 0]
click at [329, 420] on div "Scroll for more" at bounding box center [328, 426] width 12 height 14
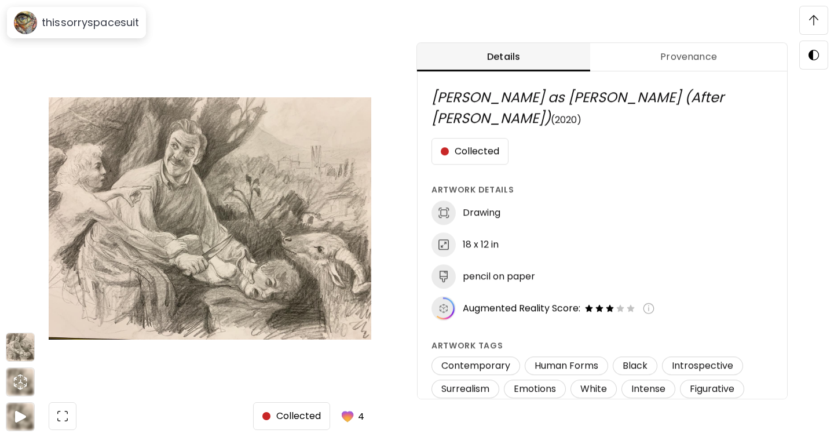
scroll to position [607, 0]
click at [816, 25] on img at bounding box center [813, 20] width 9 height 10
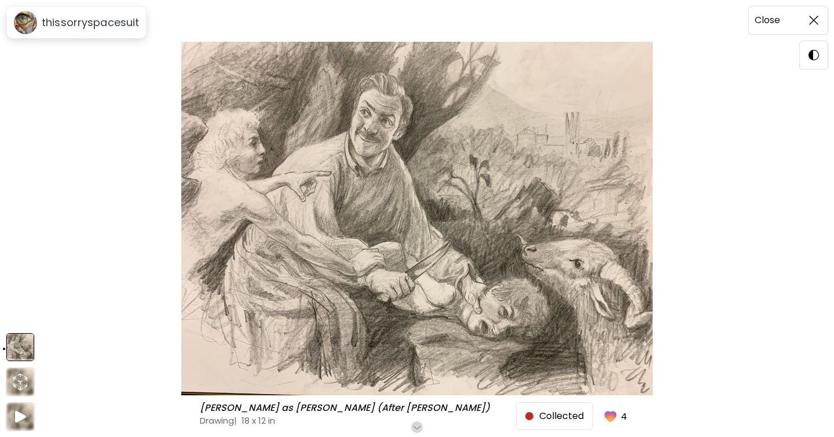
scroll to position [0, 0]
click at [816, 25] on span at bounding box center [813, 20] width 24 height 24
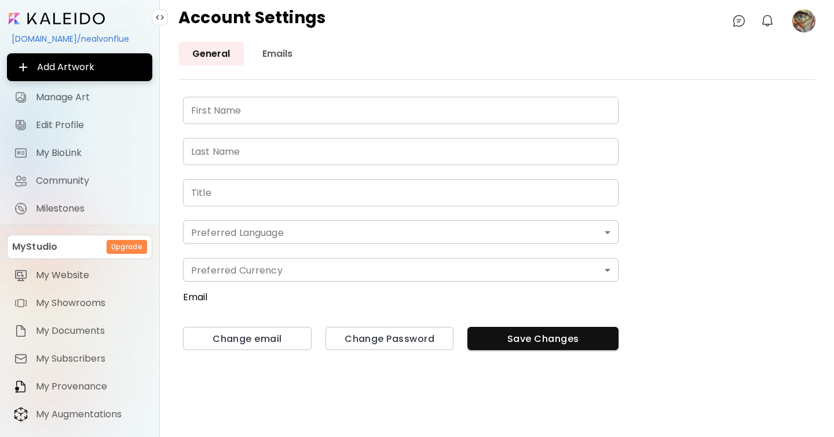
type input "****"
type input "********"
type input "**********"
type input "*******"
type input "*"
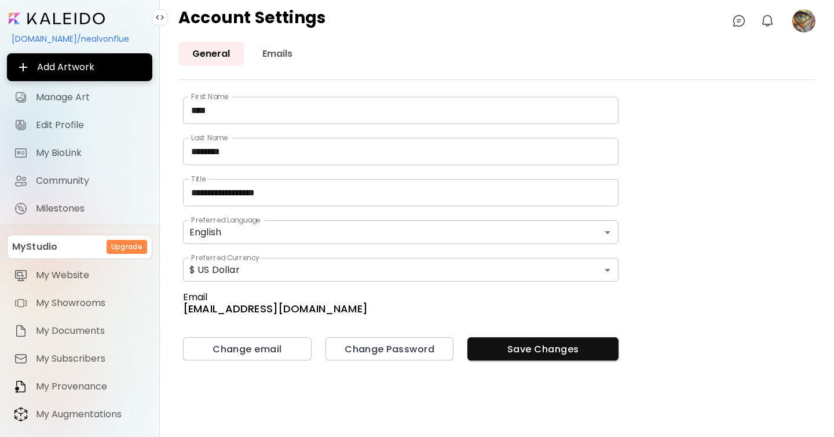
scroll to position [54, 0]
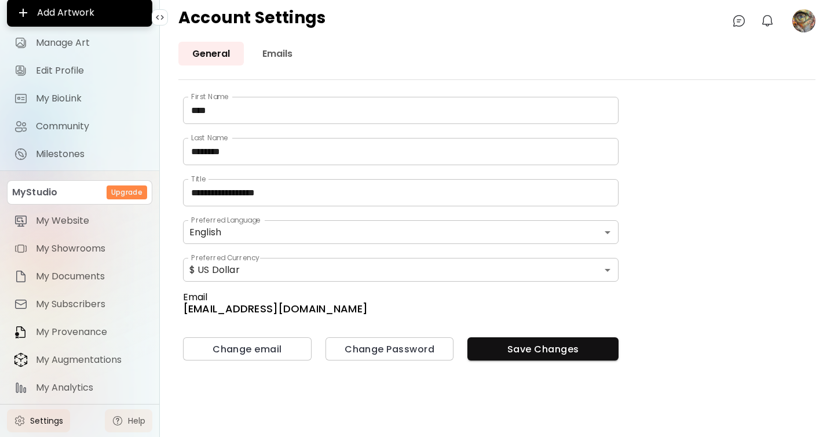
click at [135, 418] on span "Help" at bounding box center [136, 421] width 17 height 12
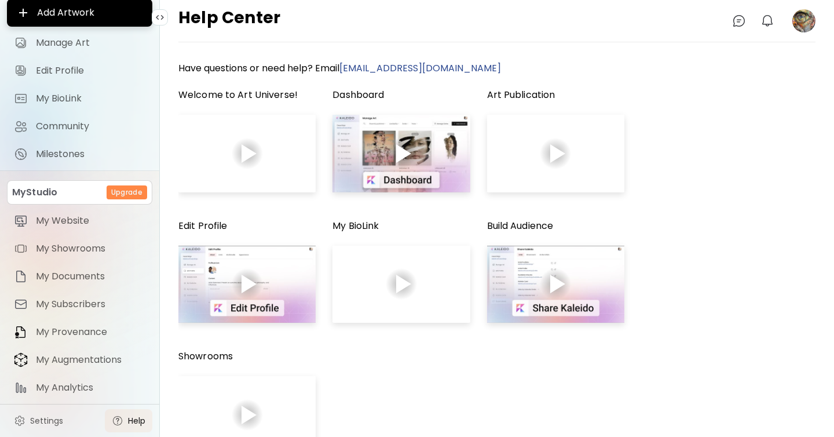
scroll to position [124, 0]
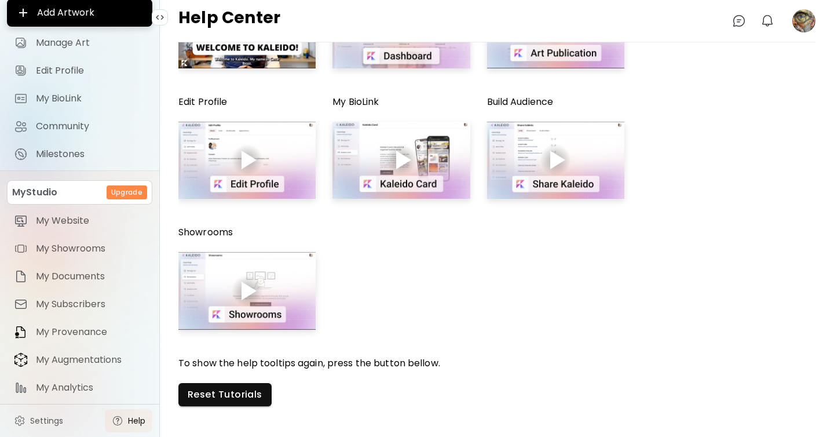
click at [244, 126] on div at bounding box center [246, 161] width 137 height 78
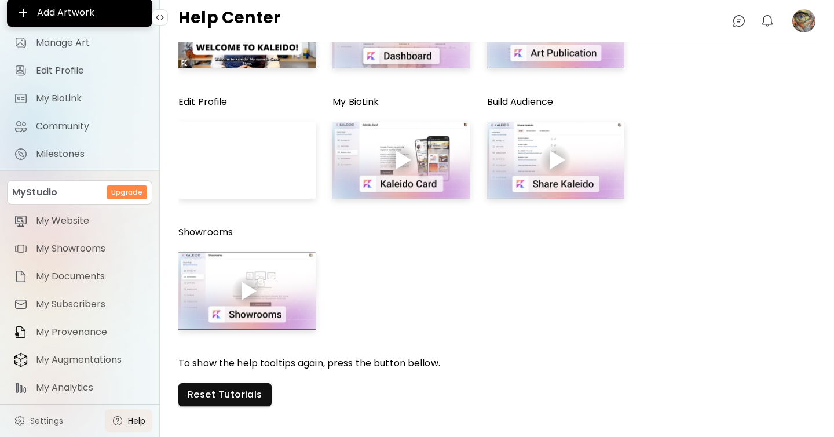
scroll to position [0, 0]
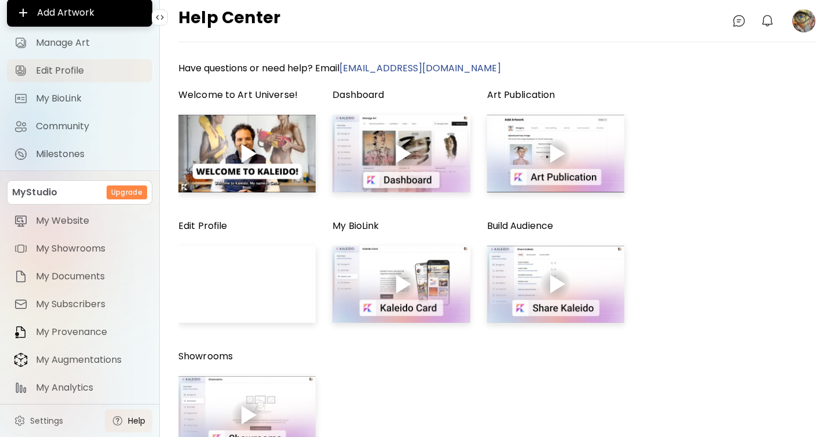
click at [87, 74] on span "Edit Profile" at bounding box center [90, 71] width 109 height 12
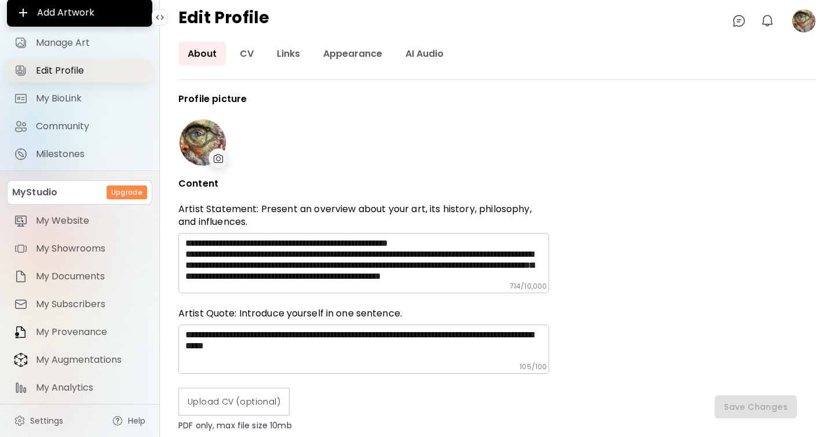
type input "**********"
click at [239, 52] on link "CV" at bounding box center [246, 54] width 32 height 24
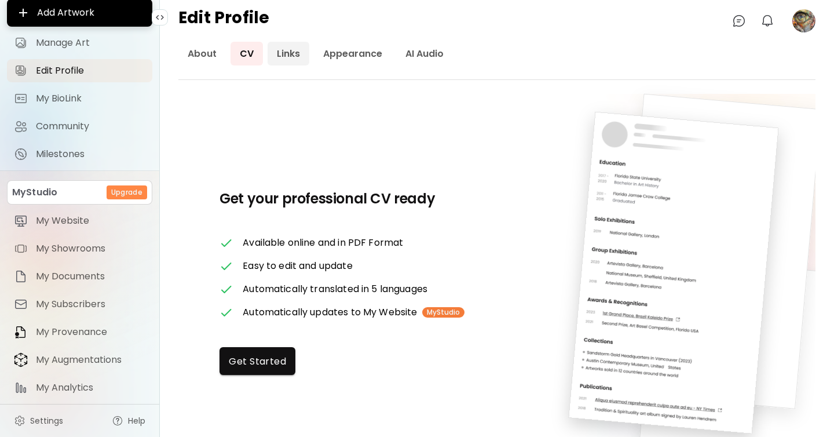
click at [291, 55] on link "Links" at bounding box center [288, 54] width 42 height 24
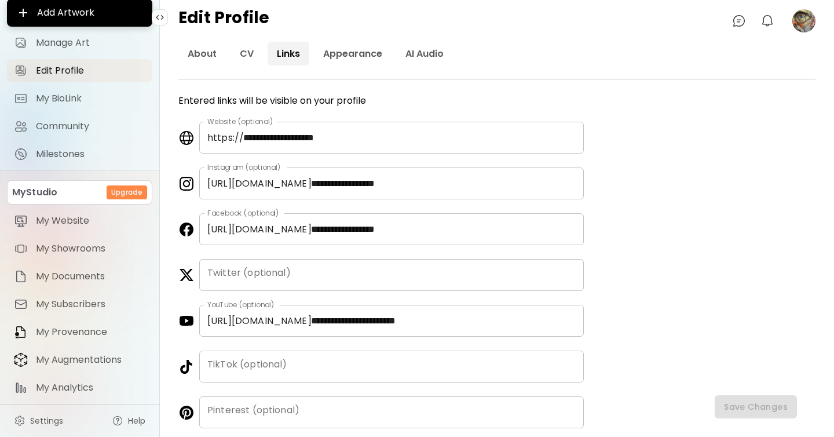
click at [291, 55] on link "Links" at bounding box center [288, 54] width 42 height 24
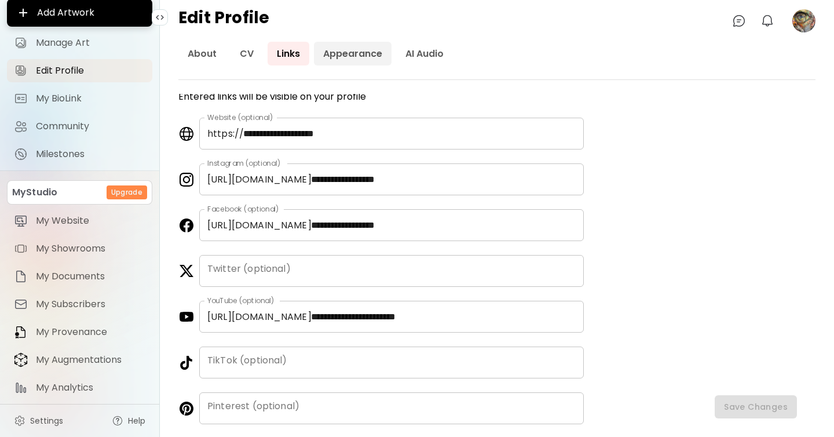
click at [351, 56] on link "Appearance" at bounding box center [353, 54] width 78 height 24
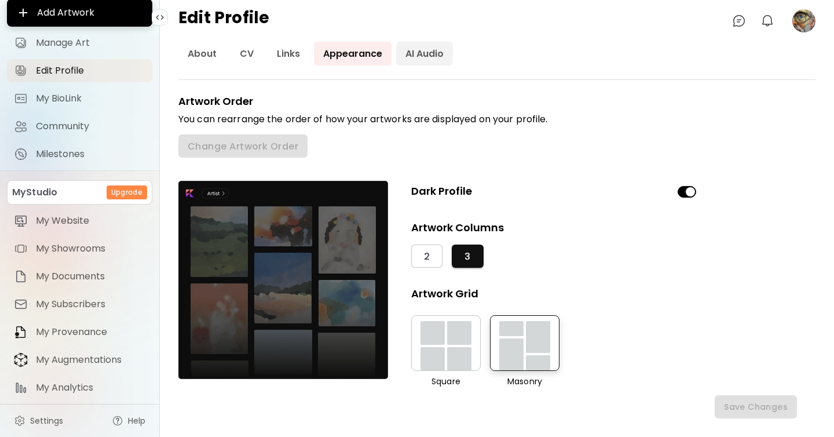
click at [423, 51] on link "AI Audio" at bounding box center [424, 54] width 57 height 24
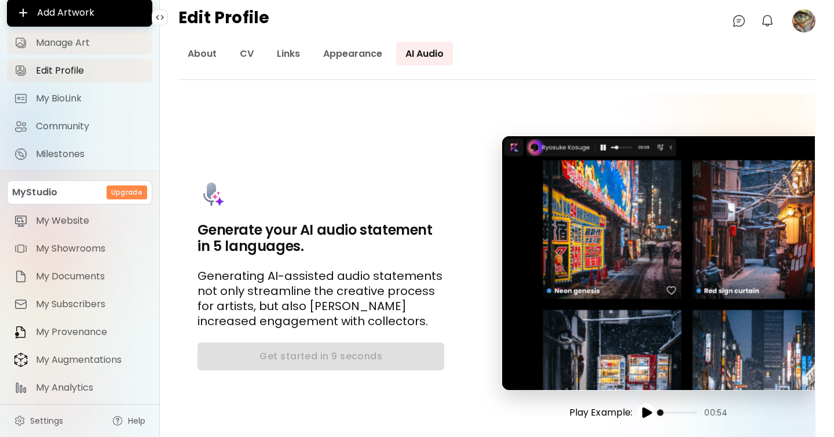
click at [61, 37] on span "Manage Art" at bounding box center [90, 43] width 109 height 12
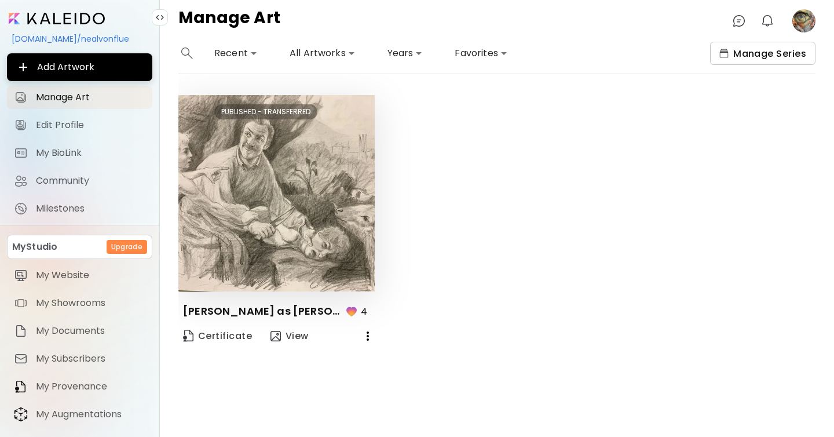
click at [778, 54] on span "Manage Series" at bounding box center [762, 53] width 87 height 12
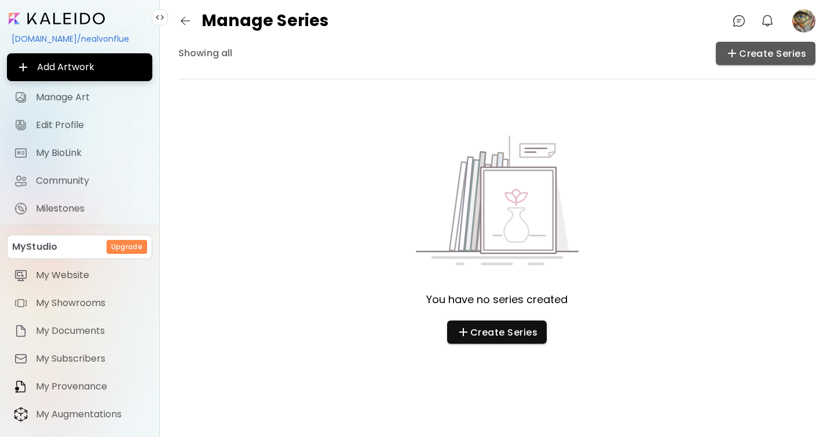
click at [778, 54] on span "Create Series" at bounding box center [765, 53] width 81 height 14
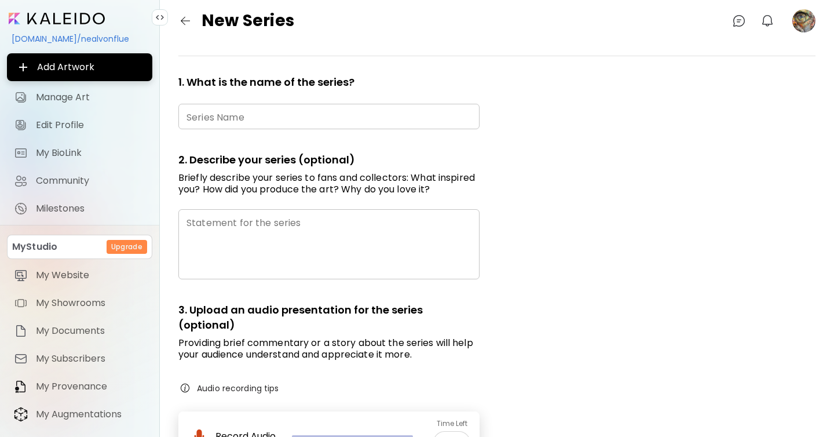
click at [799, 23] on image at bounding box center [803, 20] width 23 height 23
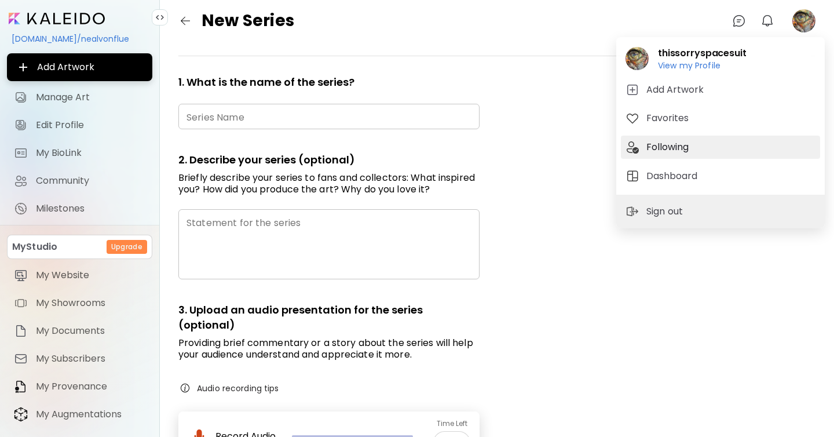
click at [671, 148] on h5 "Following" at bounding box center [669, 147] width 46 height 14
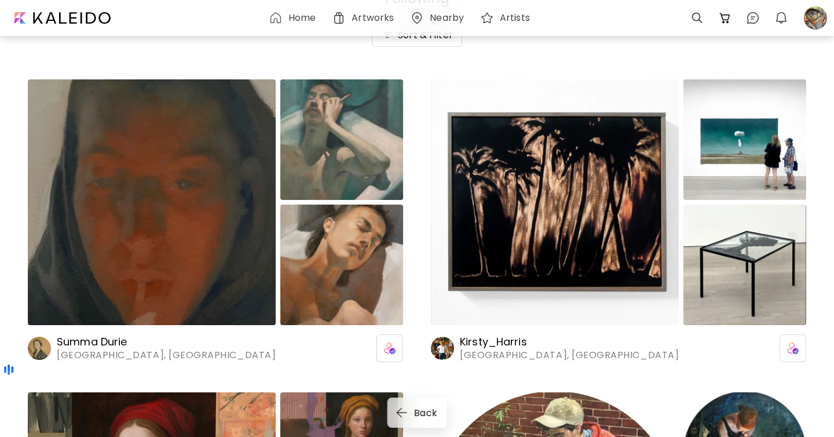
scroll to position [80, 0]
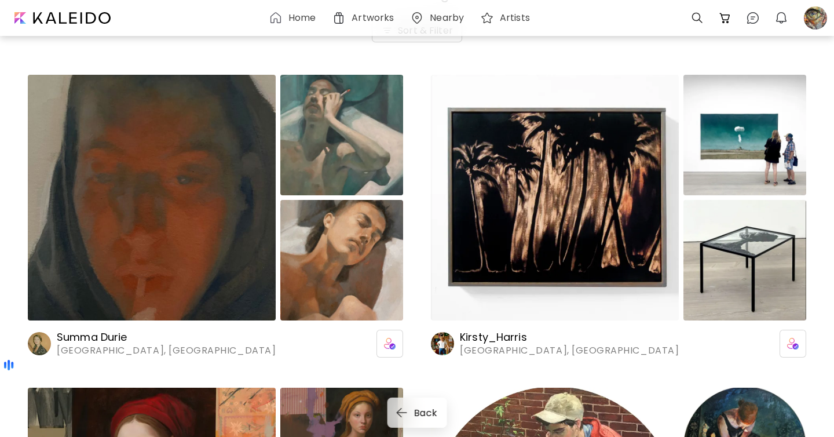
click at [109, 335] on h6 "Summa Durie" at bounding box center [166, 337] width 219 height 14
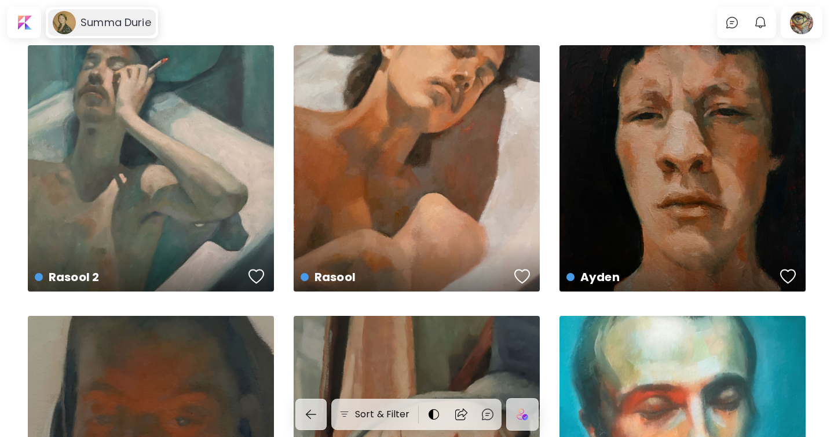
click at [127, 27] on h6 "Summa Durie" at bounding box center [115, 23] width 71 height 14
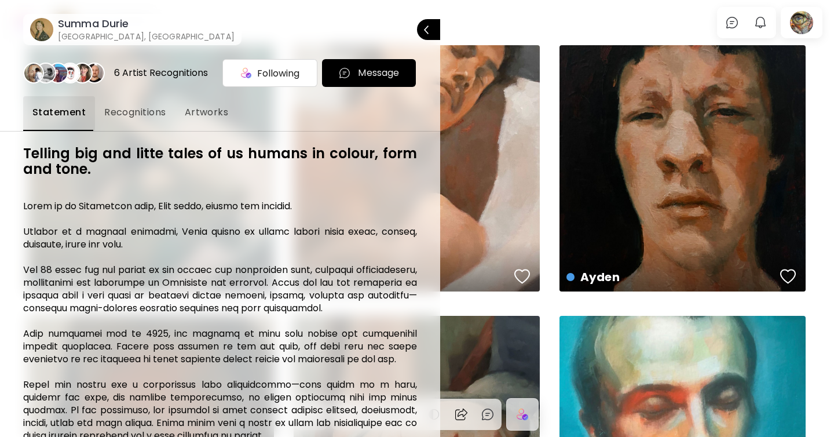
scroll to position [252, 0]
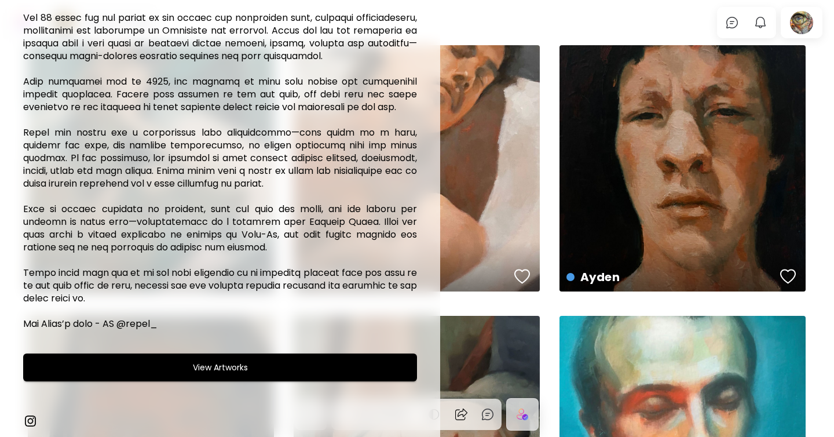
click at [32, 421] on img at bounding box center [30, 420] width 14 height 14
click at [497, 236] on div at bounding box center [417, 218] width 834 height 437
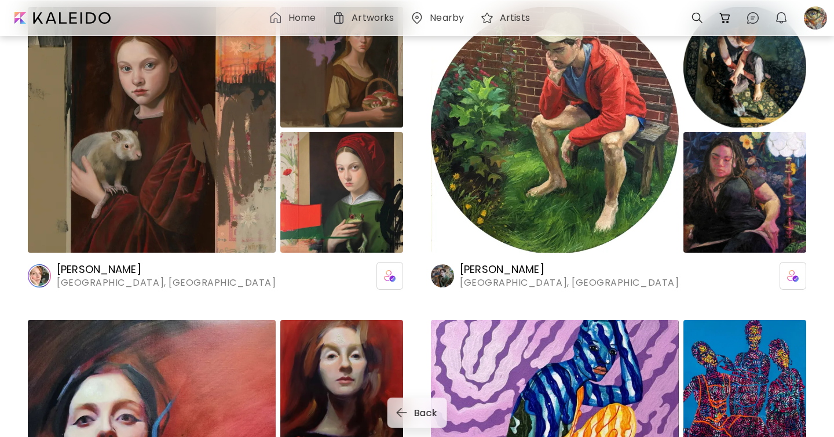
scroll to position [463, 0]
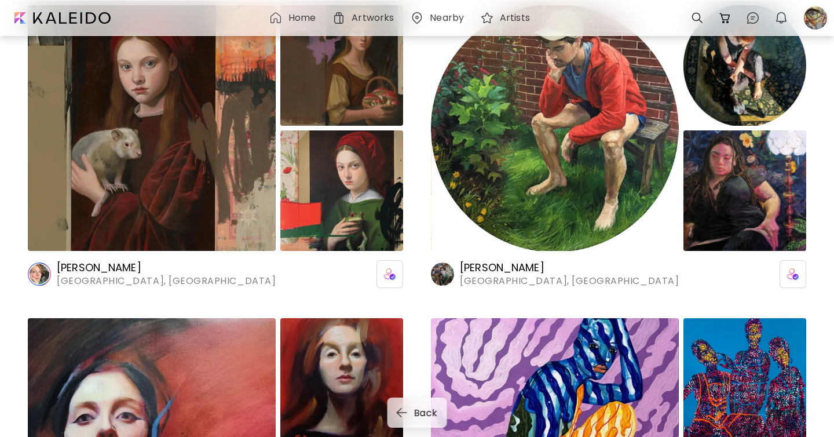
click at [78, 267] on h6 "Anja Wülfing" at bounding box center [166, 268] width 219 height 14
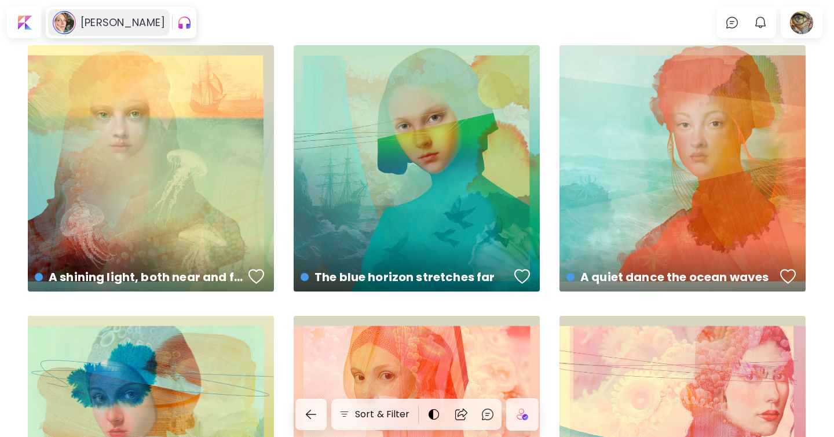
click at [122, 18] on h6 "Anja Wülfing" at bounding box center [122, 23] width 85 height 14
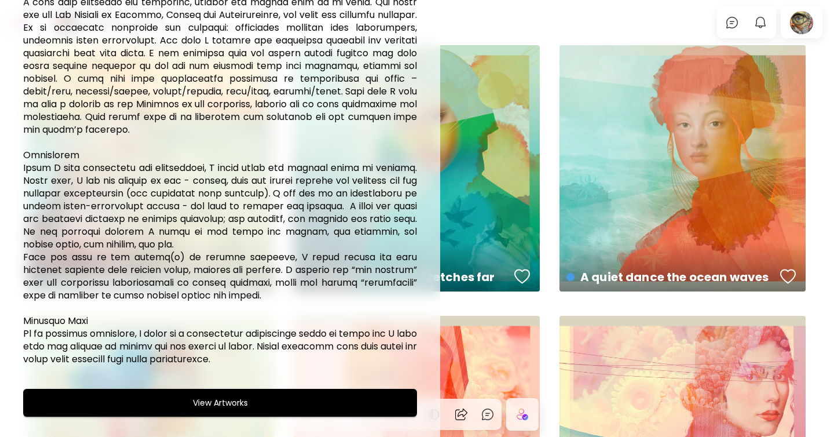
scroll to position [303, 0]
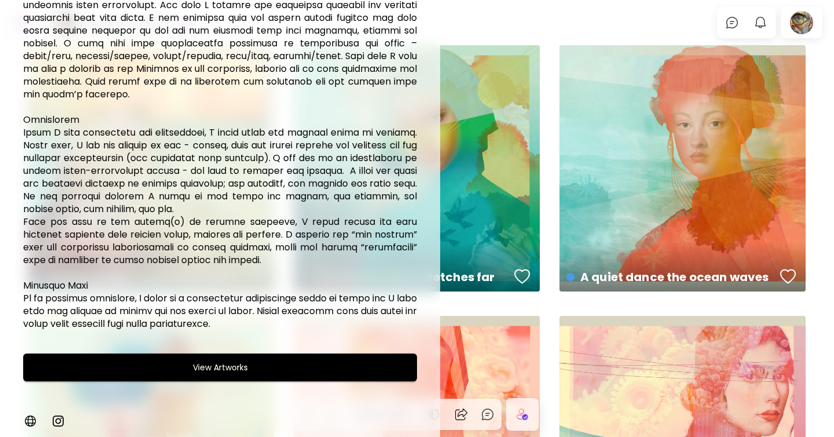
click at [52, 417] on img at bounding box center [58, 420] width 14 height 14
click at [484, 54] on div at bounding box center [417, 218] width 834 height 437
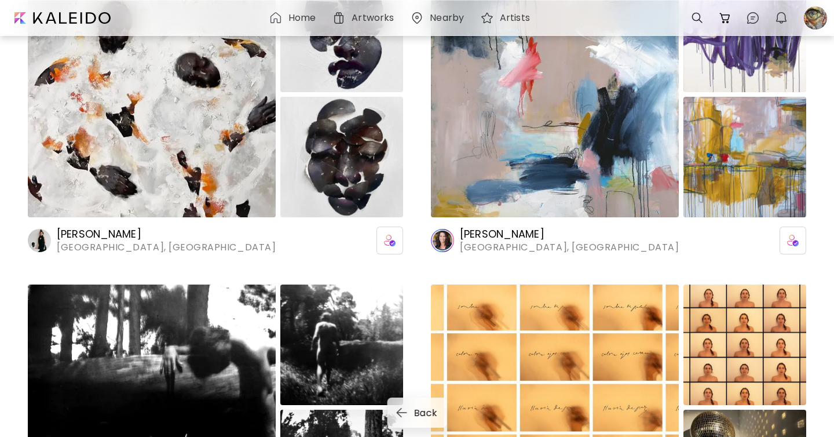
scroll to position [2686, 0]
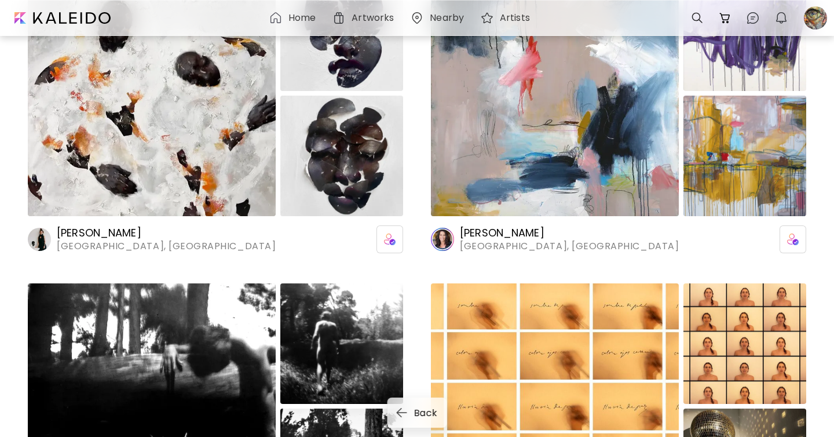
click at [75, 231] on h6 "Yulia Bas" at bounding box center [166, 233] width 219 height 14
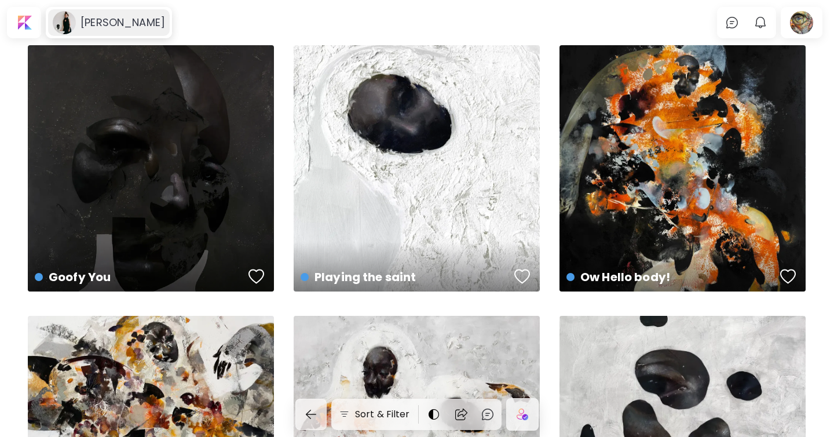
click at [94, 31] on div "Yulia Bas" at bounding box center [109, 22] width 122 height 27
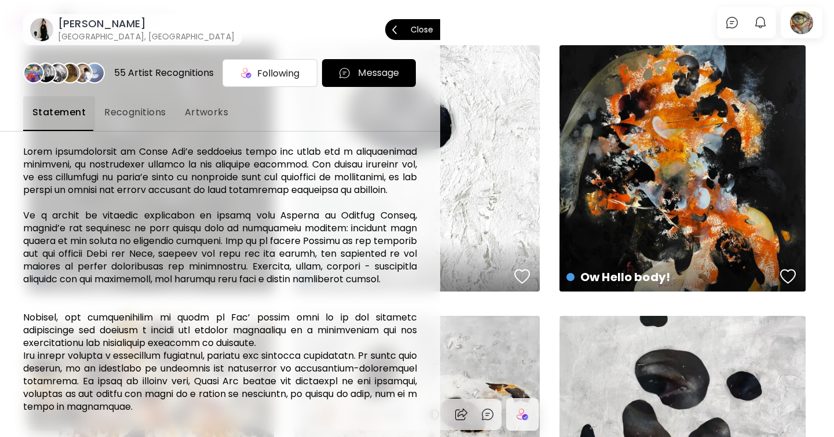
click at [39, 29] on image at bounding box center [41, 29] width 23 height 23
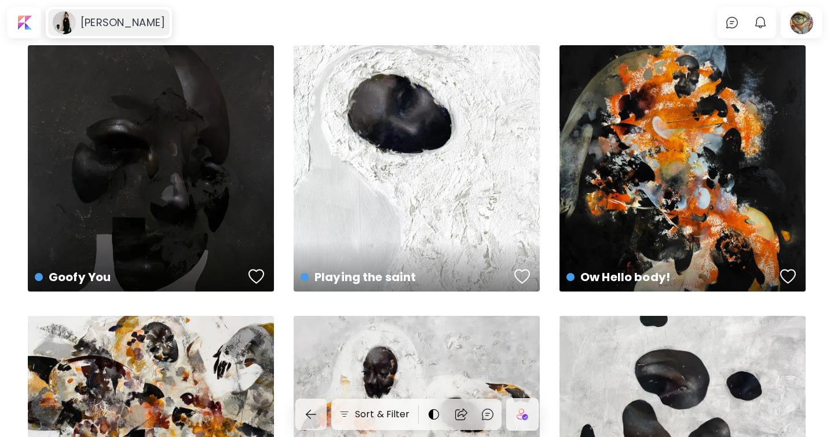
click at [61, 28] on image at bounding box center [64, 22] width 23 height 23
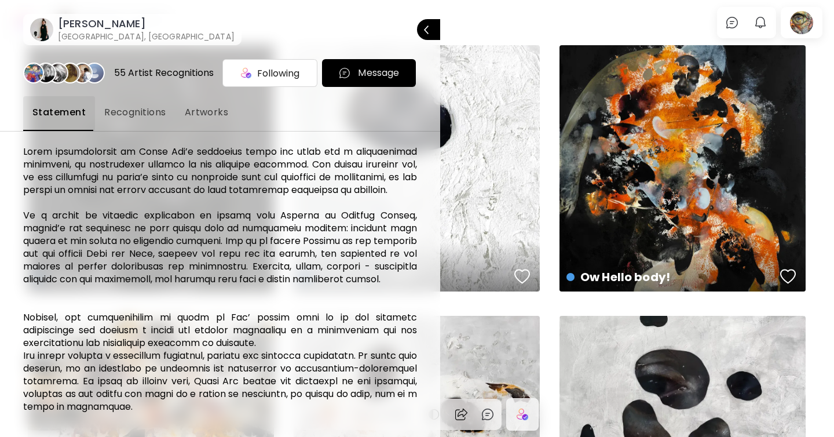
click at [487, 42] on div at bounding box center [417, 218] width 834 height 437
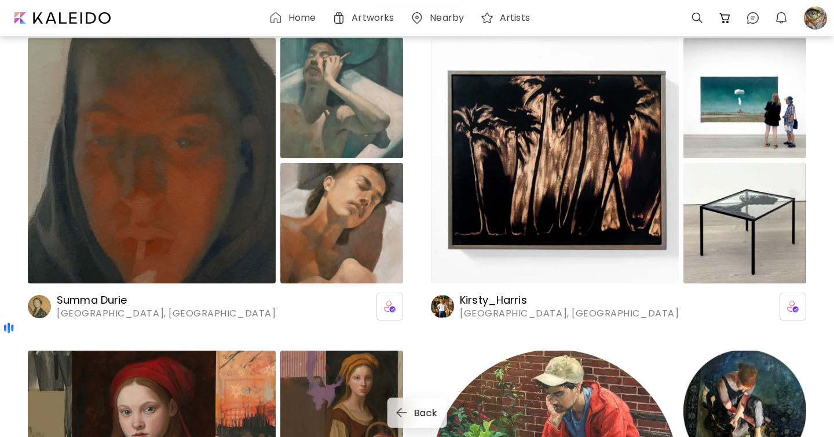
scroll to position [62, 0]
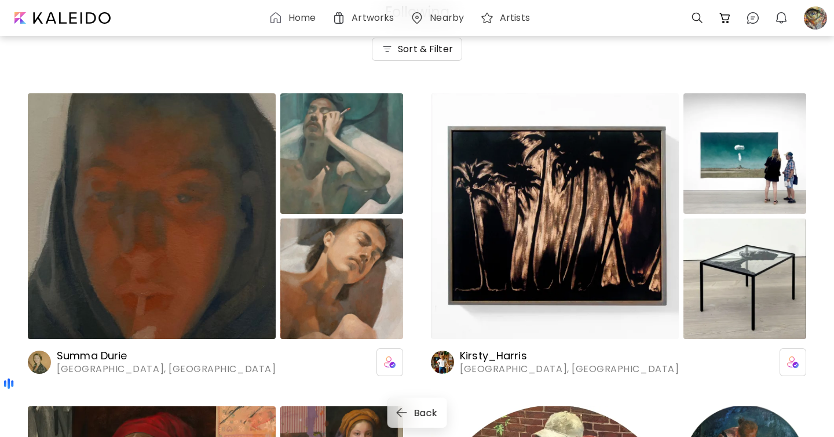
click at [436, 19] on h6 "Nearby" at bounding box center [447, 17] width 34 height 9
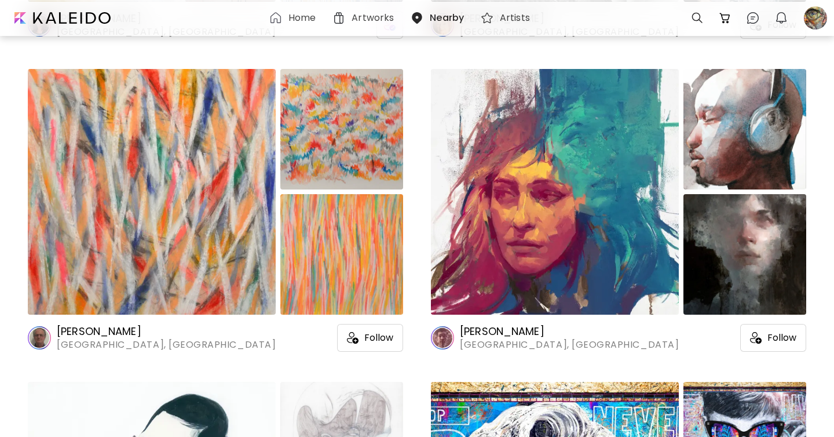
scroll to position [646, 0]
click at [480, 327] on h6 "Nick Runge" at bounding box center [569, 331] width 219 height 14
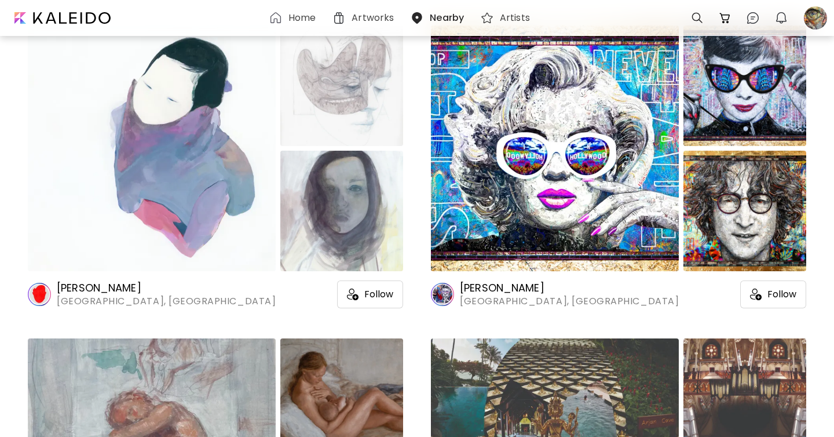
scroll to position [1006, 0]
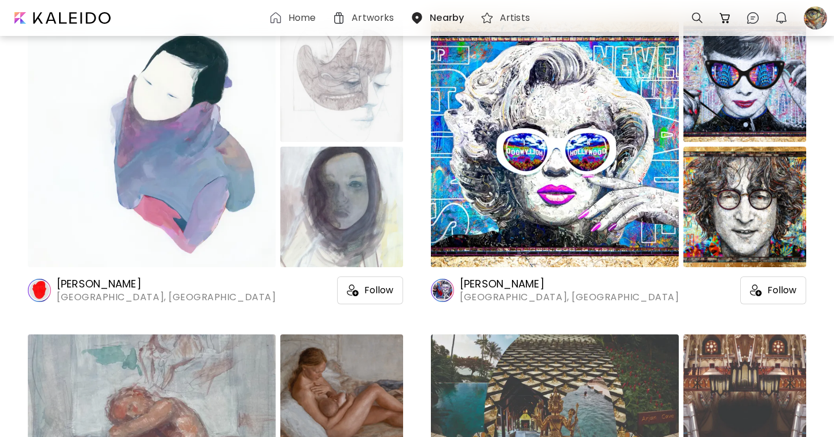
click at [92, 285] on h6 "Steve Kim" at bounding box center [166, 284] width 219 height 14
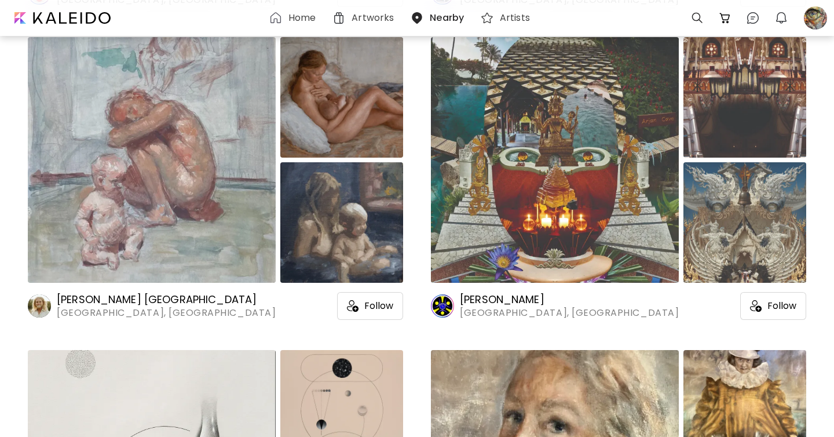
scroll to position [1304, 0]
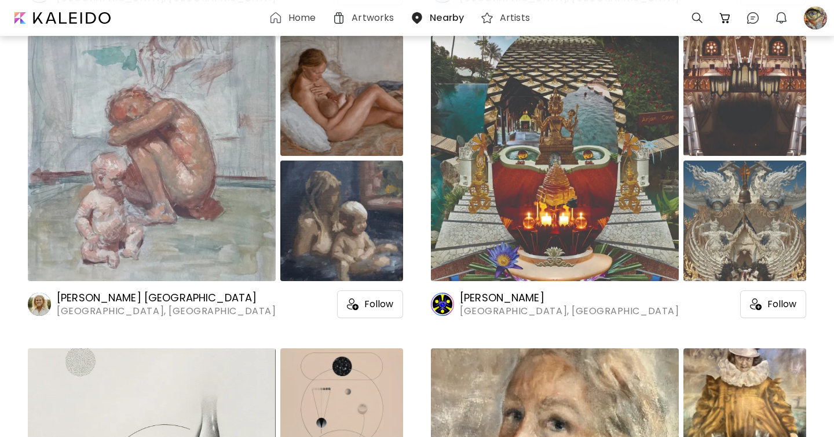
click at [98, 296] on h6 "Chapman Hamborg" at bounding box center [166, 298] width 219 height 14
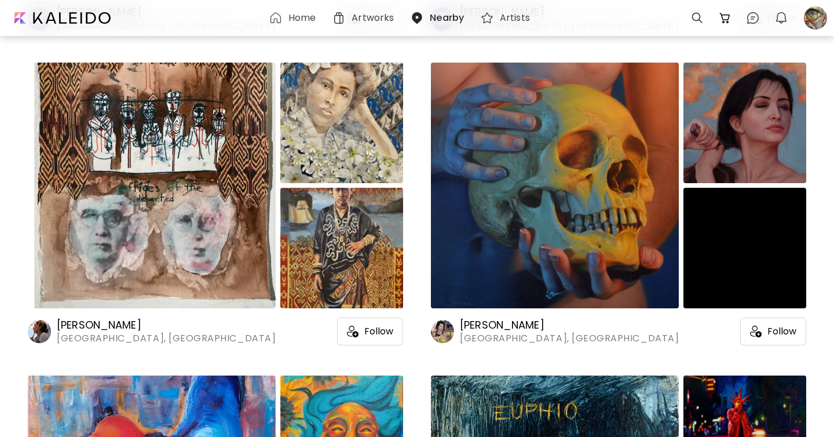
scroll to position [2845, 0]
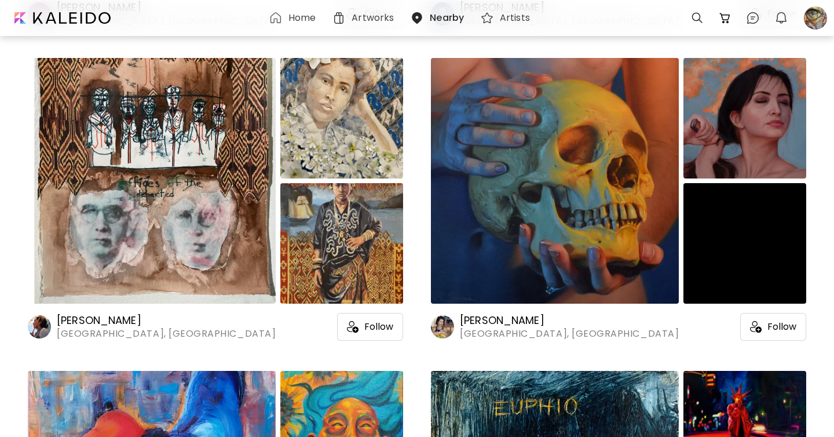
click at [507, 320] on h6 "[PERSON_NAME]" at bounding box center [569, 320] width 219 height 14
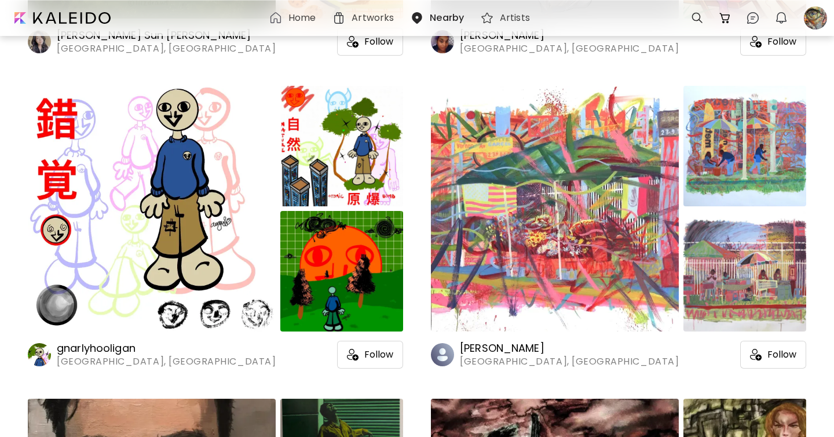
scroll to position [6587, 0]
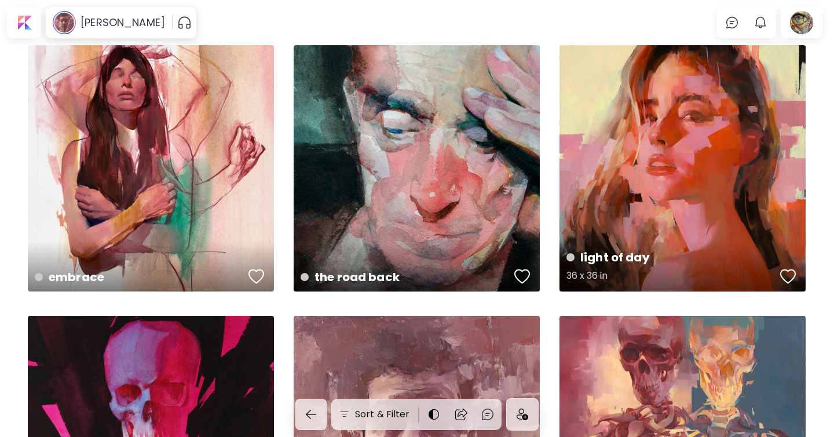
scroll to position [2, 0]
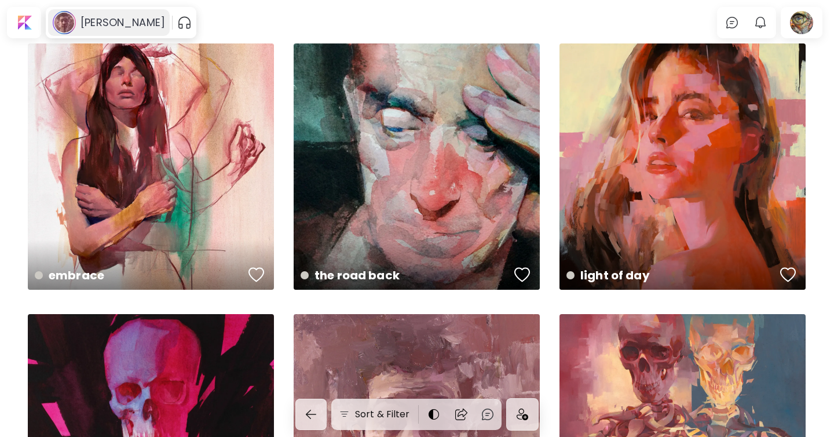
click at [101, 17] on h6 "Nick Runge" at bounding box center [122, 23] width 85 height 14
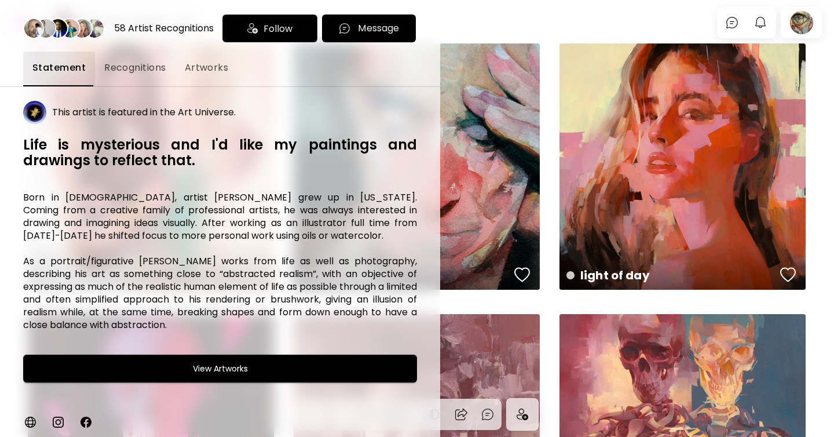
scroll to position [46, 0]
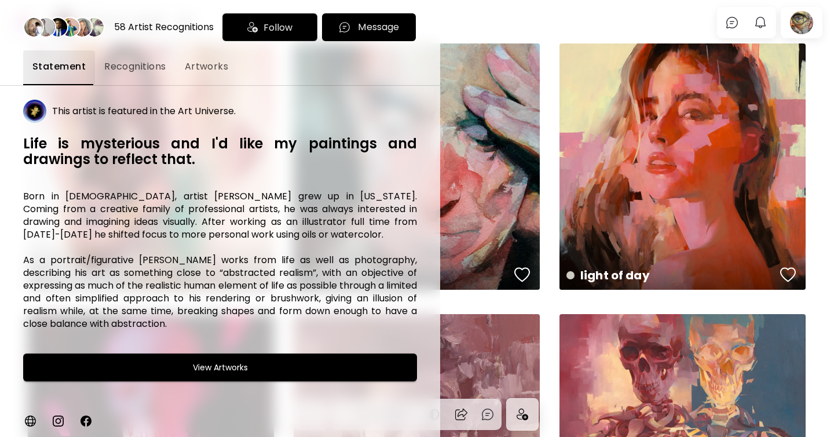
click at [57, 424] on img at bounding box center [58, 420] width 14 height 14
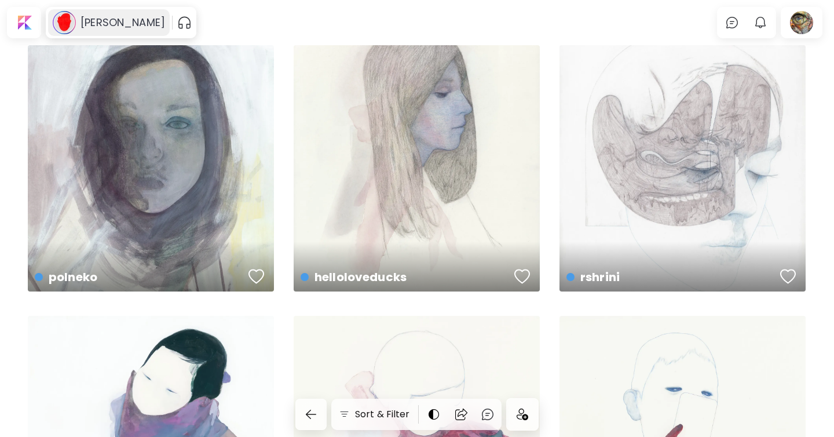
click at [95, 29] on h6 "[PERSON_NAME]" at bounding box center [122, 23] width 85 height 14
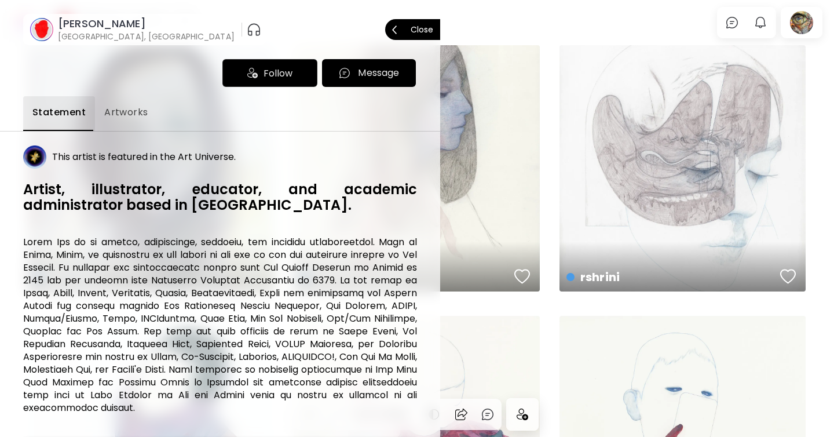
scroll to position [84, 0]
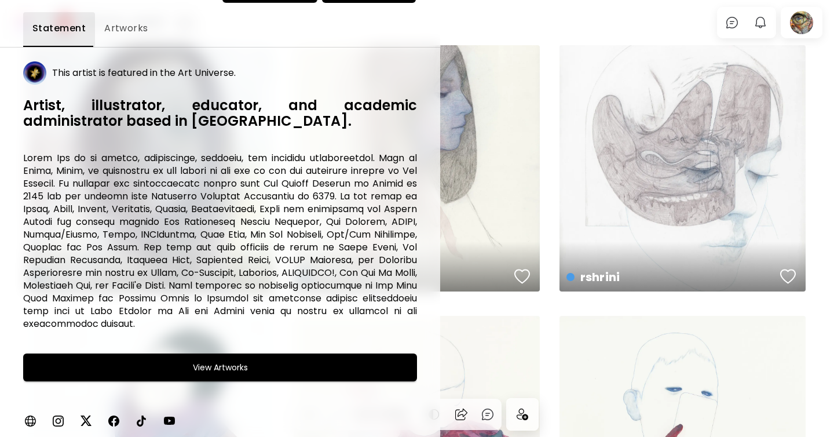
click at [59, 421] on img at bounding box center [58, 420] width 14 height 14
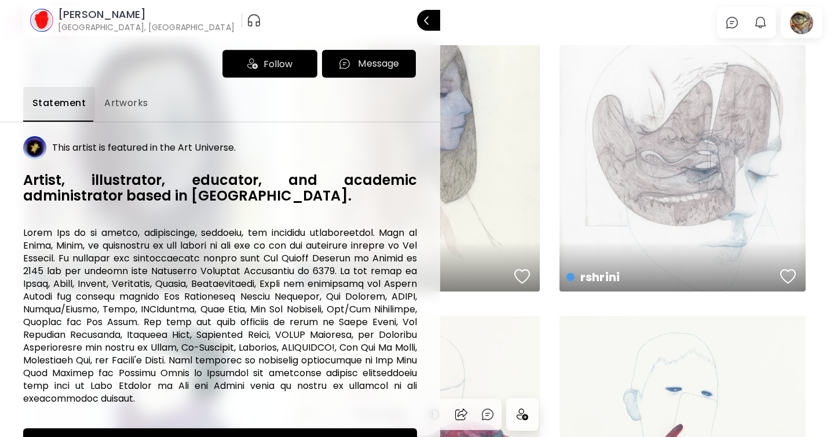
scroll to position [0, 0]
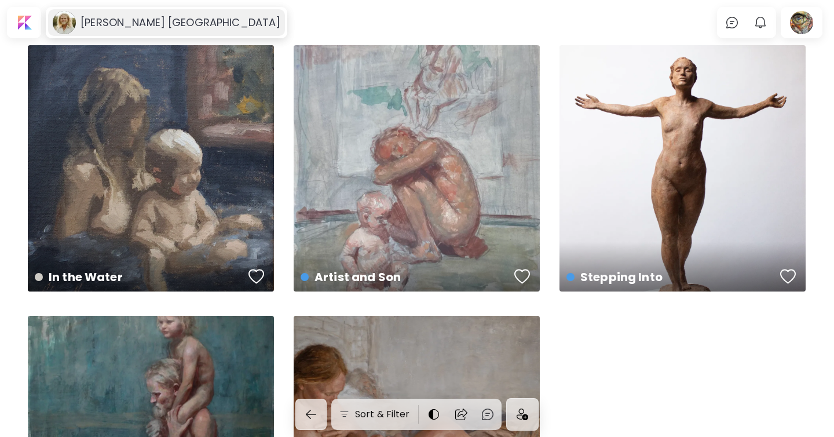
click at [152, 12] on div "[PERSON_NAME] [GEOGRAPHIC_DATA]" at bounding box center [166, 22] width 237 height 27
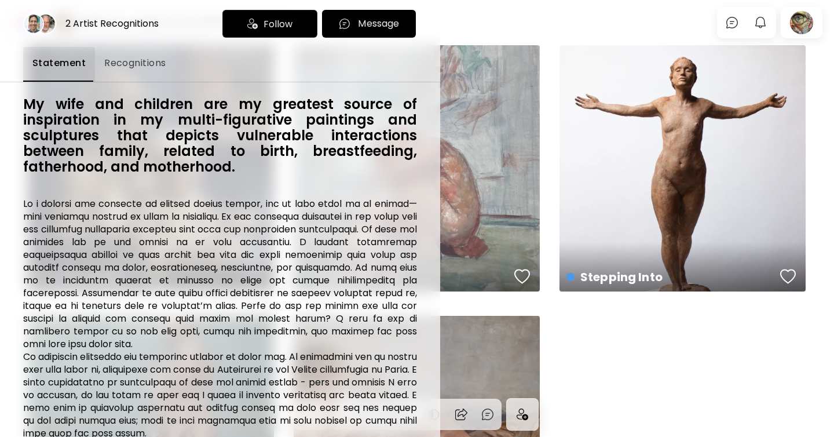
scroll to position [199, 0]
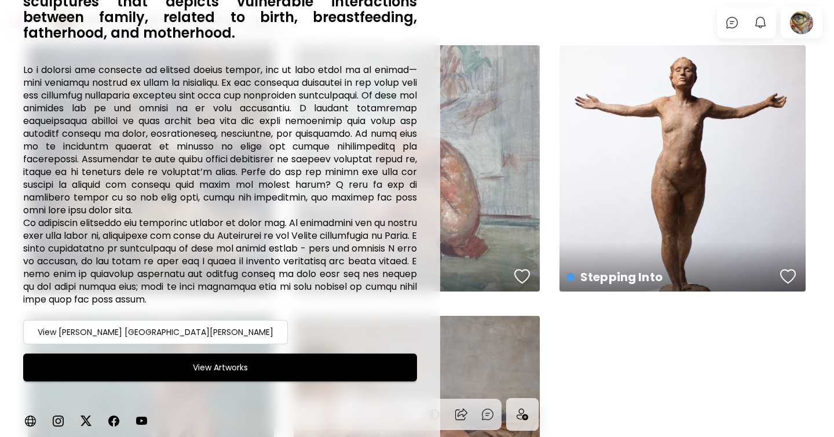
click at [58, 416] on img at bounding box center [58, 420] width 14 height 14
click at [500, 286] on div at bounding box center [417, 218] width 834 height 437
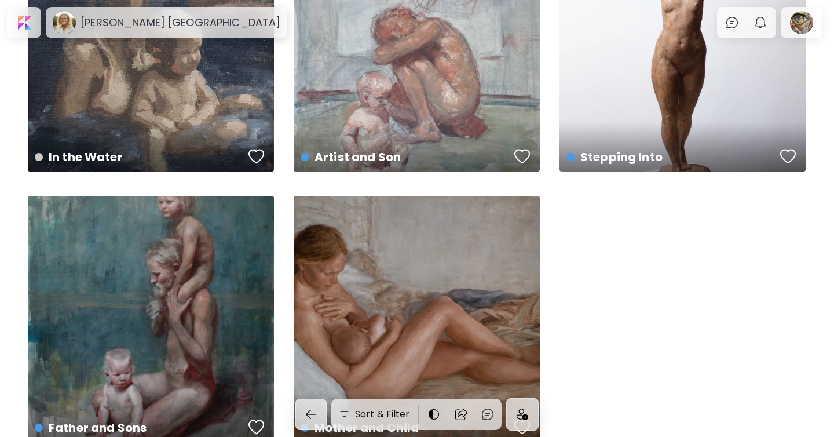
scroll to position [0, 0]
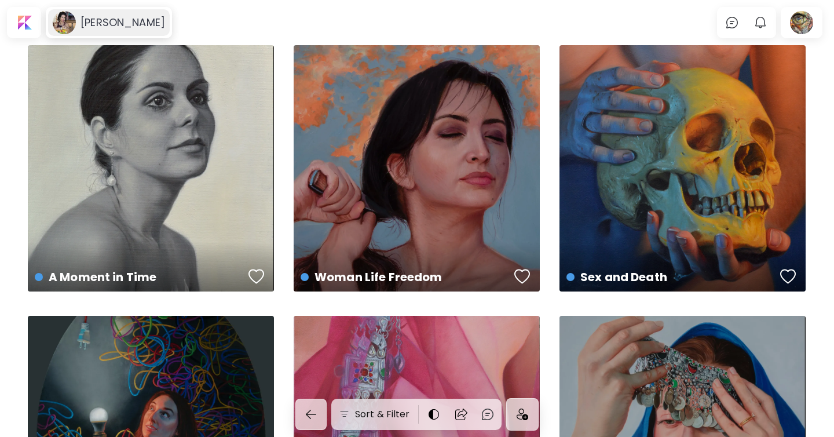
click at [62, 21] on image at bounding box center [64, 22] width 23 height 23
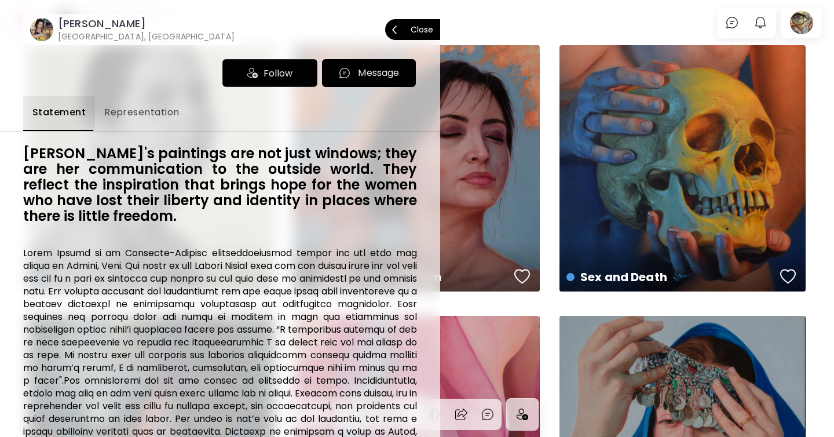
click at [65, 39] on h6 "[GEOGRAPHIC_DATA], [GEOGRAPHIC_DATA]" at bounding box center [146, 37] width 177 height 12
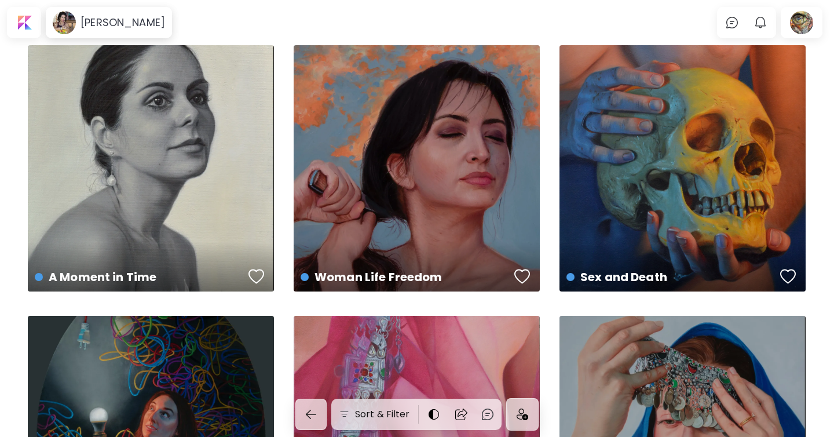
click at [65, 39] on body "[PERSON_NAME] 0 0 Sort & Filter Lightening the Darkness US$ 5,800 | 20 x 28 in …" at bounding box center [417, 218] width 834 height 437
click at [65, 16] on image at bounding box center [64, 22] width 23 height 23
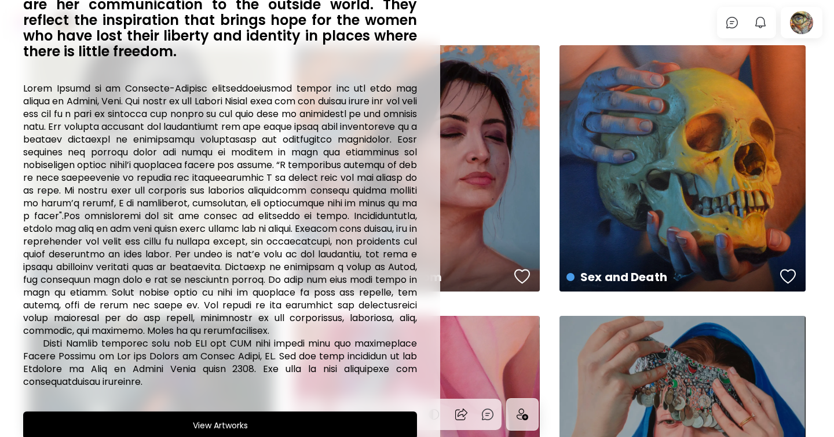
scroll to position [222, 0]
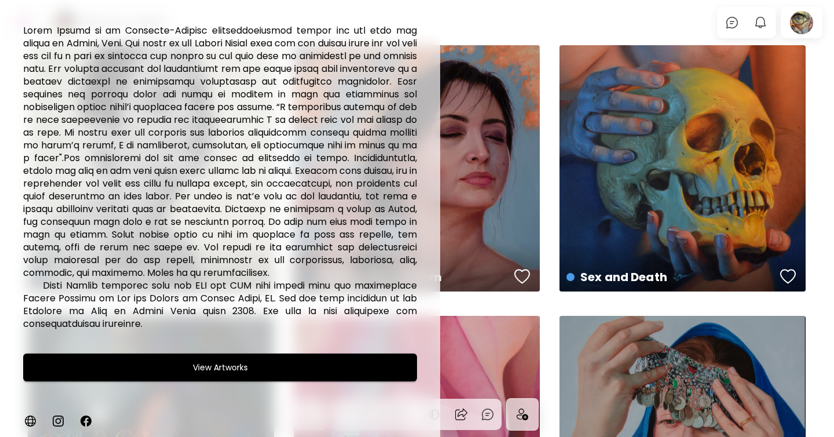
click at [58, 419] on img at bounding box center [58, 420] width 14 height 14
